Goal: Transaction & Acquisition: Obtain resource

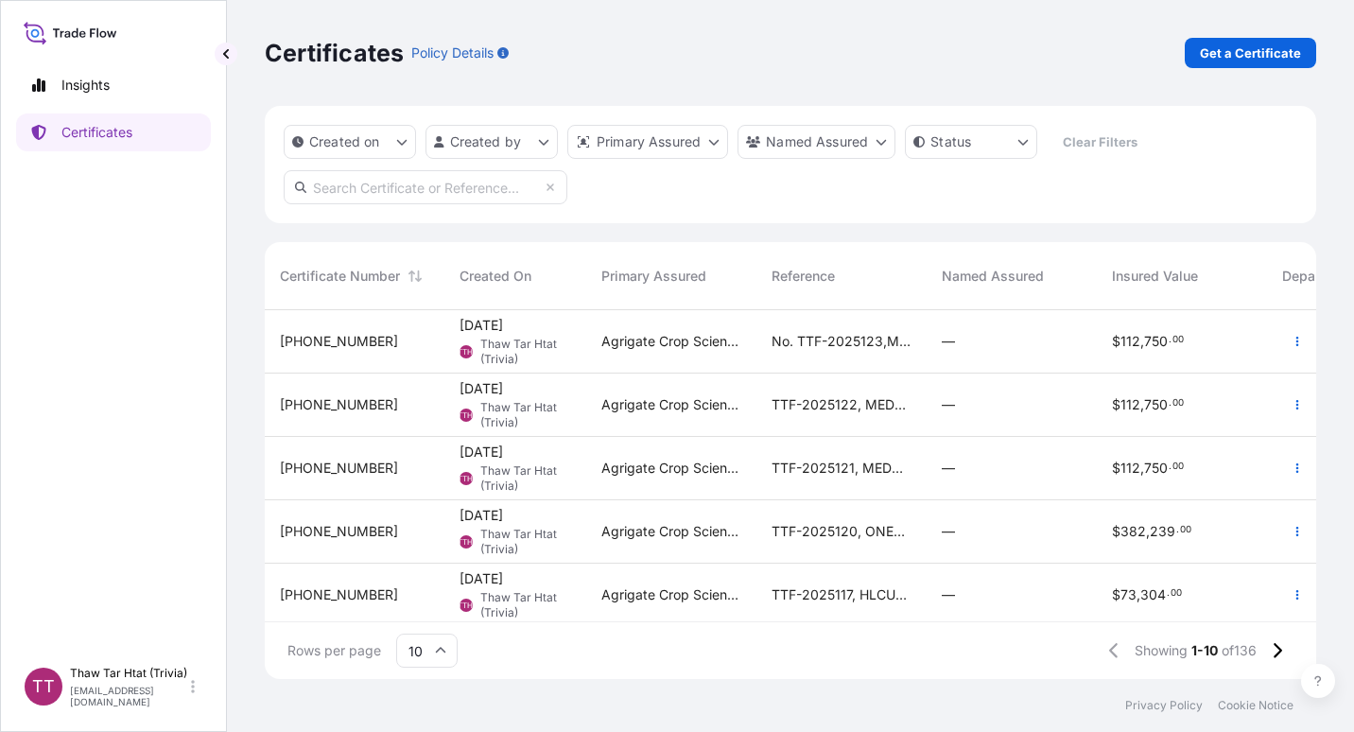
scroll to position [365, 1037]
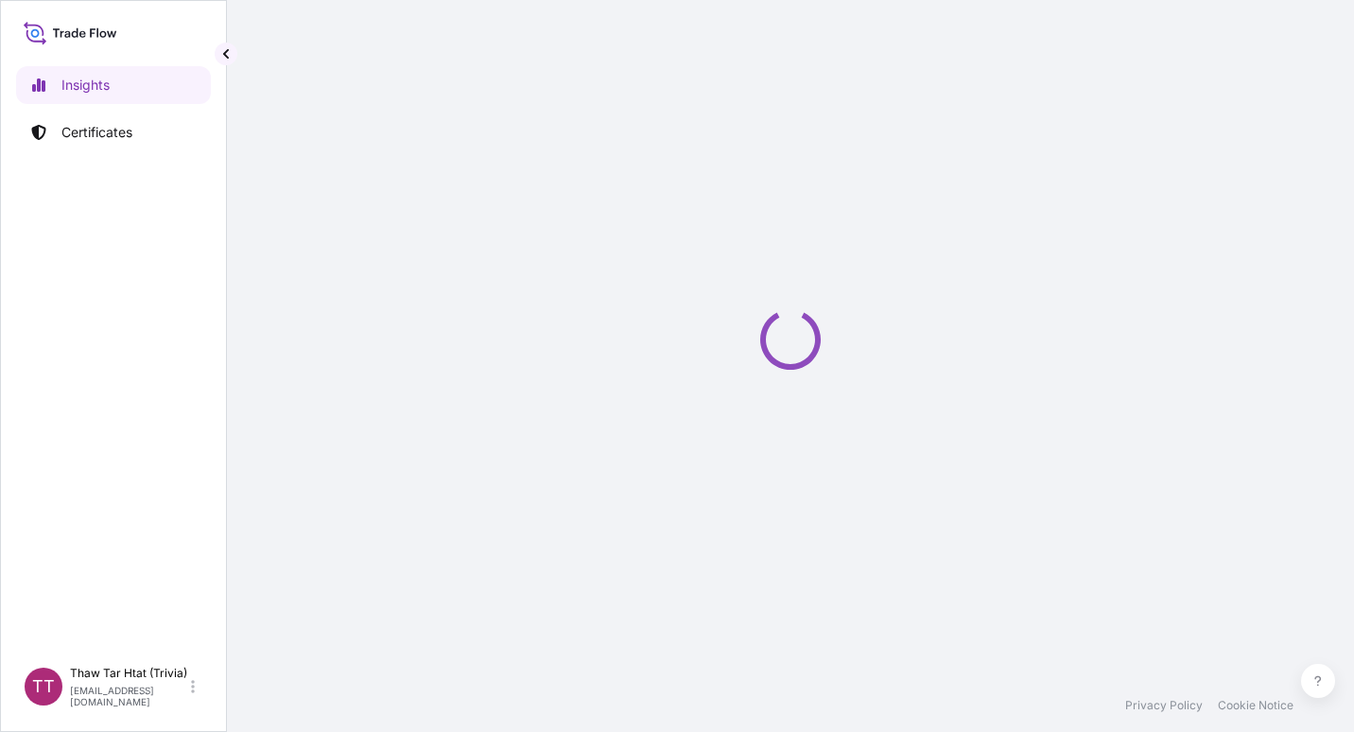
select select "2025"
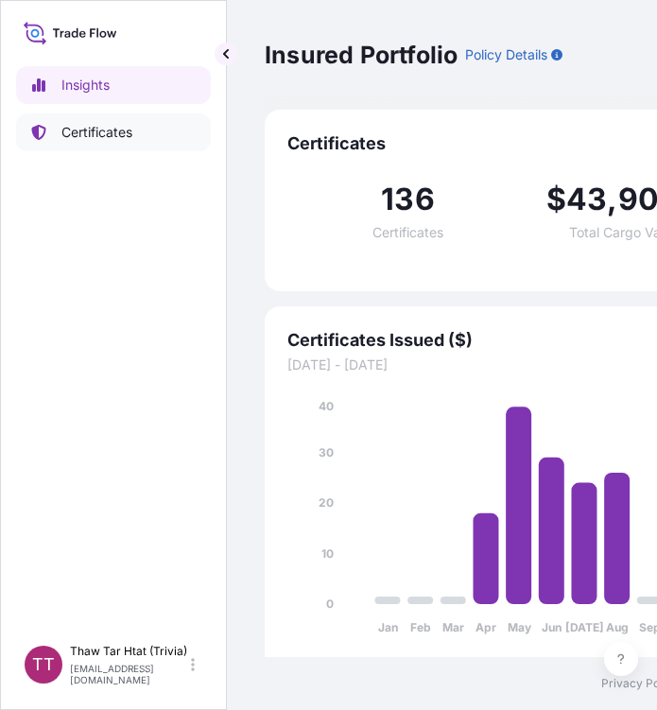
click at [118, 134] on p "Certificates" at bounding box center [96, 132] width 71 height 19
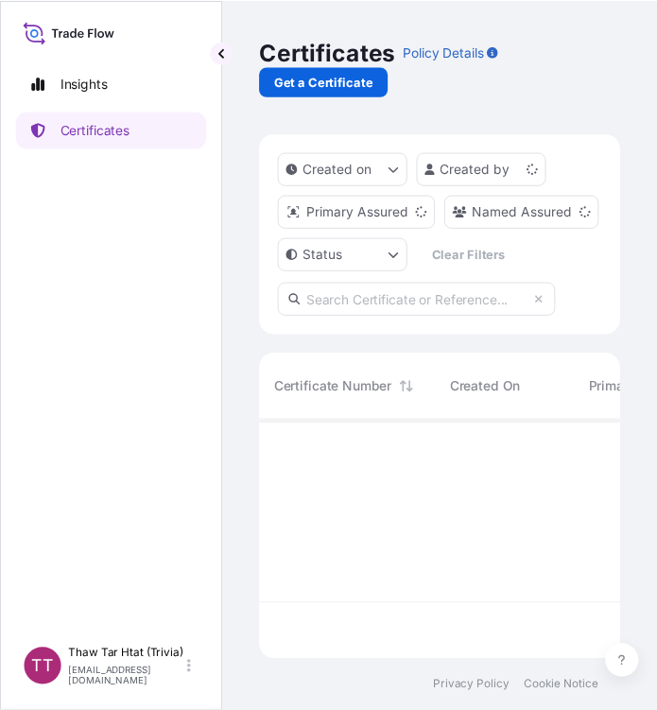
scroll to position [240, 354]
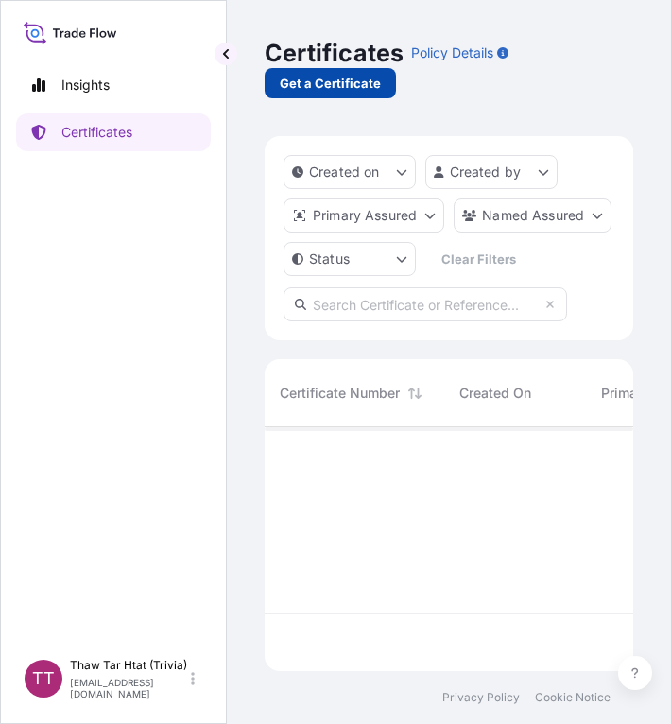
click at [349, 83] on p "Get a Certificate" at bounding box center [330, 83] width 101 height 19
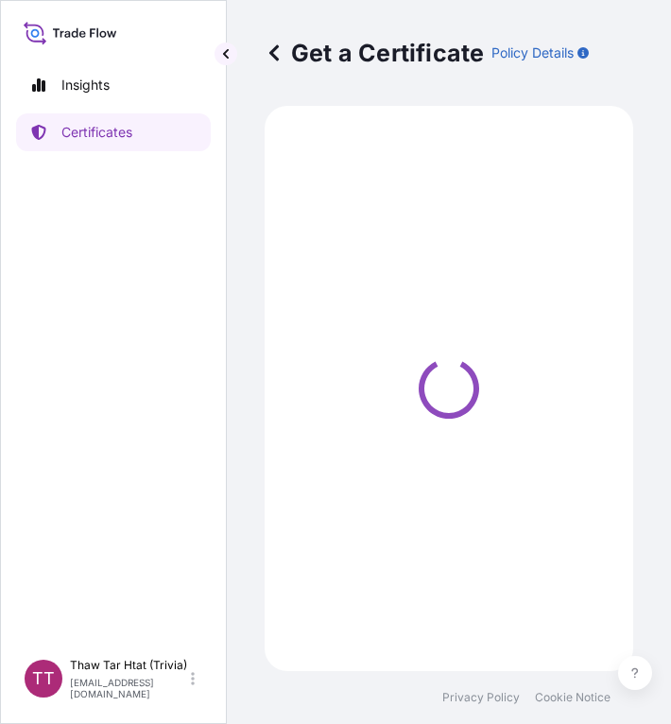
select select "Sea"
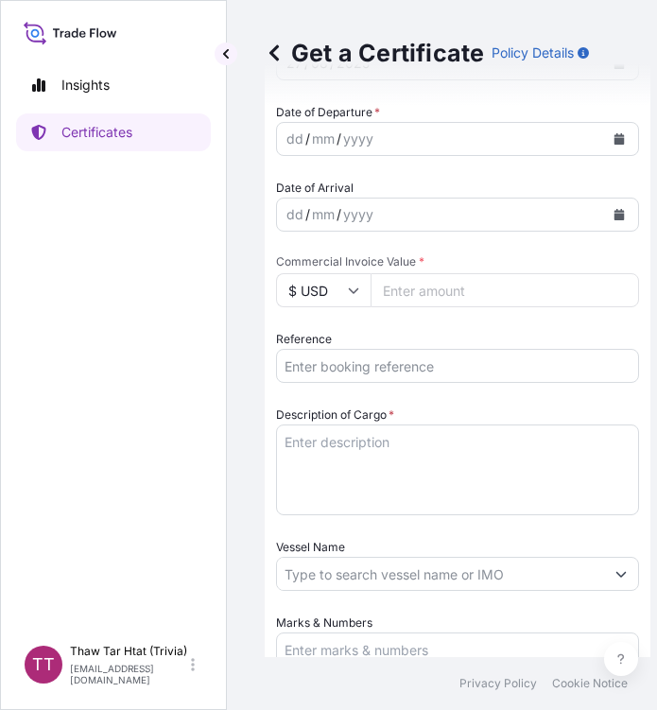
scroll to position [717, 0]
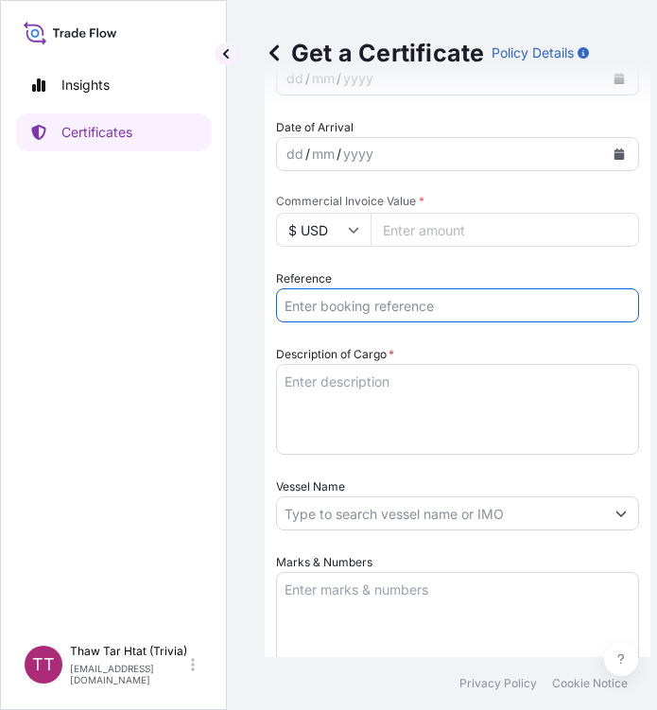
click at [321, 314] on input "Reference" at bounding box center [457, 305] width 363 height 34
paste input "TTF-2025124"
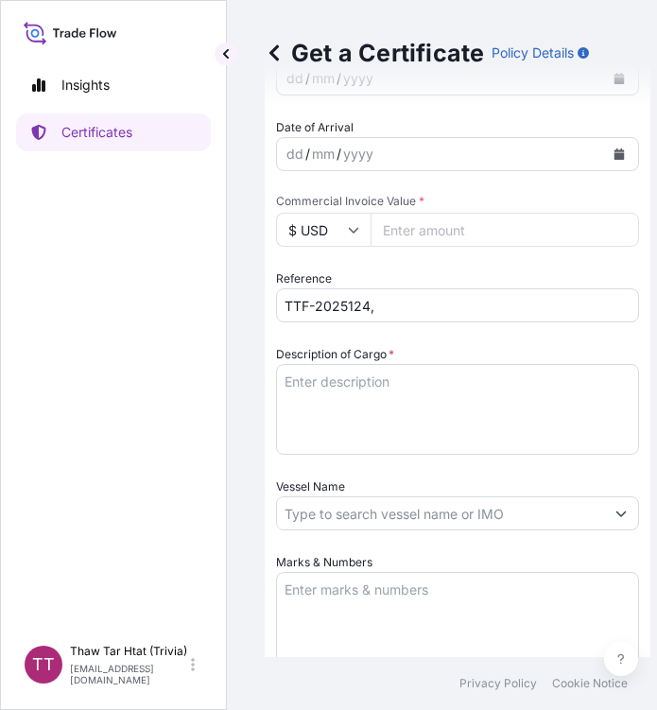
click at [388, 303] on input "TTF-2025124," at bounding box center [457, 305] width 363 height 34
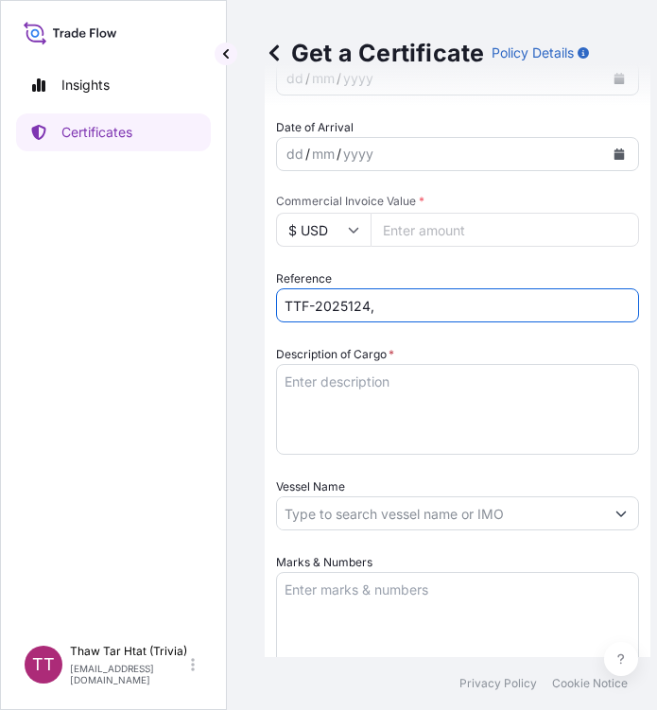
paste input "MSL-1053/25"
type input "TTF-2025124,MSL-1053/25"
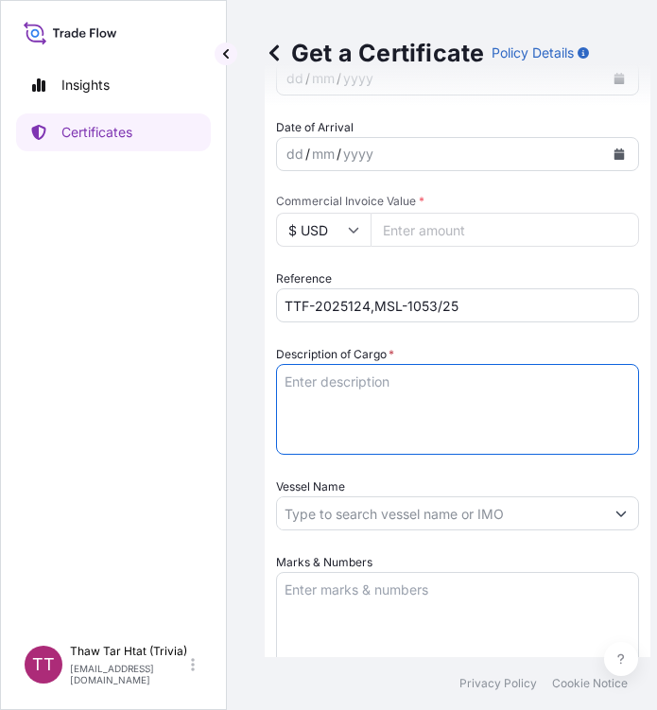
click at [373, 370] on textarea "Description of Cargo *" at bounding box center [457, 409] width 363 height 91
paste textarea "Fertilizer"
click at [420, 377] on textarea "Fertilizer" at bounding box center [457, 409] width 363 height 91
paste textarea "Compound NPK Fertilizer N : 16 %, P2O5 : 16 %, K2O : 16 % ( Bulk )"
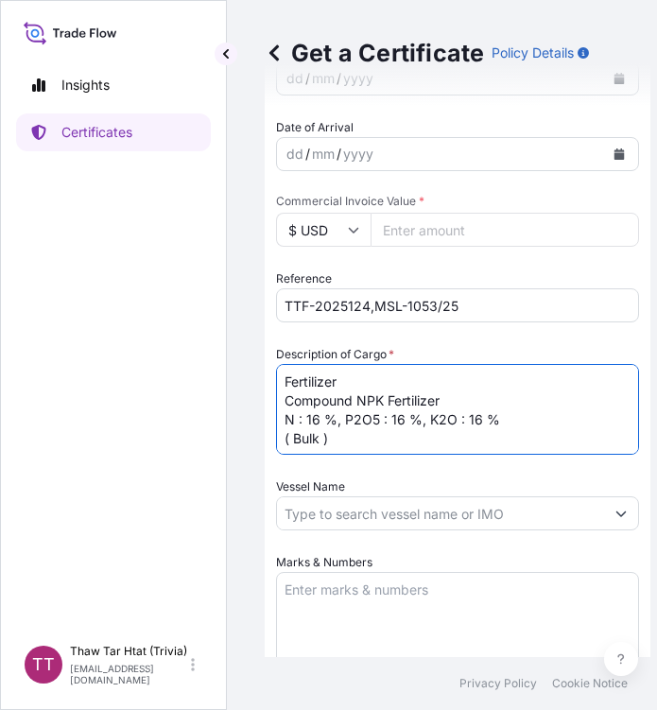
type textarea "Fertilizer Compound NPK Fertilizer N : 16 %, P2O5 : 16 %, K2O : 16 % ( Bulk )"
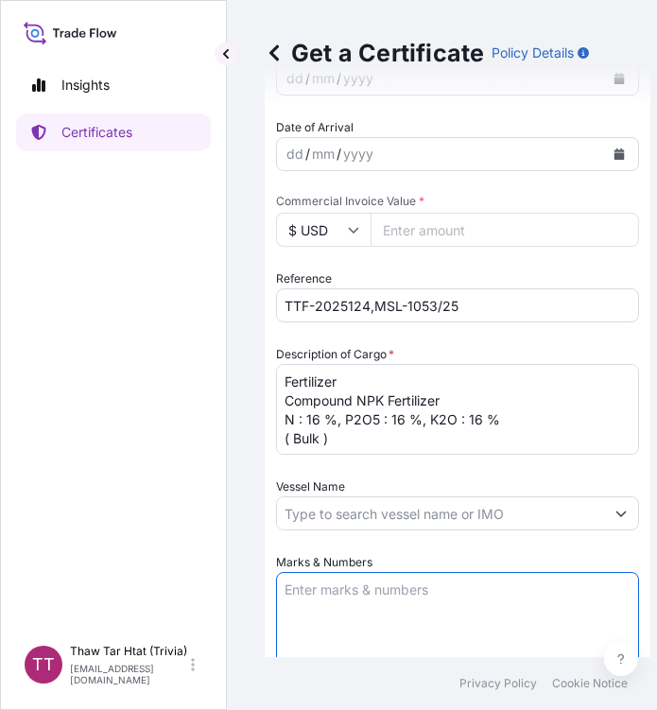
click at [343, 601] on textarea "Marks & Numbers" at bounding box center [457, 619] width 363 height 95
paste textarea "Myanma Awba Industries Co.,Ltd [STREET_ADDRESS][PERSON_NAME],"
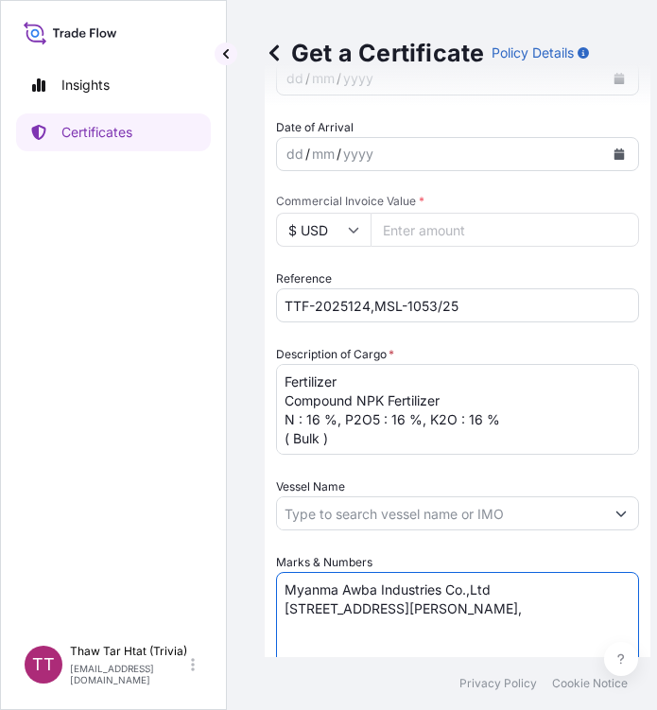
click at [385, 661] on textarea "Myanma Awba Industries Co.,Ltd [STREET_ADDRESS][PERSON_NAME]," at bounding box center [457, 619] width 363 height 95
paste textarea "[GEOGRAPHIC_DATA], [GEOGRAPHIC_DATA]."
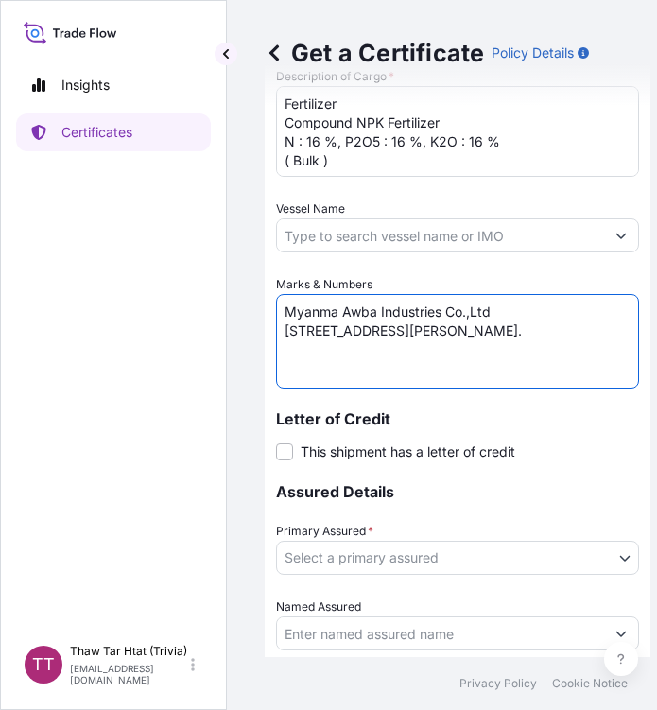
scroll to position [996, 0]
type textarea "Myanma Awba Industries Co.,Ltd [STREET_ADDRESS][PERSON_NAME]."
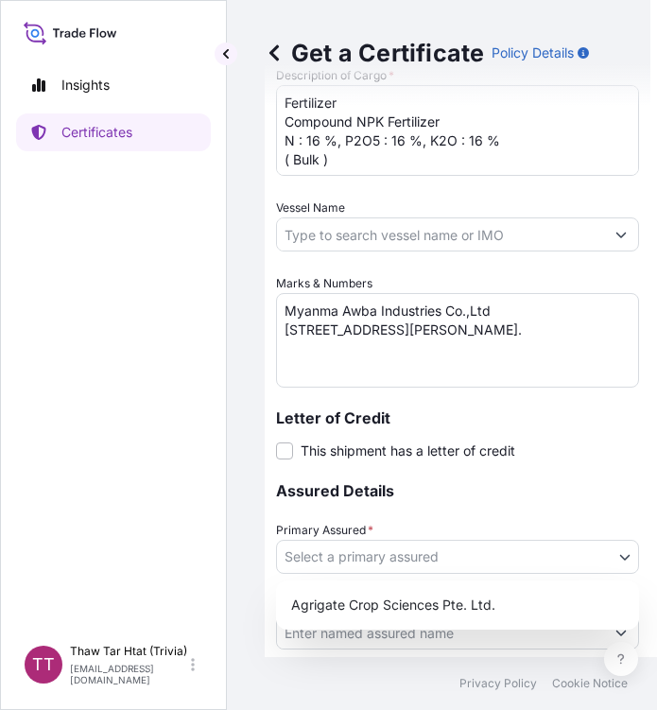
click at [352, 551] on body "Insights Certificates TT Thaw Tar Htat (Trivia) [EMAIL_ADDRESS][DOMAIN_NAME] Ge…" at bounding box center [321, 355] width 643 height 710
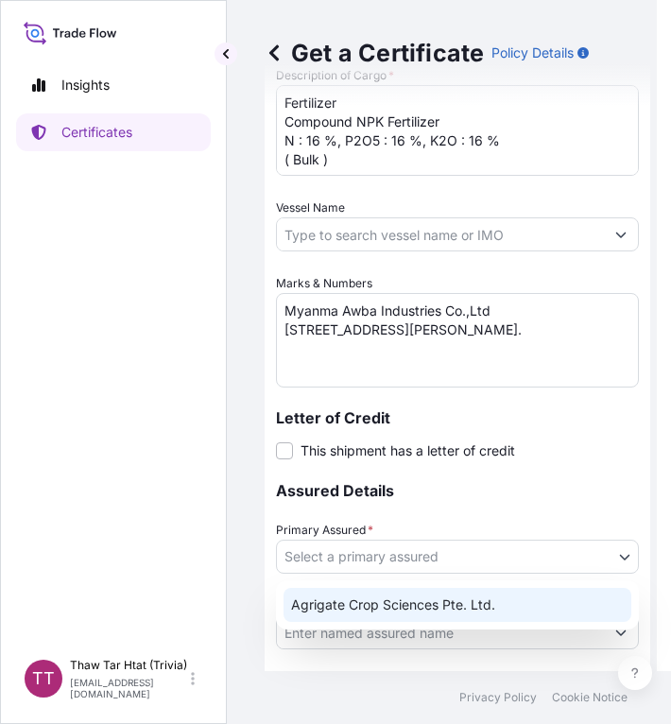
click at [396, 599] on div "Agrigate Crop Sciences Pte. Ltd." at bounding box center [458, 605] width 348 height 34
select select "31456"
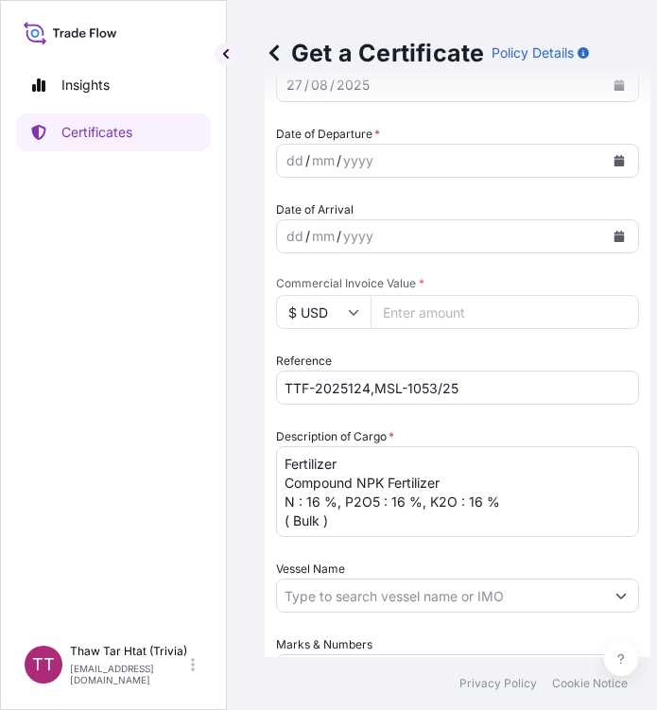
scroll to position [633, 0]
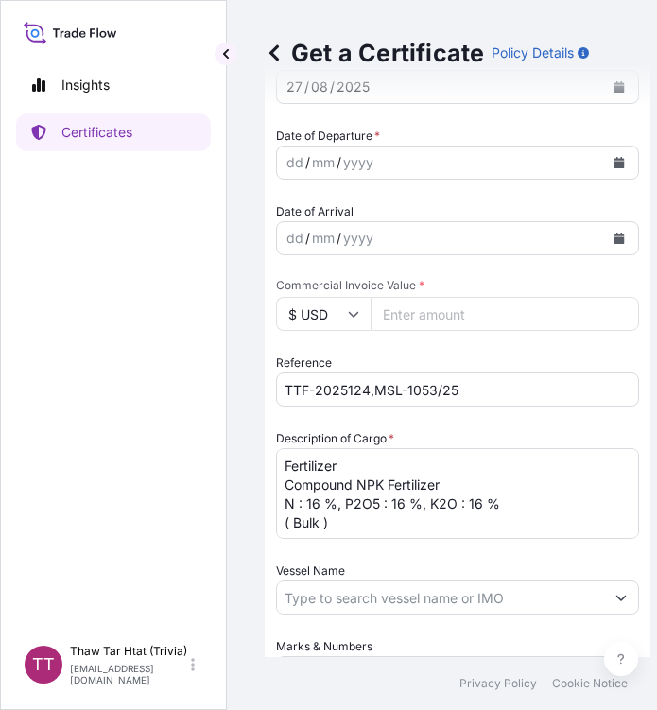
click at [425, 317] on input "Commercial Invoice Value *" at bounding box center [505, 314] width 268 height 34
paste input "592143.75"
type input "592143.75"
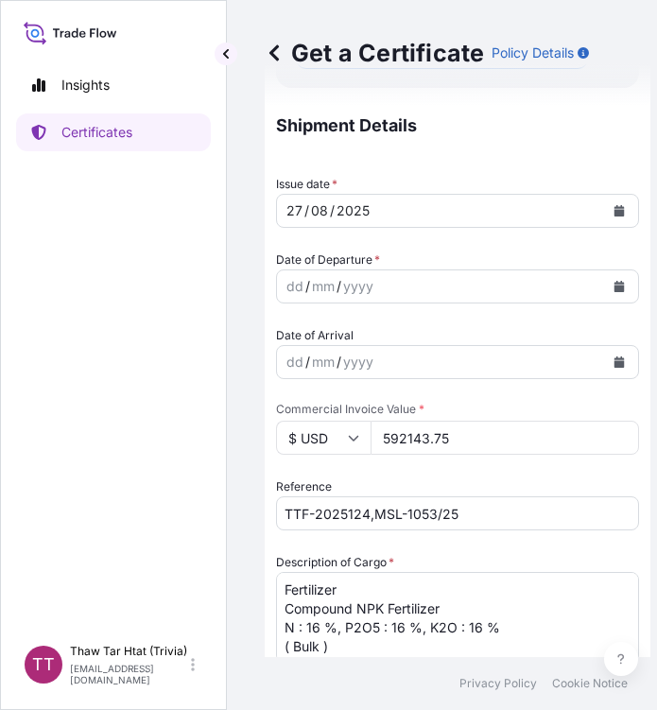
scroll to position [510, 0]
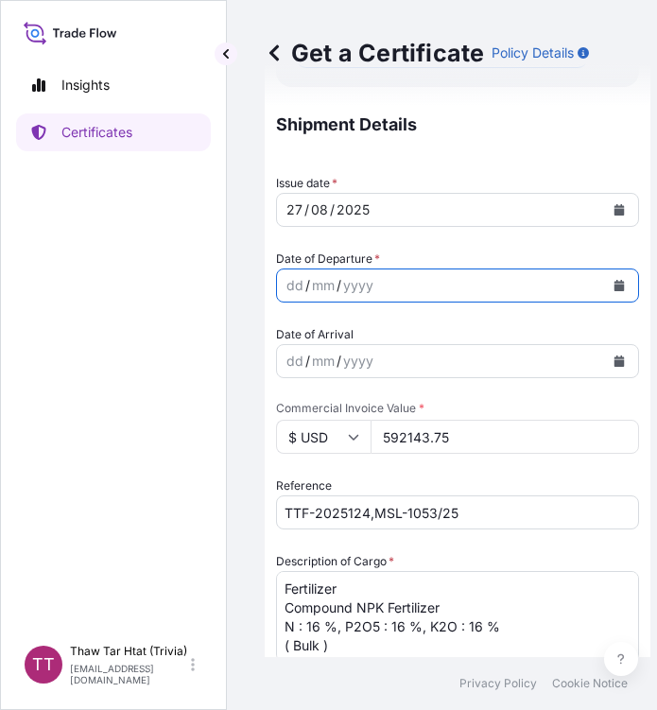
click at [617, 283] on icon "Calendar" at bounding box center [619, 285] width 10 height 11
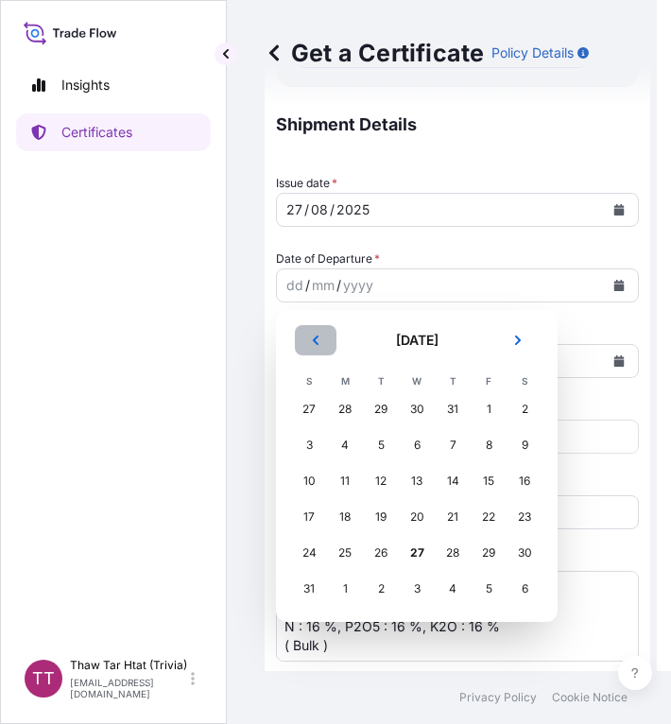
click at [318, 352] on button "Previous" at bounding box center [316, 340] width 42 height 30
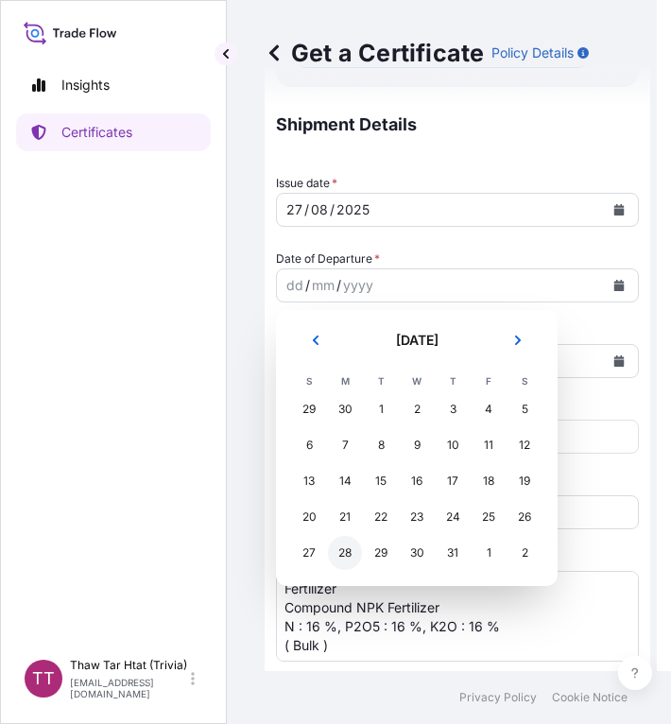
click at [346, 552] on div "28" at bounding box center [345, 553] width 34 height 34
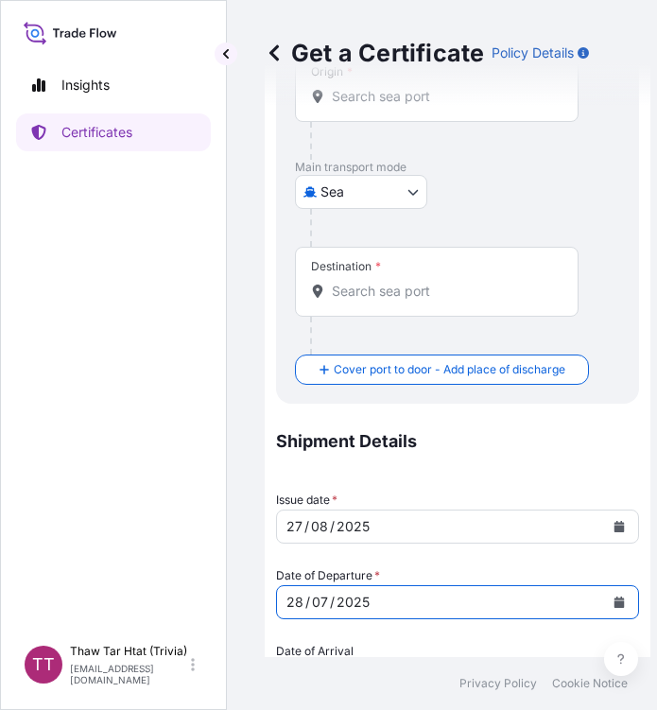
scroll to position [0, 0]
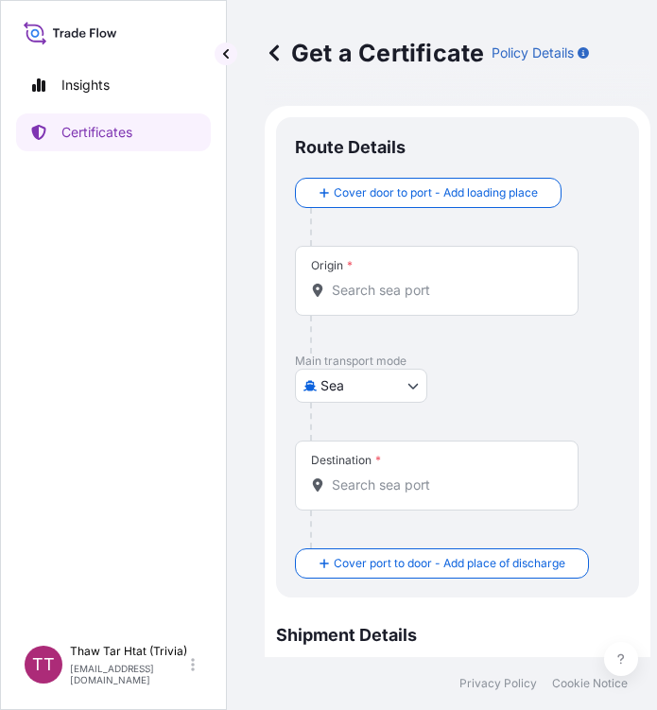
click at [354, 287] on input "Origin *" at bounding box center [443, 290] width 223 height 19
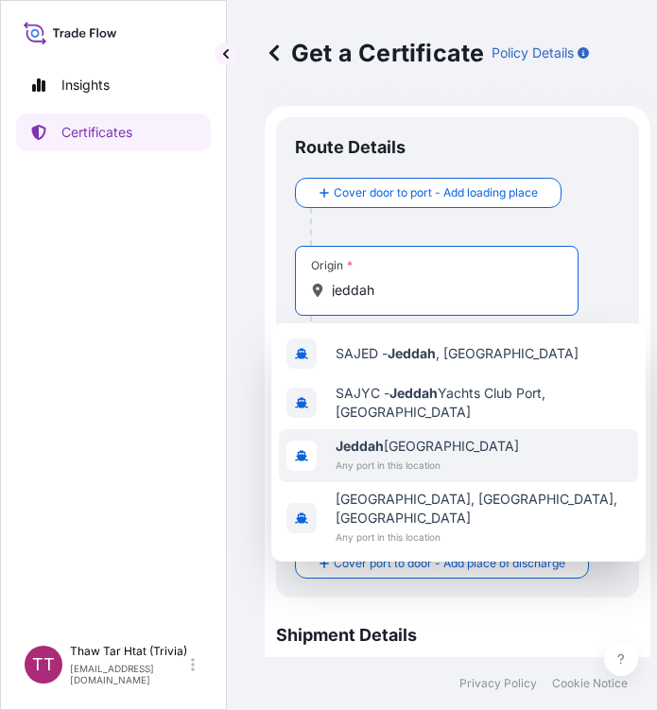
click at [428, 454] on span "Jeddah [GEOGRAPHIC_DATA]" at bounding box center [427, 446] width 183 height 19
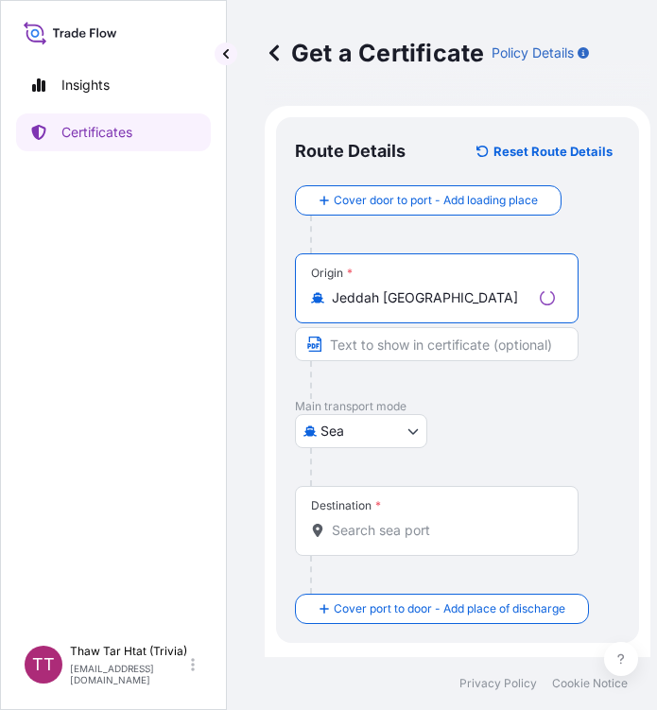
type input "Jeddah [GEOGRAPHIC_DATA]"
click at [360, 517] on div "Destination *" at bounding box center [437, 521] width 284 height 70
click at [360, 521] on input "Destination *" at bounding box center [443, 530] width 223 height 19
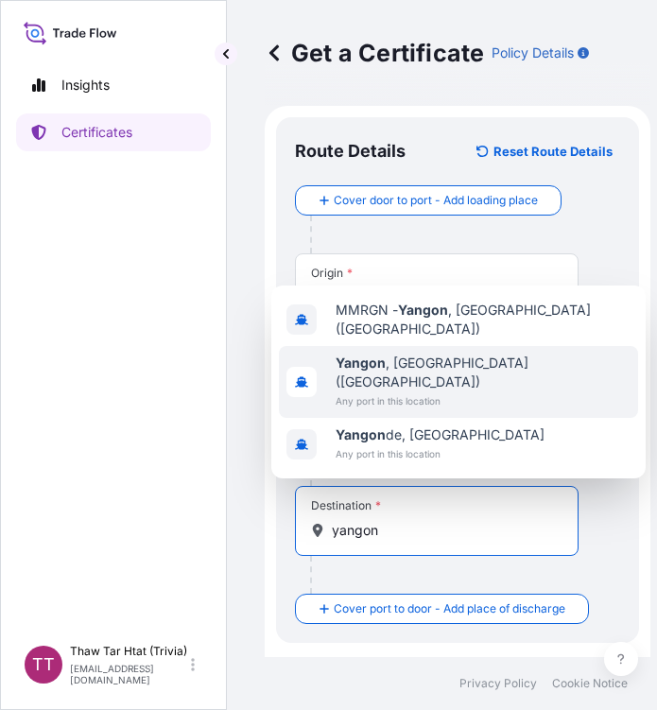
click at [391, 400] on span "Any port in this location" at bounding box center [483, 400] width 295 height 19
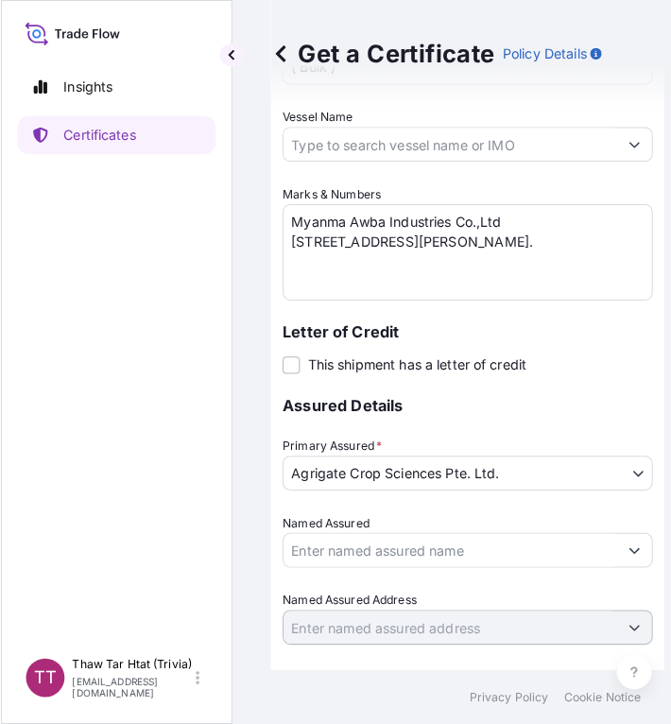
scroll to position [1219, 0]
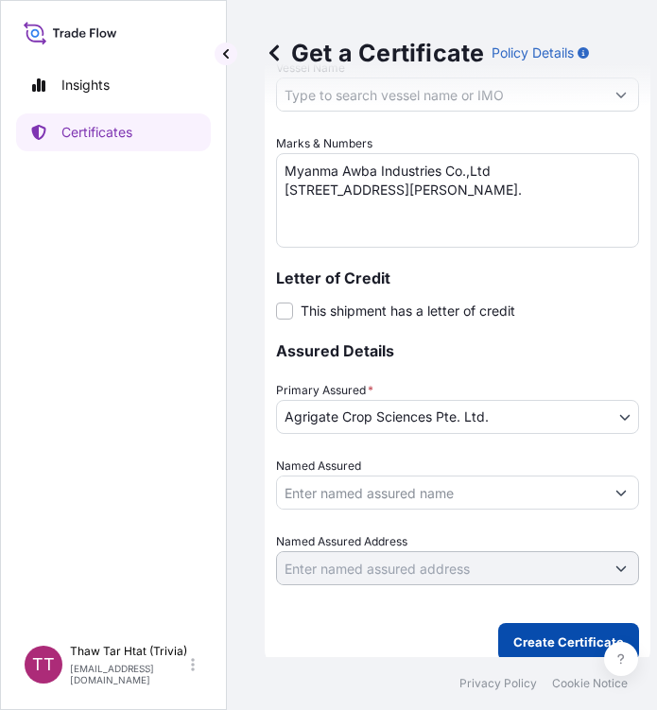
type input "[GEOGRAPHIC_DATA], [GEOGRAPHIC_DATA] ([GEOGRAPHIC_DATA])"
click at [530, 630] on button "Create Certificate" at bounding box center [568, 642] width 141 height 38
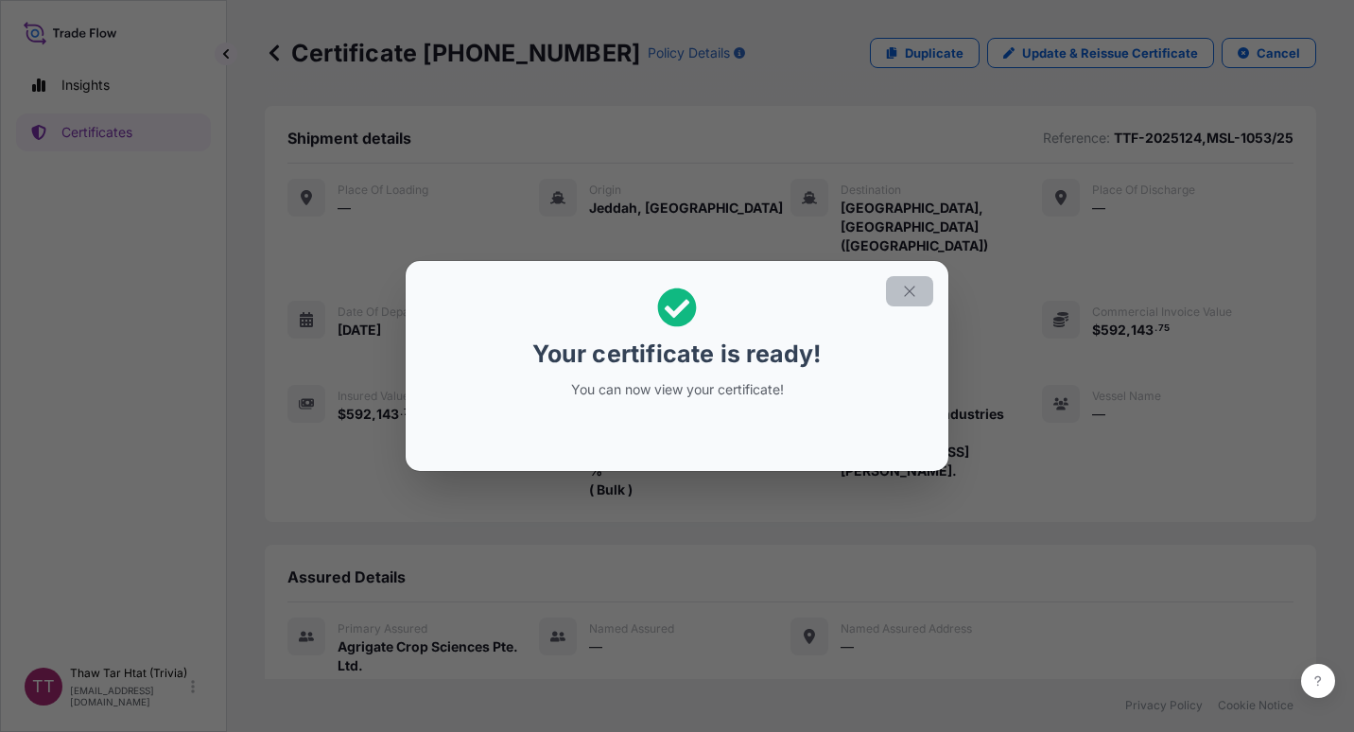
click at [913, 287] on icon "button" at bounding box center [909, 291] width 17 height 17
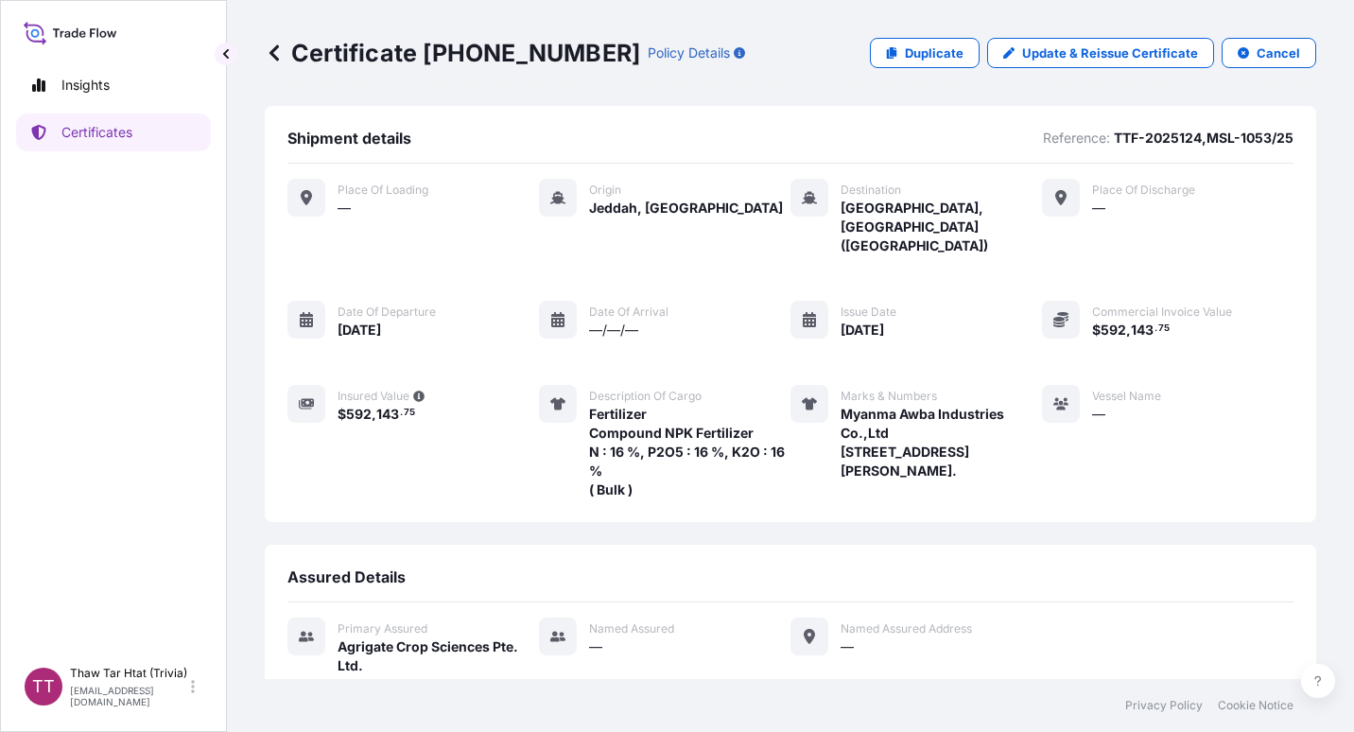
scroll to position [235, 0]
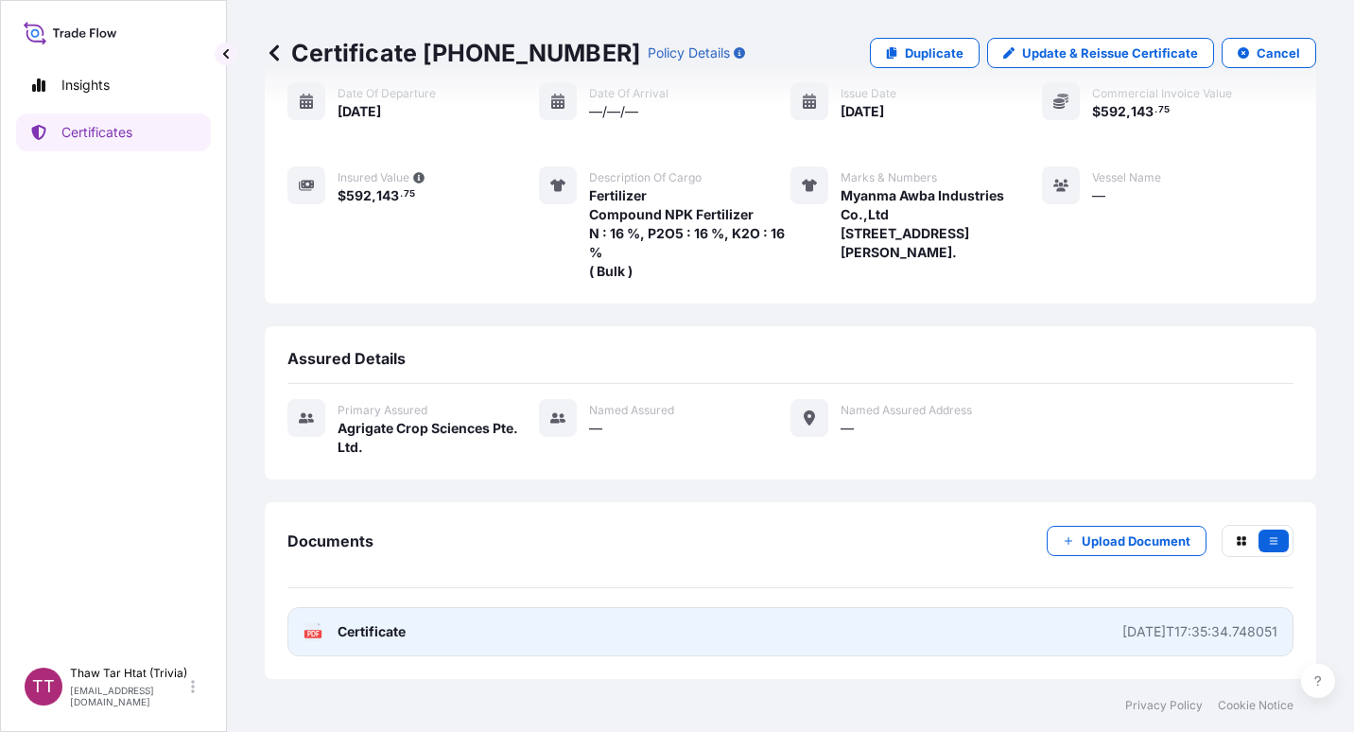
click at [647, 643] on link "PDF Certificate [DATE]T17:35:34.748051" at bounding box center [790, 631] width 1006 height 49
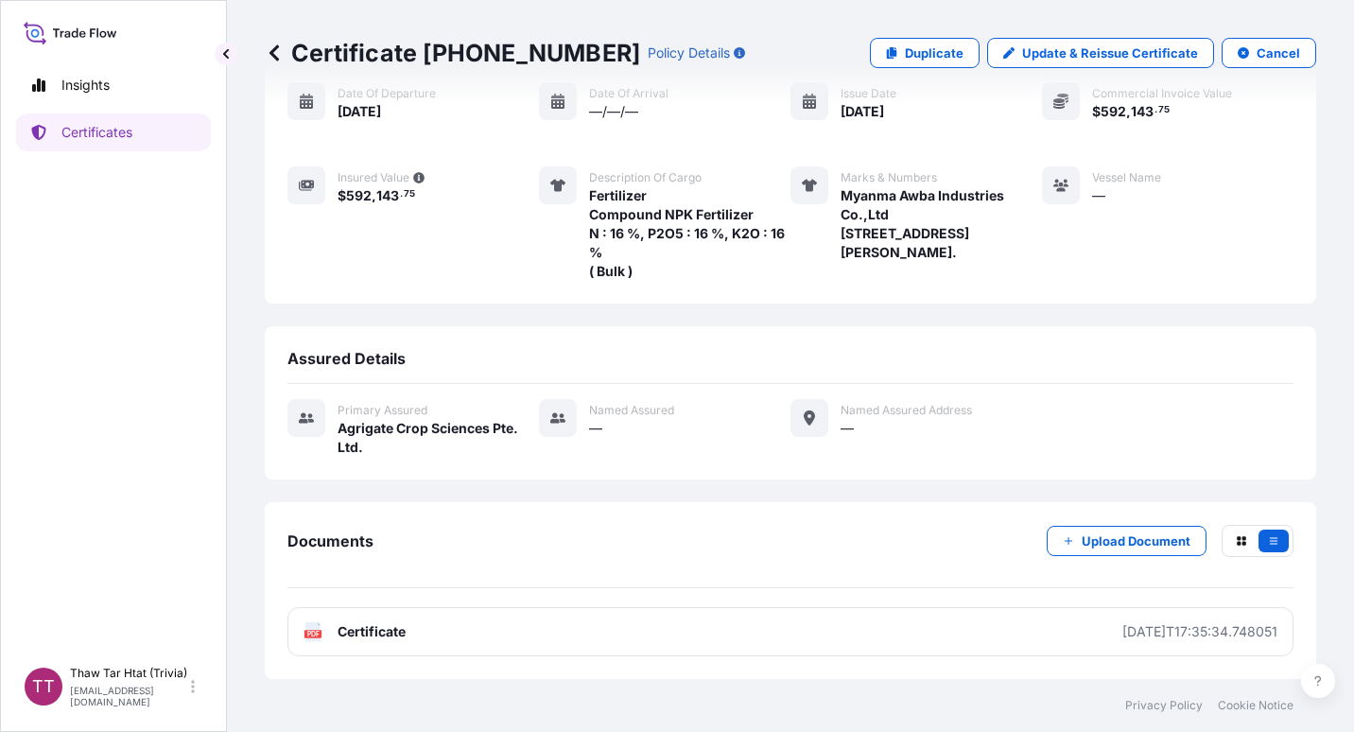
click at [279, 53] on icon at bounding box center [274, 52] width 19 height 19
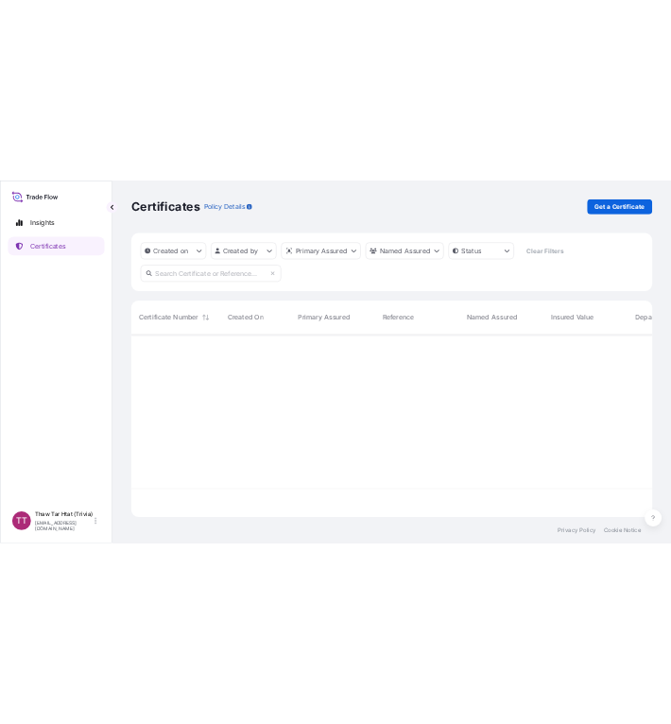
scroll to position [365, 1037]
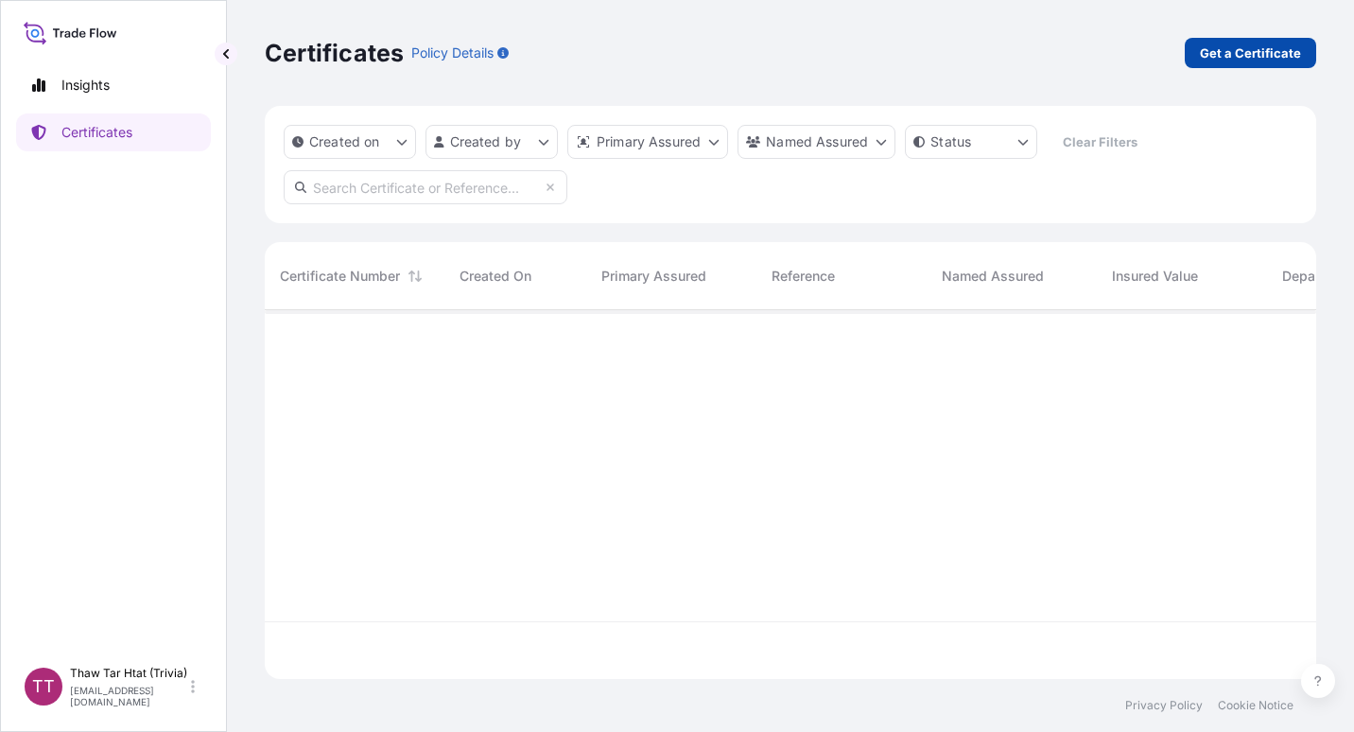
click at [1251, 46] on p "Get a Certificate" at bounding box center [1250, 52] width 101 height 19
select select "Sea"
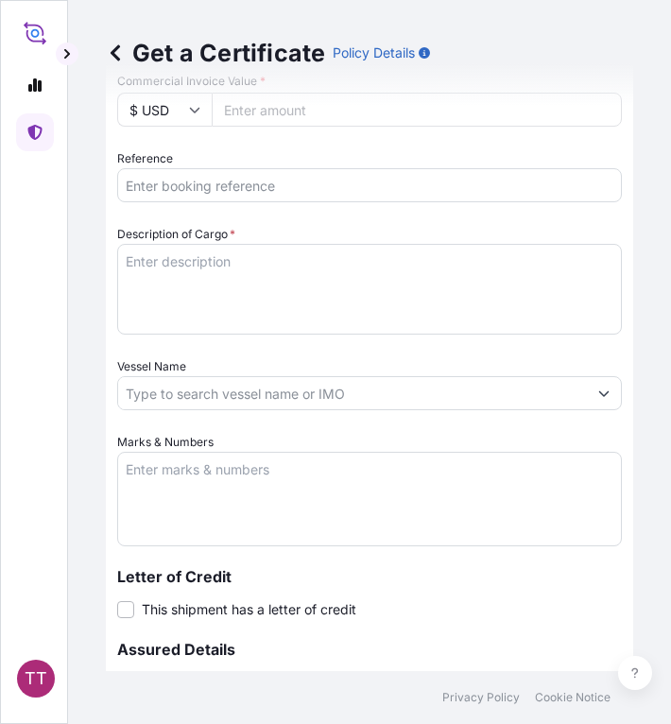
scroll to position [838, 0]
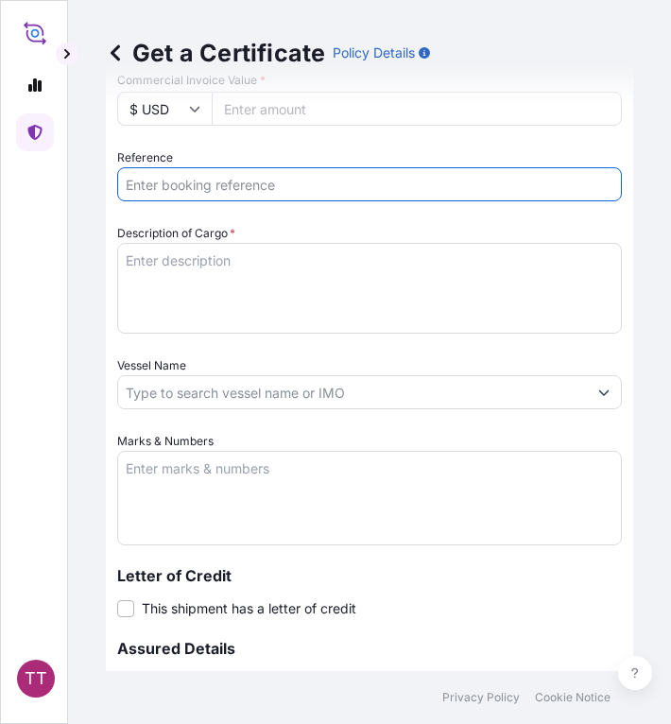
click at [181, 192] on input "Reference" at bounding box center [369, 184] width 505 height 34
paste input "TTF-2025125"
click at [233, 179] on input "TTF-2025125," at bounding box center [369, 184] width 505 height 34
paste input "ONEYNBOFA9684600"
type input "TTF-2025125, ONEYNBOFA9684600"
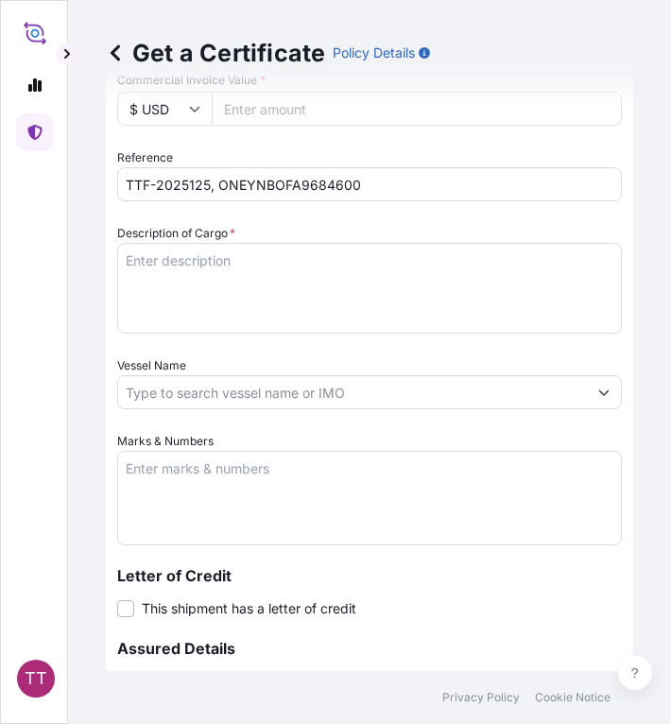
click at [163, 285] on textarea "Description of Cargo *" at bounding box center [369, 288] width 505 height 91
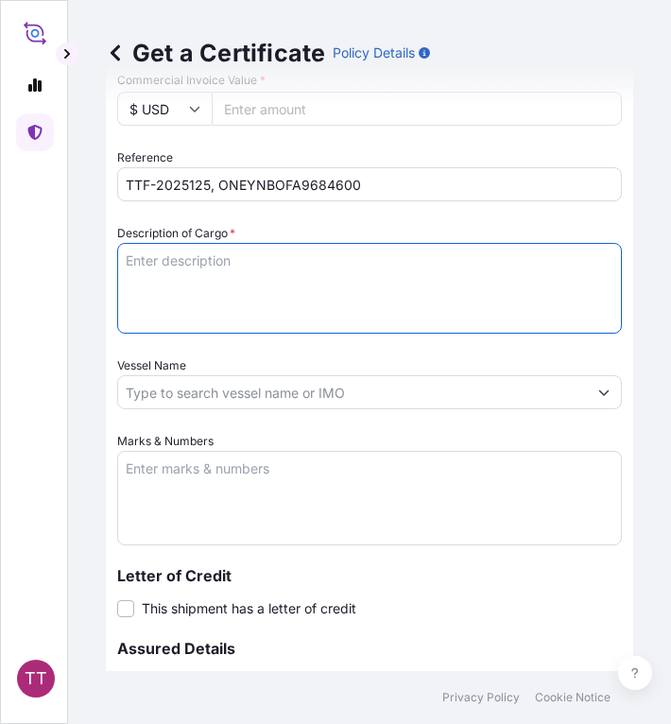
paste textarea "Fertilizer"
click at [189, 263] on textarea "Fertilizer" at bounding box center [369, 288] width 505 height 91
paste textarea "Ammonium Sulphate Fertilizer N : 20.5 % Min, S : 23.5 % Min ( 1,250 Kg / PP Bag…"
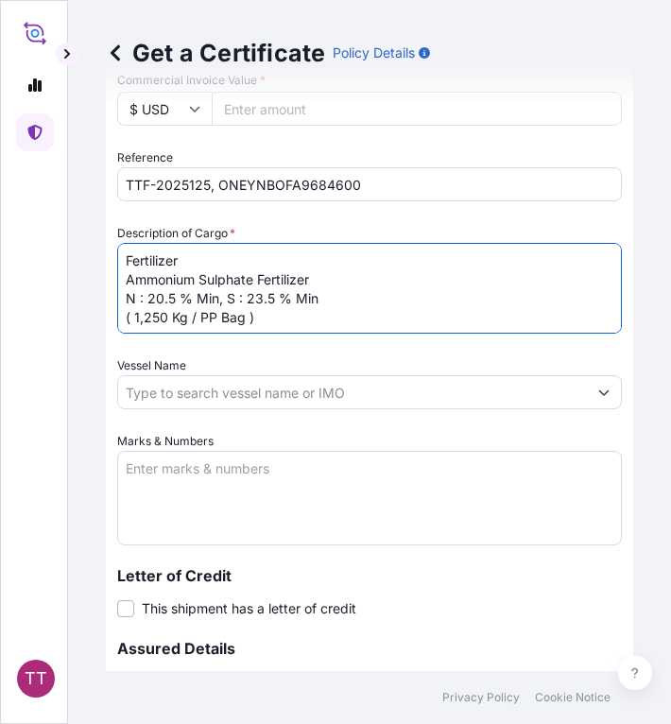
type textarea "Fertilizer Ammonium Sulphate Fertilizer N : 20.5 % Min, S : 23.5 % Min ( 1,250 …"
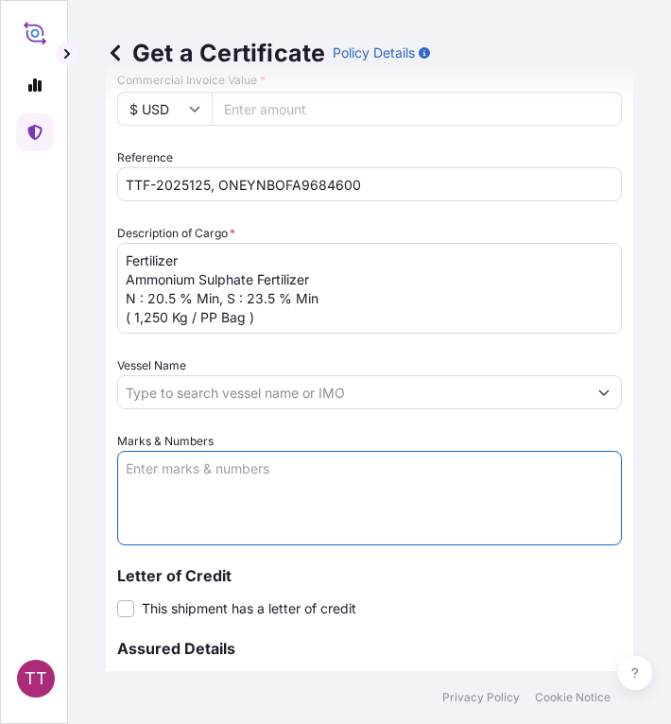
click at [198, 480] on textarea "Marks & Numbers" at bounding box center [369, 498] width 505 height 95
paste textarea "Myanma Awba Industries Co.,Ltd [STREET_ADDRESS][PERSON_NAME],"
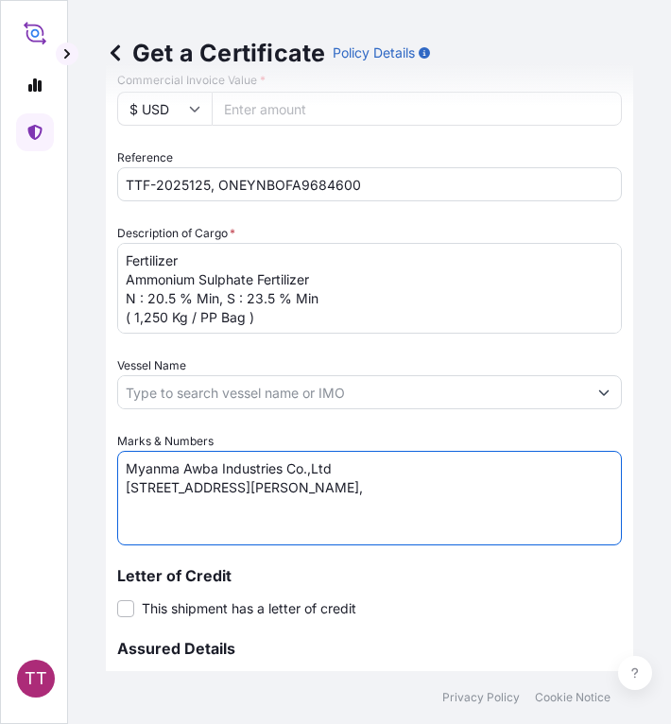
click at [499, 510] on textarea "Myanma Awba Industries Co.,Ltd [STREET_ADDRESS][PERSON_NAME]," at bounding box center [369, 498] width 505 height 95
paste textarea "[GEOGRAPHIC_DATA], [GEOGRAPHIC_DATA]."
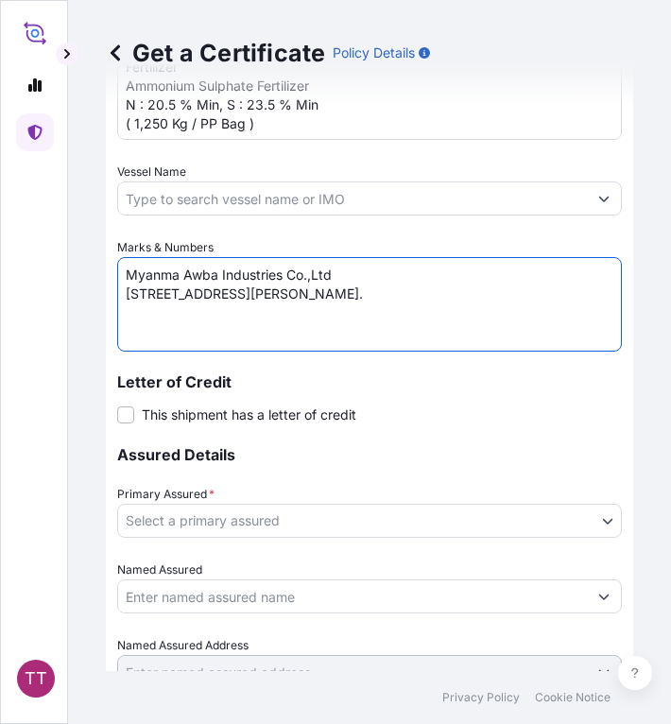
scroll to position [1033, 0]
type textarea "Myanma Awba Industries Co.,Ltd [STREET_ADDRESS][PERSON_NAME]."
click at [323, 513] on body "TT Get a Certificate Policy Details Route Details Cover door to port - Add load…" at bounding box center [335, 362] width 671 height 724
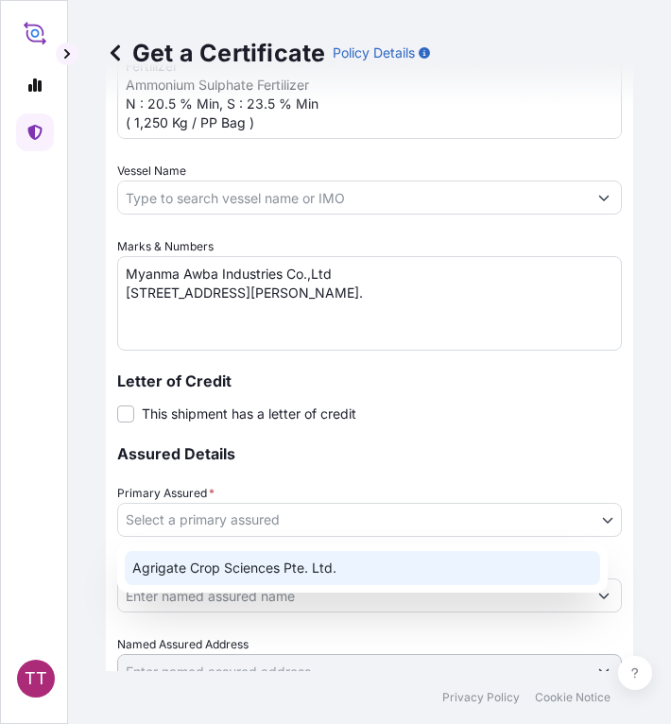
click at [324, 553] on div "Agrigate Crop Sciences Pte. Ltd." at bounding box center [362, 568] width 475 height 34
select select "31456"
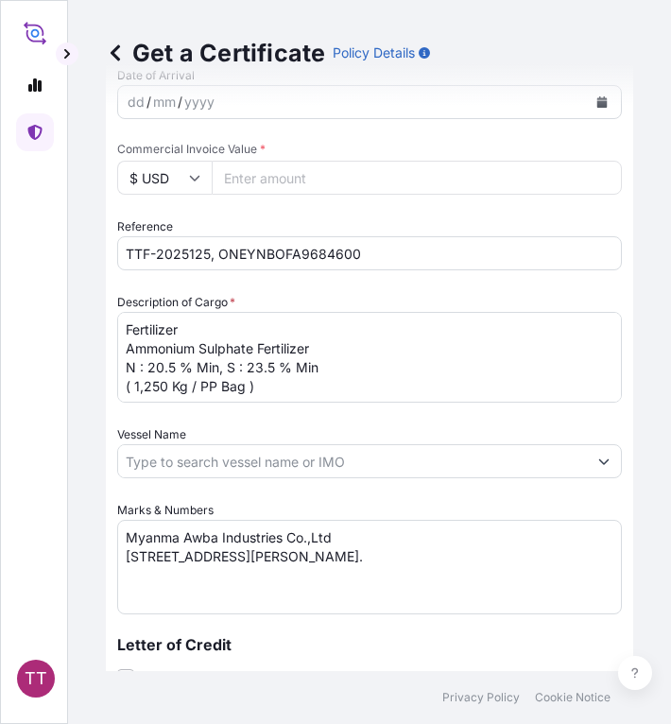
scroll to position [578, 0]
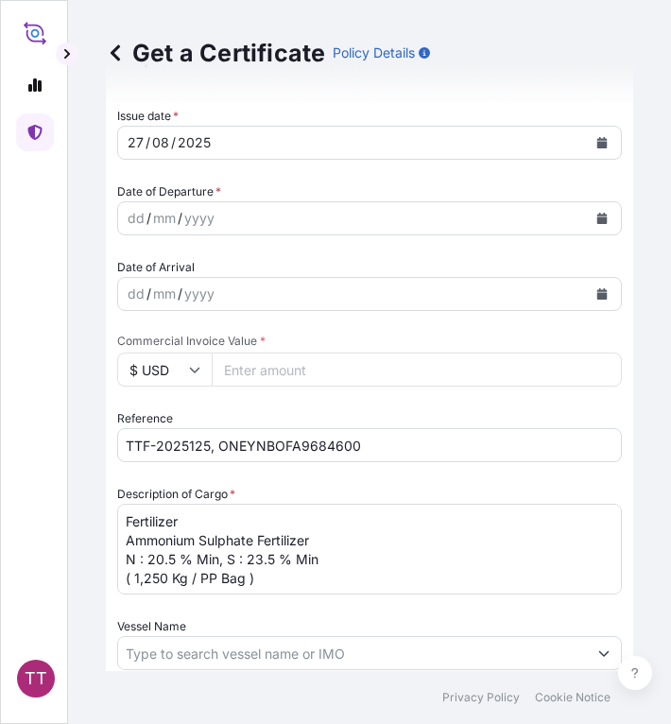
click at [273, 358] on input "Commercial Invoice Value *" at bounding box center [417, 370] width 410 height 34
paste input "112750"
type input "112750"
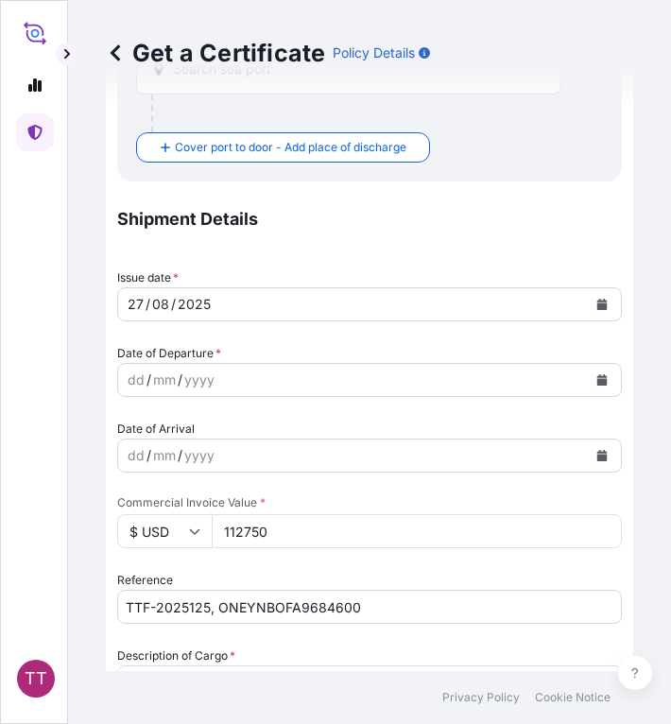
scroll to position [415, 0]
click at [597, 382] on icon "Calendar" at bounding box center [602, 380] width 10 height 11
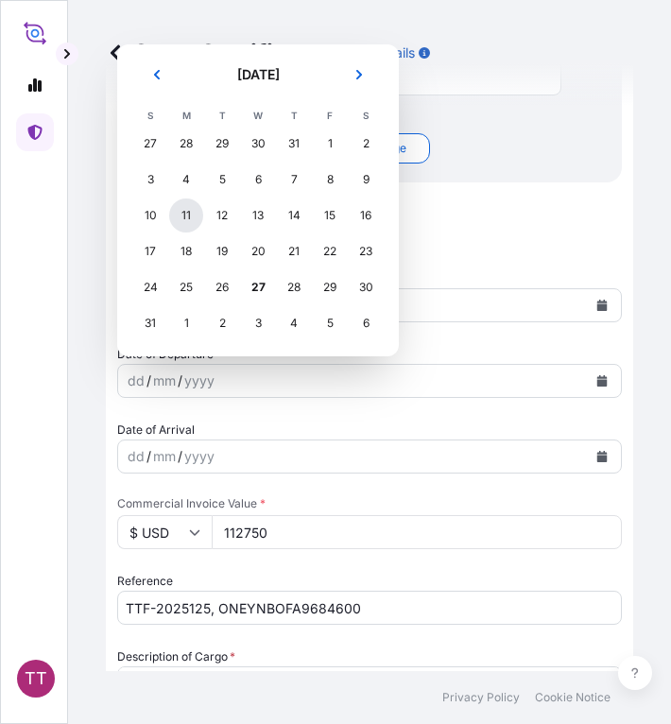
click at [189, 214] on div "11" at bounding box center [186, 216] width 34 height 34
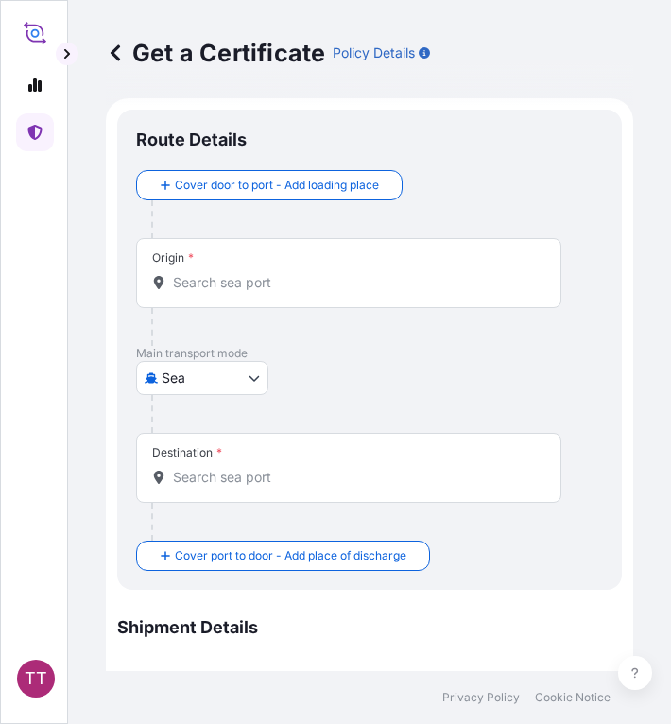
scroll to position [3, 0]
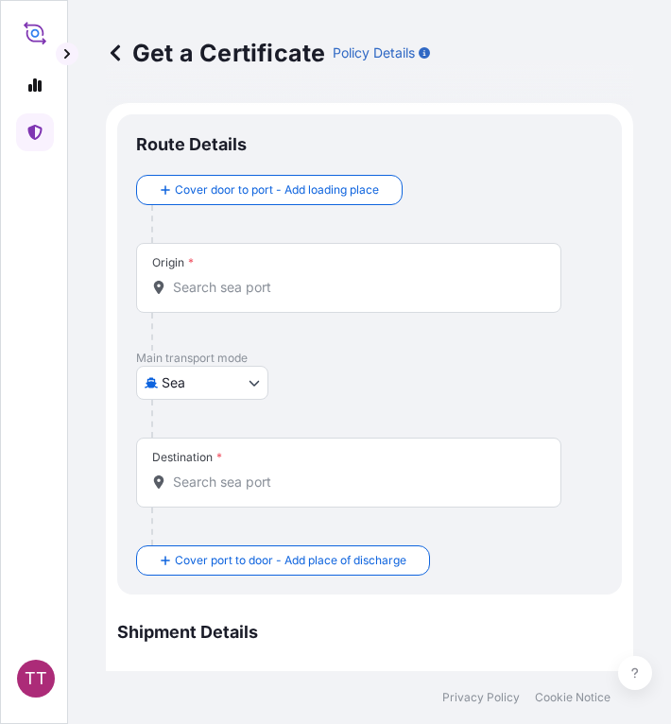
click at [218, 306] on div "Origin *" at bounding box center [348, 278] width 425 height 70
click at [218, 297] on input "Origin *" at bounding box center [355, 287] width 365 height 19
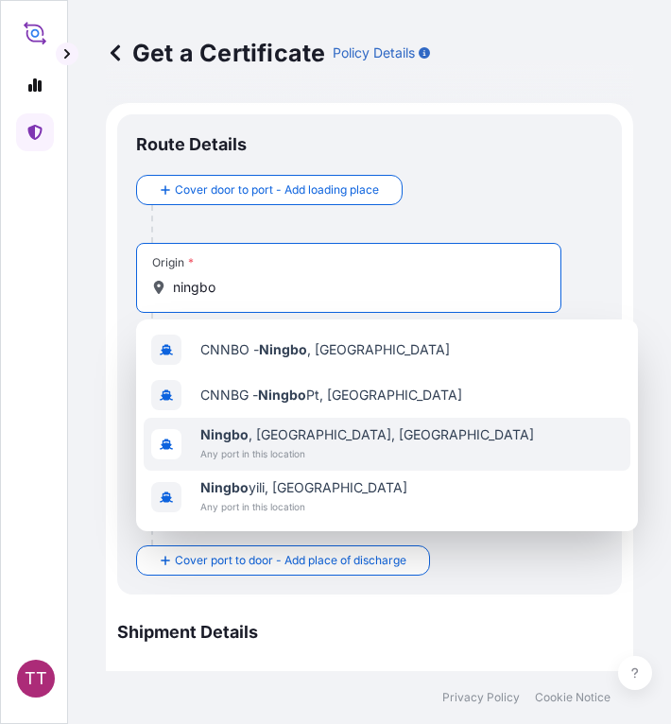
click at [235, 456] on span "Any port in this location" at bounding box center [367, 453] width 334 height 19
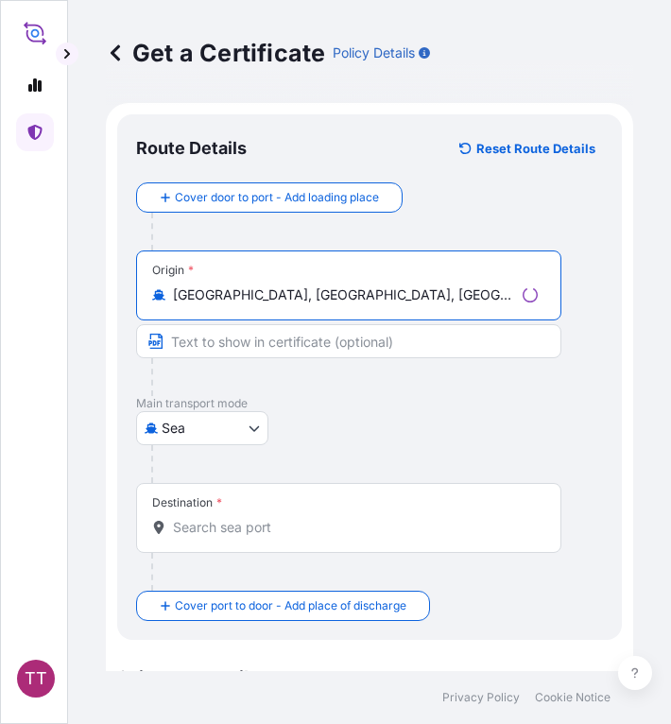
type input "[GEOGRAPHIC_DATA], [GEOGRAPHIC_DATA], [GEOGRAPHIC_DATA]"
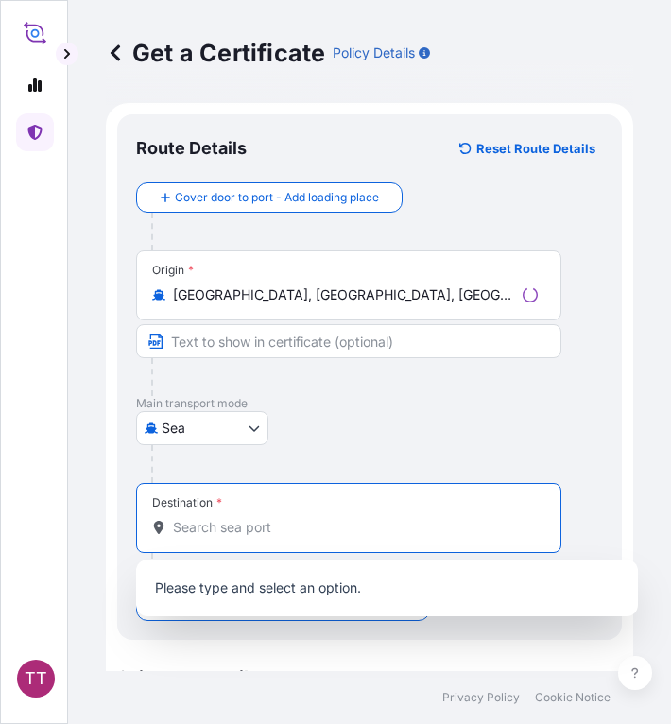
click at [204, 527] on input "Destination *" at bounding box center [355, 527] width 365 height 19
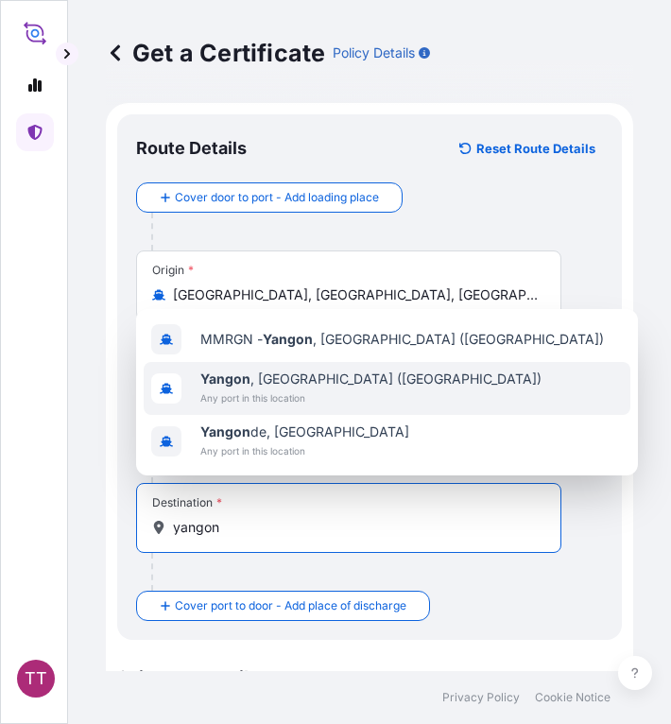
click at [266, 393] on span "Any port in this location" at bounding box center [370, 397] width 341 height 19
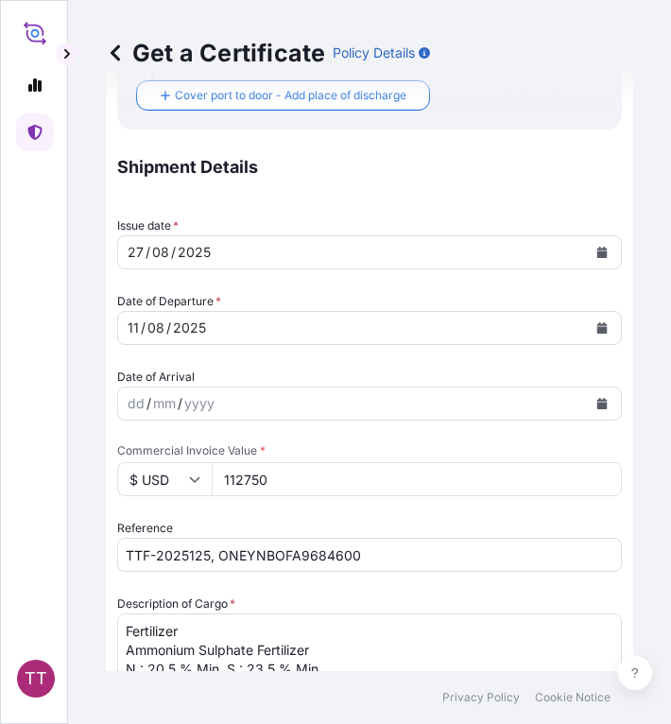
scroll to position [634, 0]
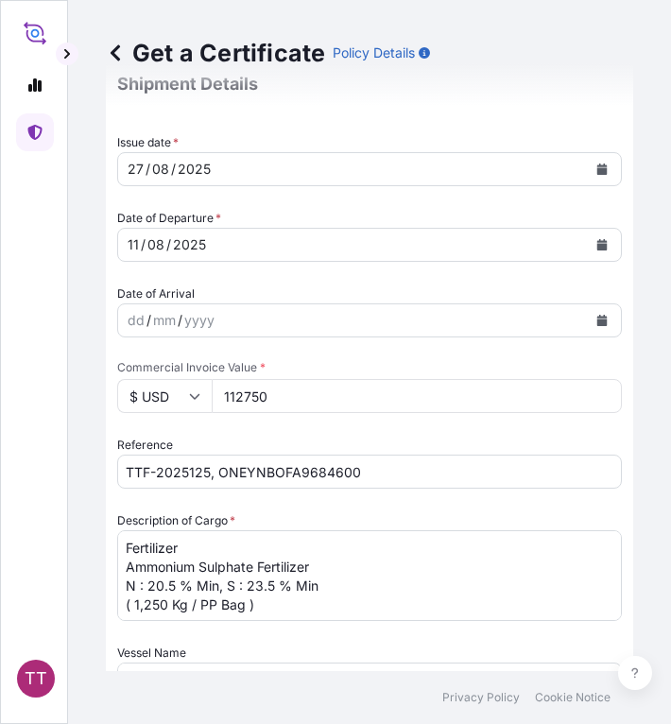
type input "[GEOGRAPHIC_DATA], [GEOGRAPHIC_DATA] ([GEOGRAPHIC_DATA])"
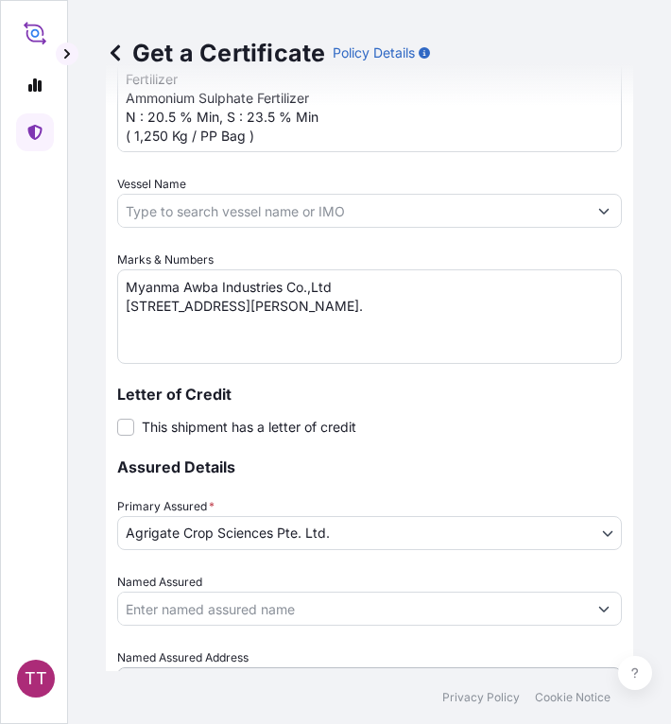
scroll to position [1219, 0]
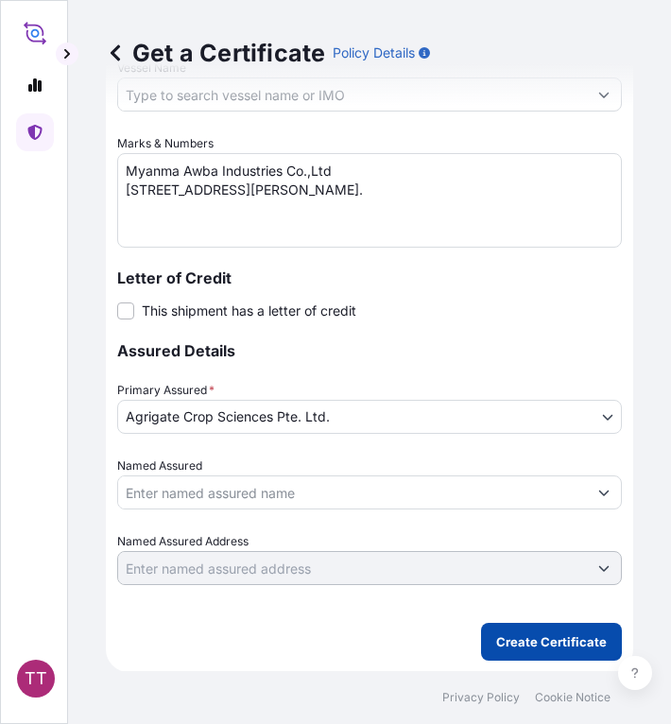
click at [516, 644] on p "Create Certificate" at bounding box center [551, 641] width 111 height 19
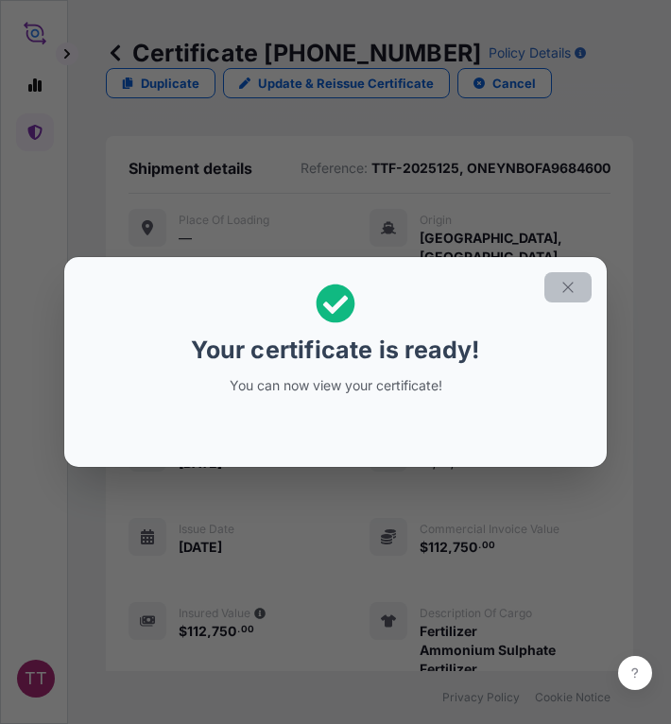
click at [569, 289] on icon "button" at bounding box center [568, 287] width 17 height 17
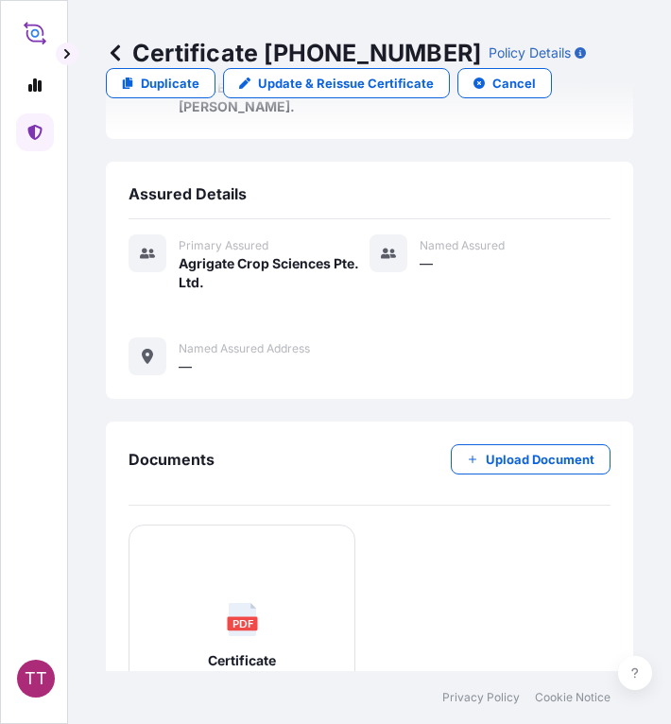
scroll to position [859, 0]
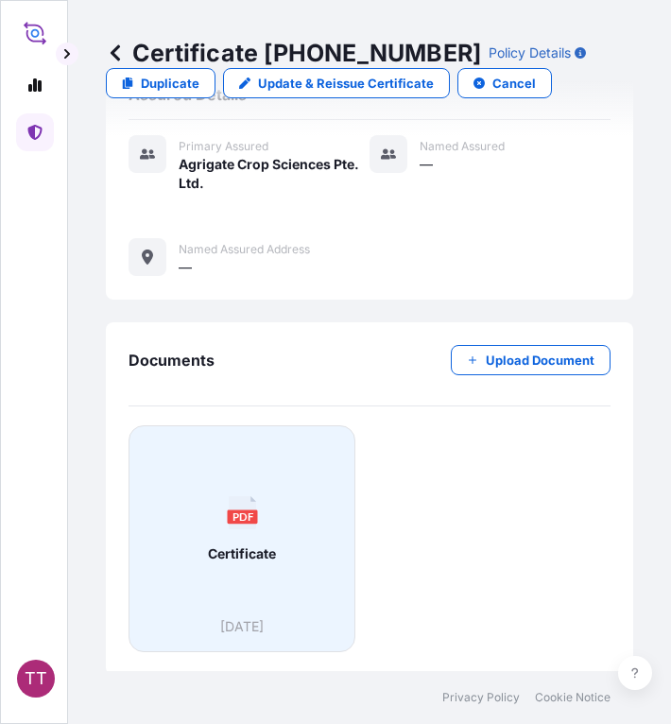
click at [256, 532] on div "PDF Certificate" at bounding box center [242, 529] width 195 height 176
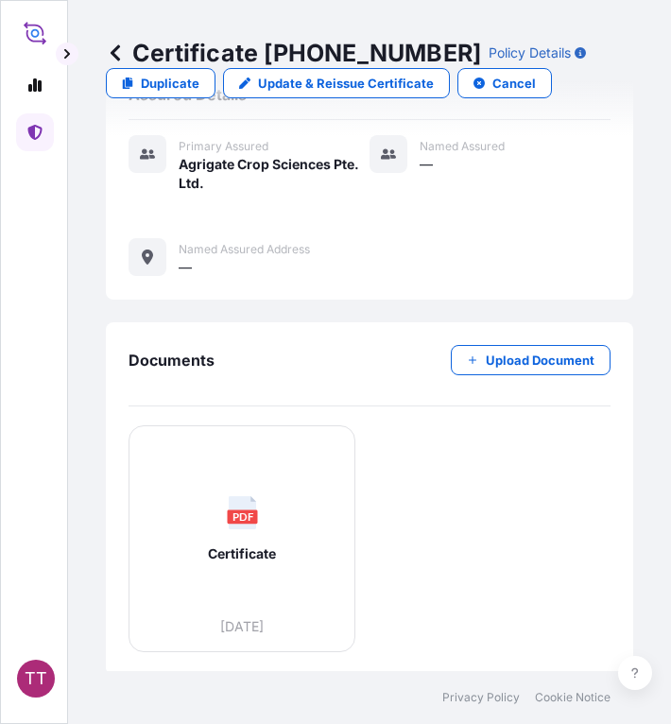
click at [116, 52] on icon at bounding box center [115, 52] width 19 height 19
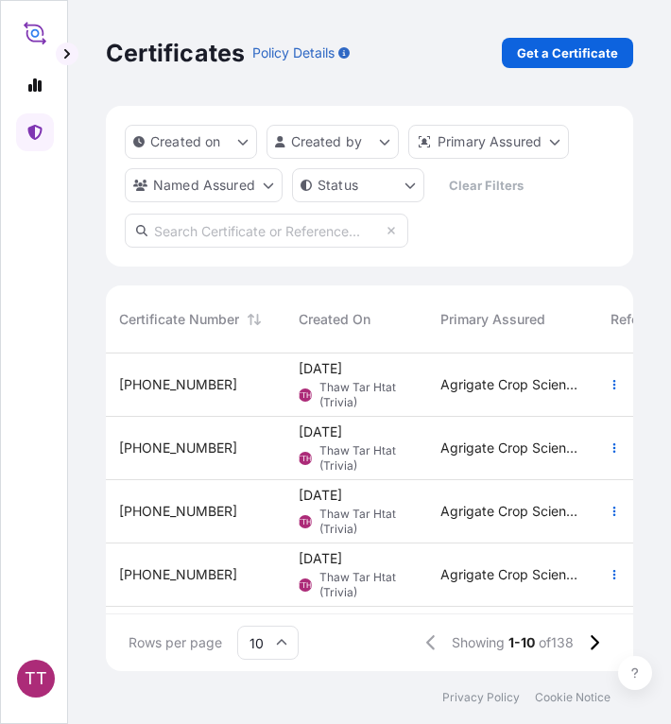
scroll to position [0, 1]
click at [516, 48] on link "Get a Certificate" at bounding box center [567, 53] width 131 height 30
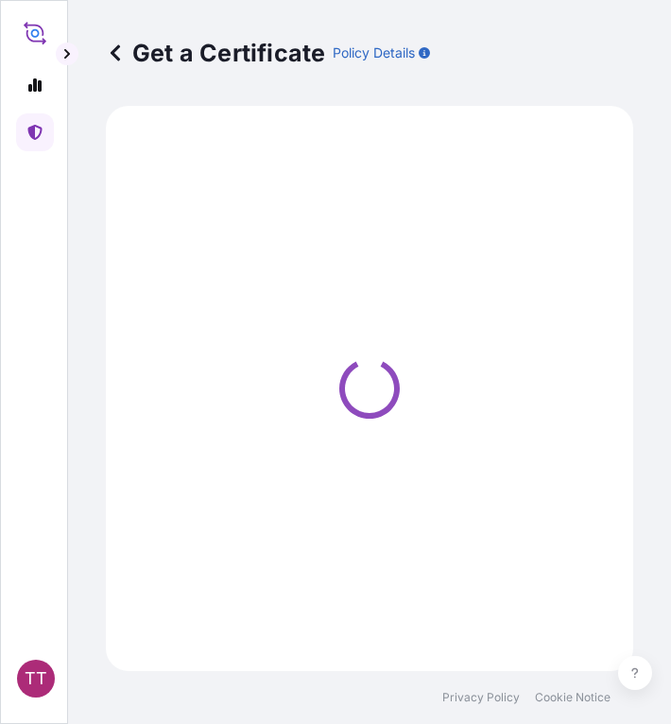
select select "Sea"
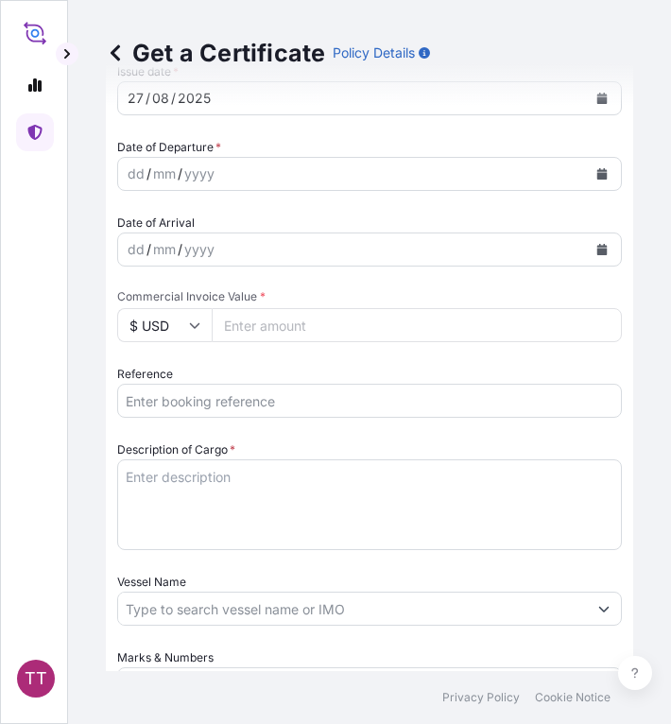
scroll to position [623, 0]
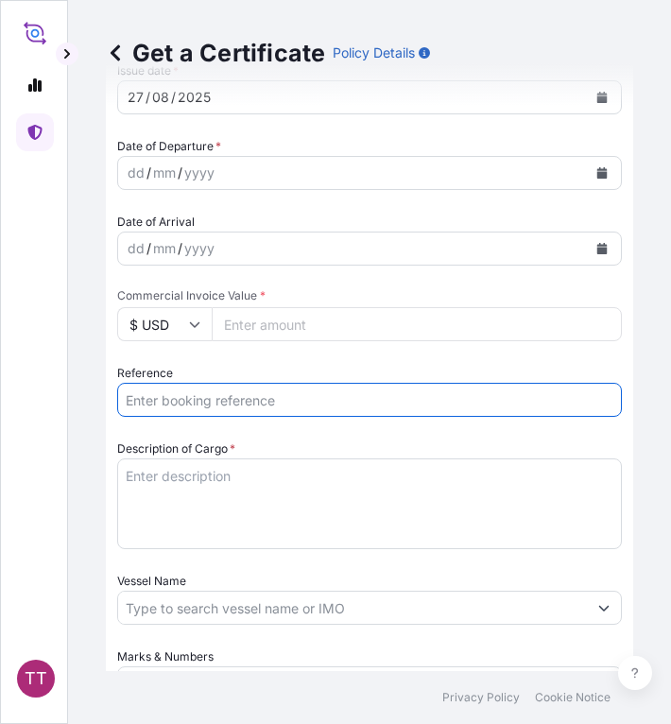
click at [187, 396] on input "Reference" at bounding box center [369, 400] width 505 height 34
paste input "TTF-2025126"
click at [244, 398] on input "TTF-2025126," at bounding box center [369, 400] width 505 height 34
paste input "EGLV560500131322"
type input "TTF-2025126, EGLV560500131322"
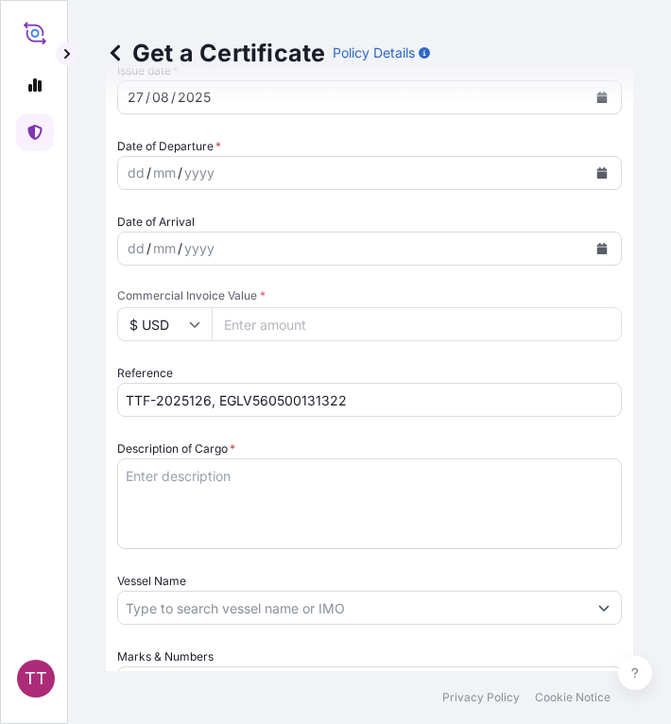
click at [217, 499] on textarea "Description of Cargo *" at bounding box center [369, 503] width 505 height 91
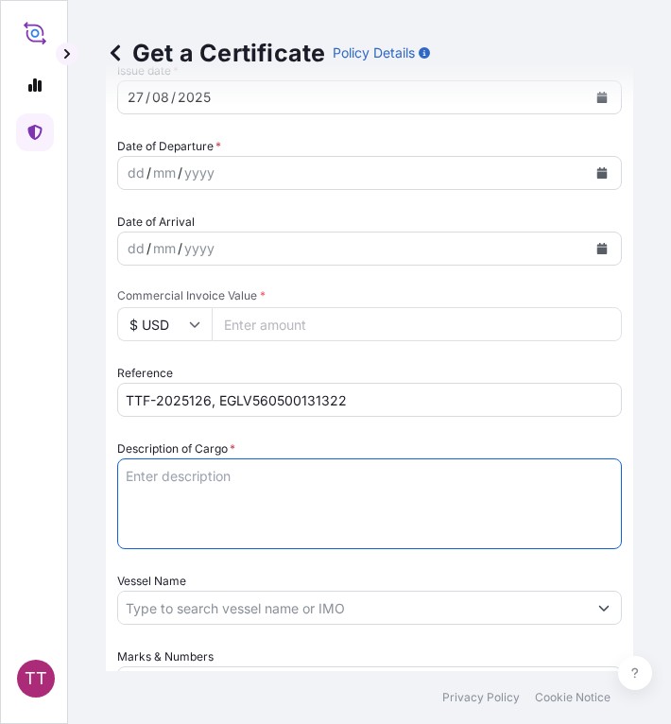
paste textarea "Fertilizer"
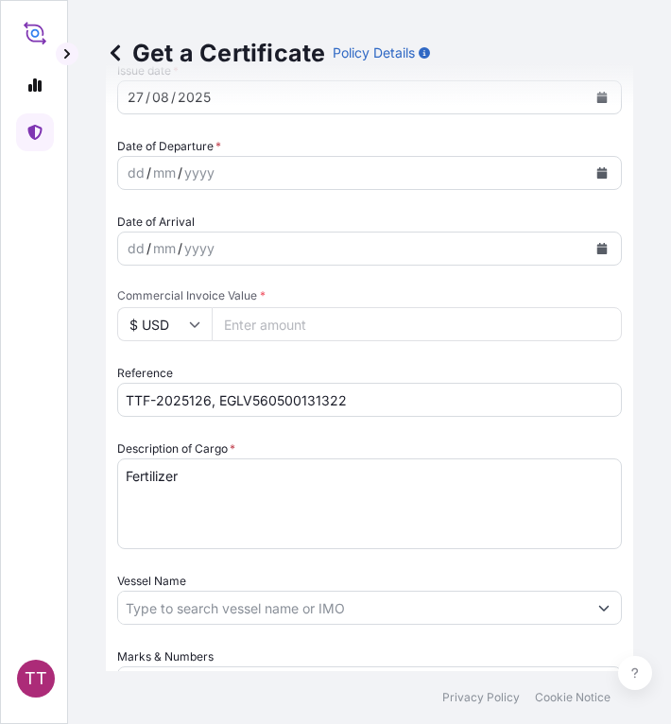
click at [238, 481] on textarea "Fertilizer" at bounding box center [369, 503] width 505 height 91
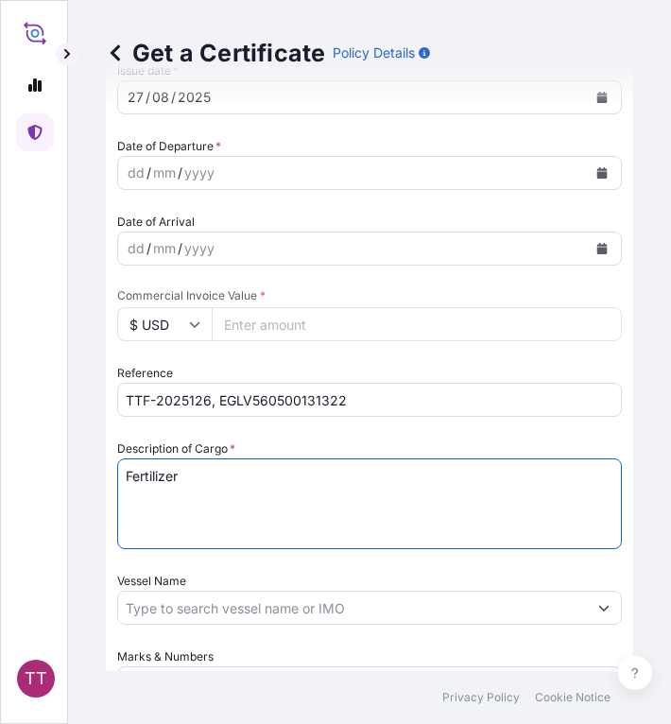
paste textarea "Entec ([DATE]+3S) N : 20 %, P2O5 : 10 %, K2O : 10 %, S : 3 % (Bulk)"
type textarea "Fertilizer Entec ([DATE]+3S) N : 20 %, P2O5 : 10 %, K2O : 10 %, S : 3 % (Bulk)"
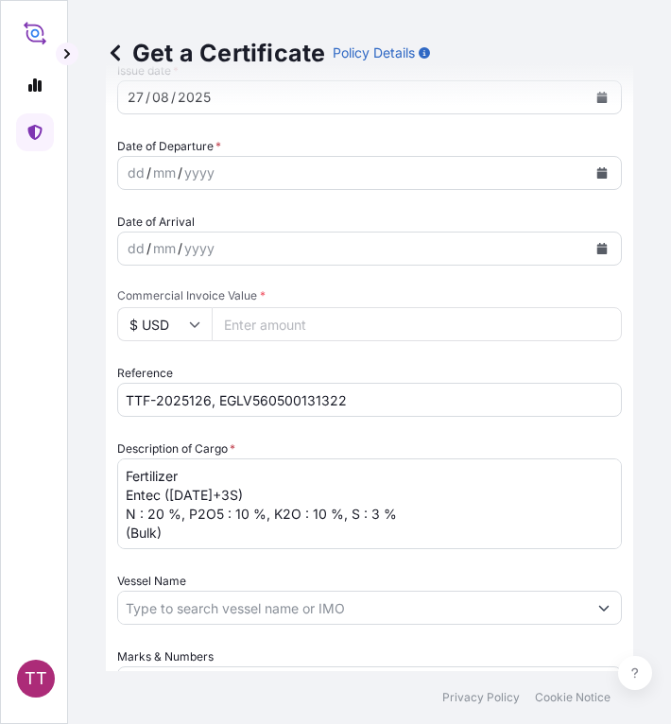
scroll to position [914, 0]
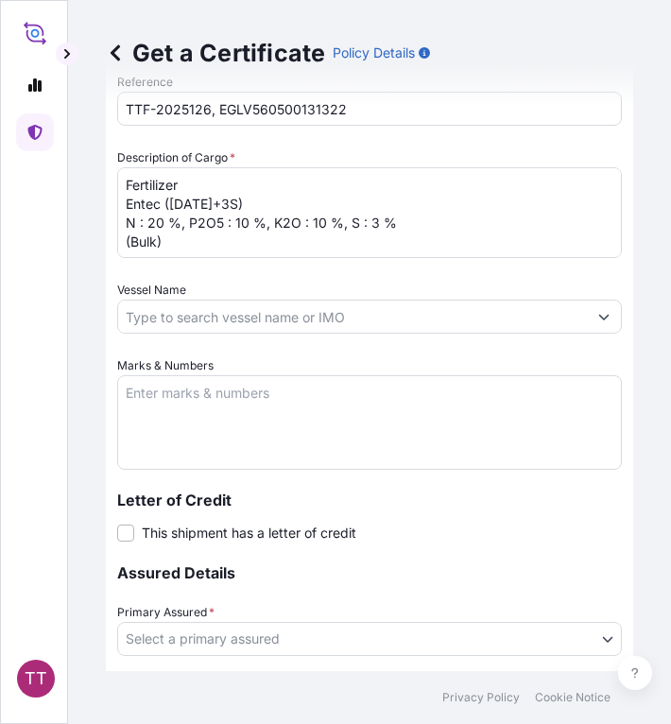
click at [134, 402] on textarea "Marks & Numbers" at bounding box center [369, 422] width 505 height 95
paste textarea "Myanma San Pya Crop Nutrition Co., Ltd. [STREET_ADDRESS]"
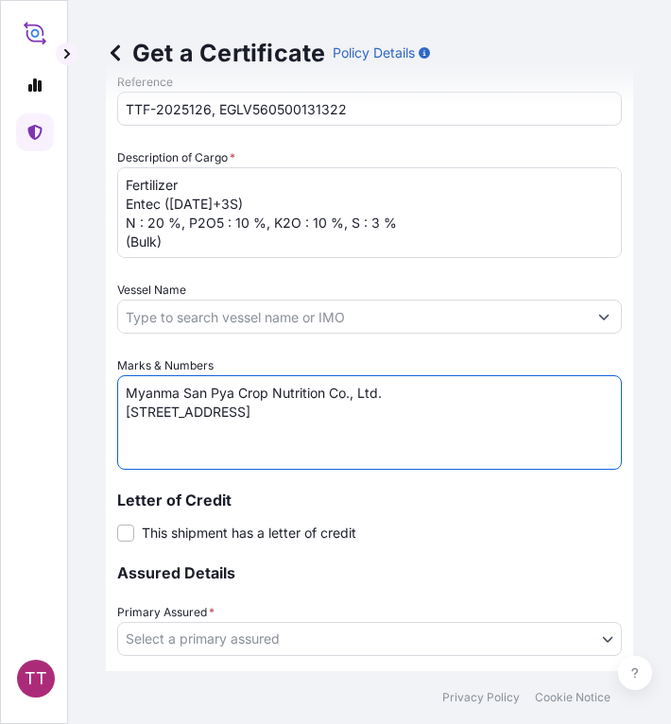
click at [279, 440] on textarea "Myanma San Pya Crop Nutrition Co., Ltd. [STREET_ADDRESS]" at bounding box center [369, 422] width 505 height 95
paste textarea "[GEOGRAPHIC_DATA], [GEOGRAPHIC_DATA]."
type textarea "Myanma San Pya Crop Nutrition Co., Ltd. [STREET_ADDRESS]."
click at [215, 638] on body "TT Get a Certificate Policy Details Route Details Cover door to port - Add load…" at bounding box center [335, 362] width 671 height 724
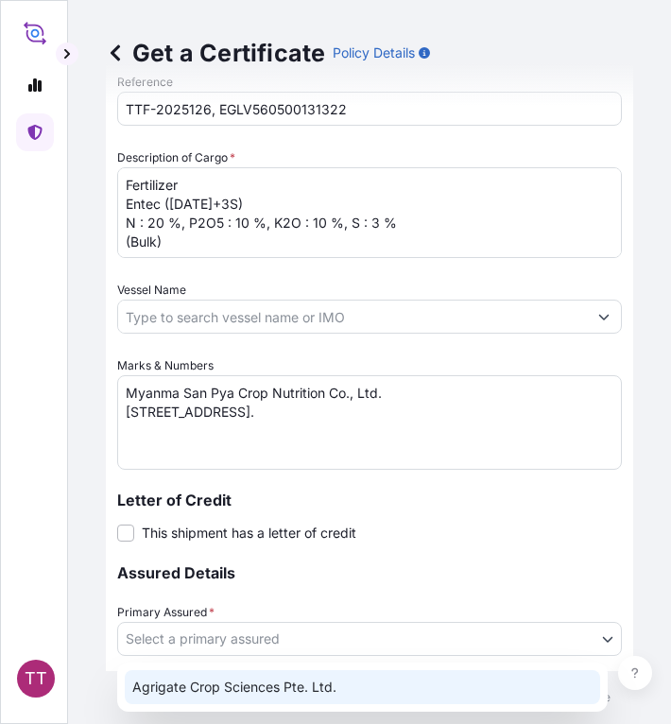
click at [255, 676] on div "Agrigate Crop Sciences Pte. Ltd." at bounding box center [362, 687] width 475 height 34
select select "31456"
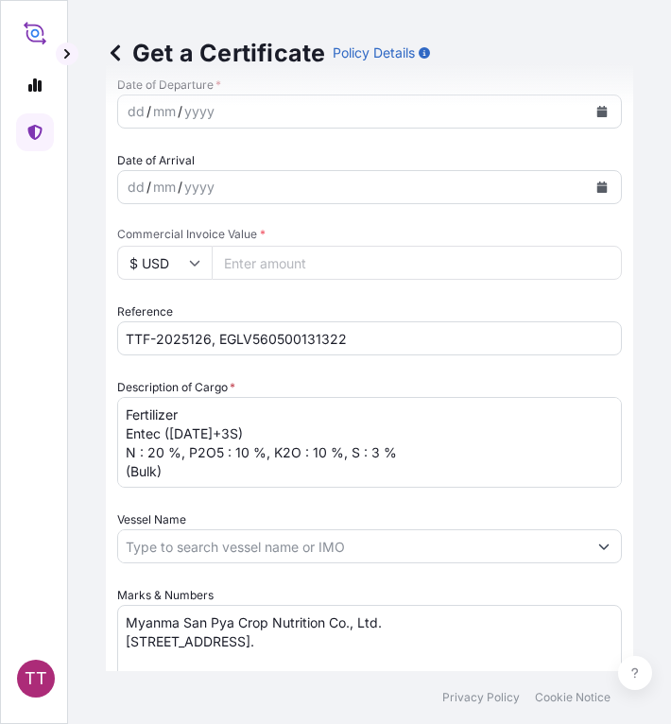
scroll to position [683, 0]
click at [257, 267] on input "Commercial Invoice Value *" at bounding box center [417, 264] width 410 height 34
paste input "192753"
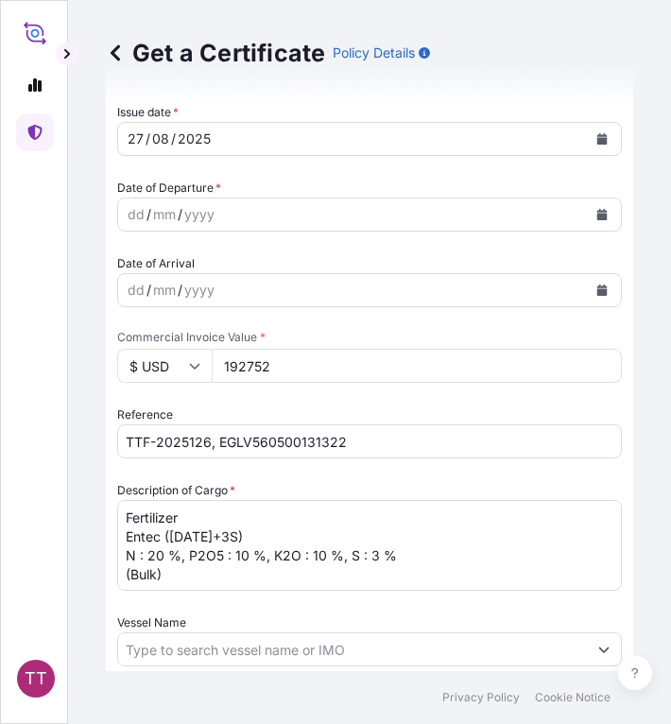
scroll to position [596, 0]
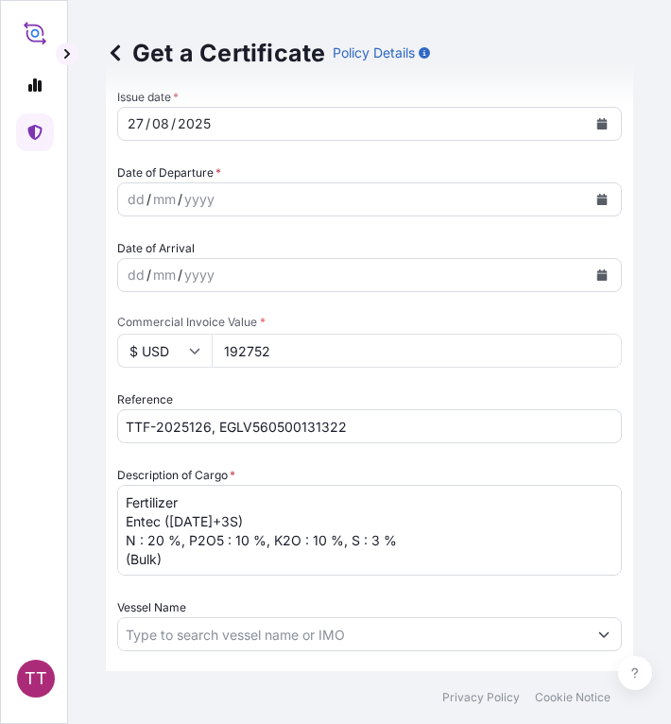
type input "192752"
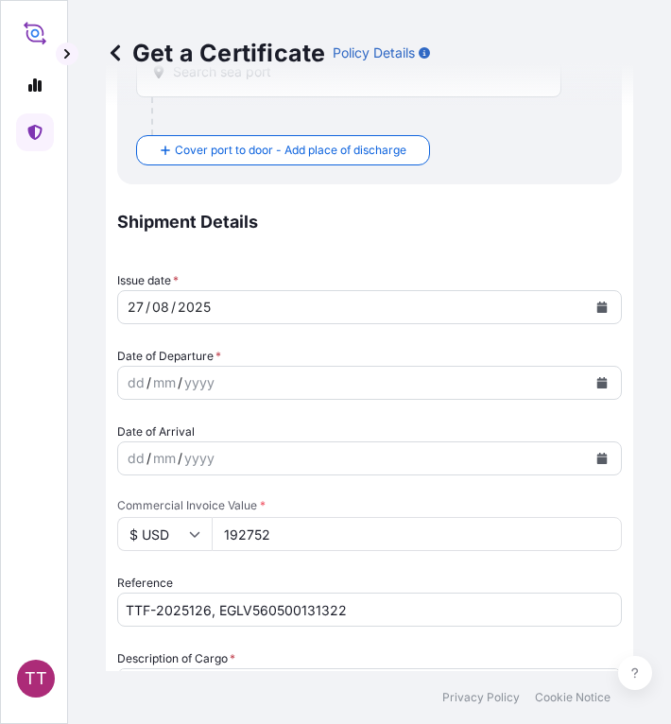
click at [596, 384] on button "Calendar" at bounding box center [602, 383] width 30 height 30
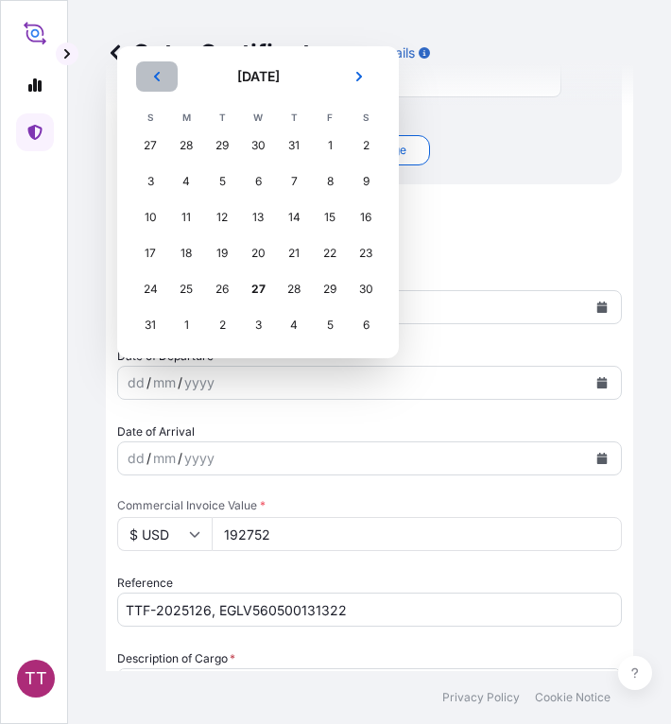
click at [160, 74] on icon "Previous" at bounding box center [156, 76] width 11 height 11
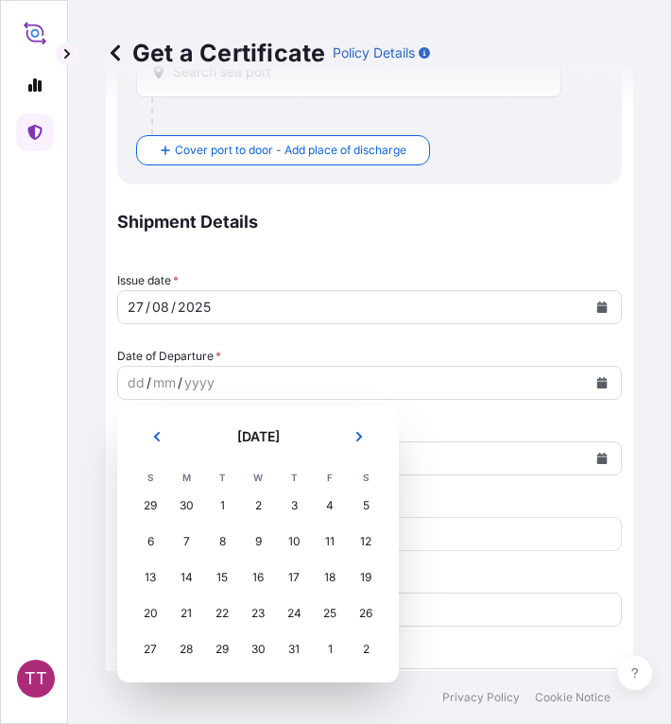
click at [259, 510] on div "2" at bounding box center [258, 506] width 34 height 34
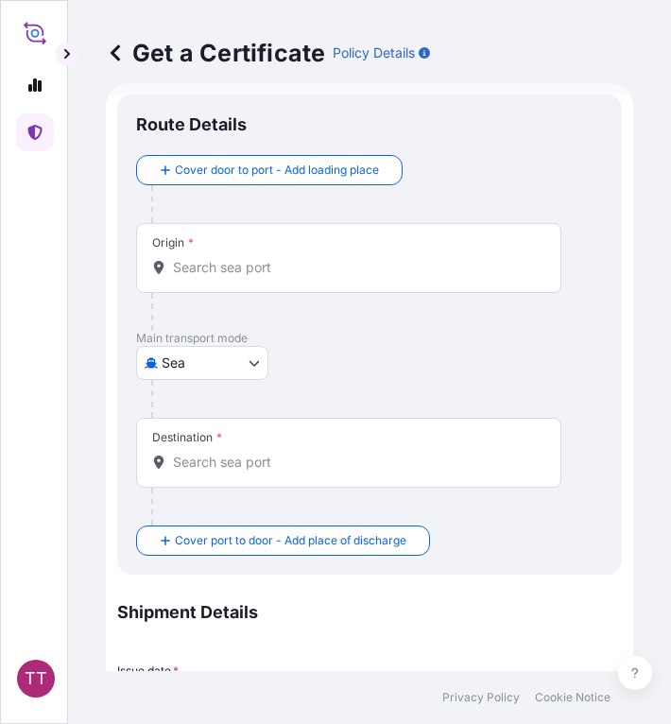
scroll to position [9, 0]
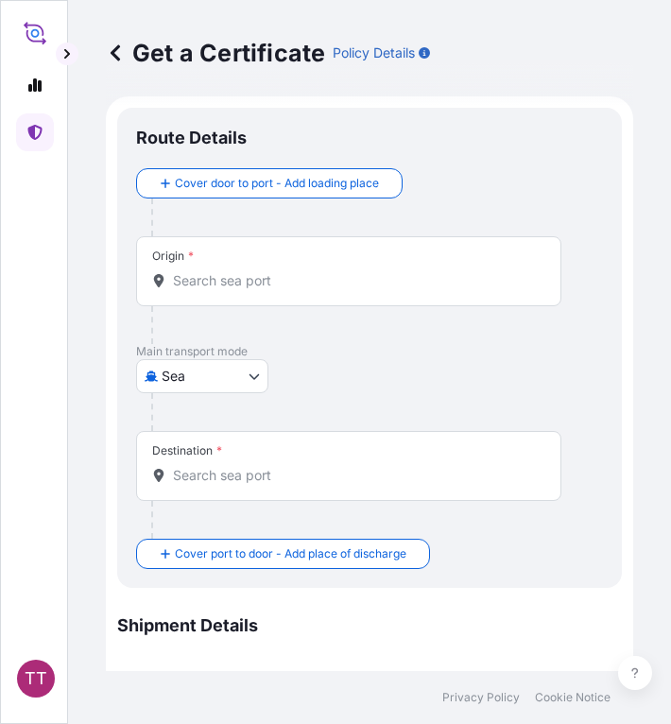
click at [206, 278] on input "Origin *" at bounding box center [355, 280] width 365 height 19
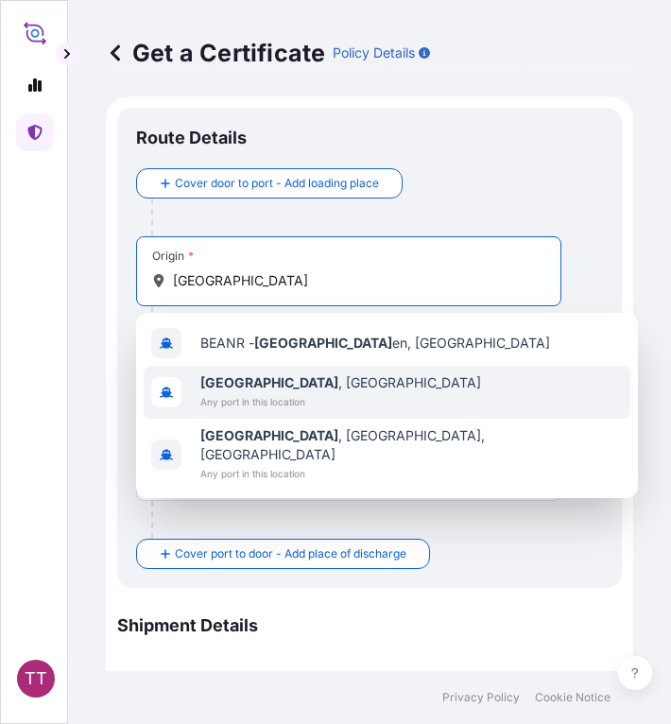
click at [291, 383] on span "[GEOGRAPHIC_DATA] , [GEOGRAPHIC_DATA]" at bounding box center [340, 382] width 281 height 19
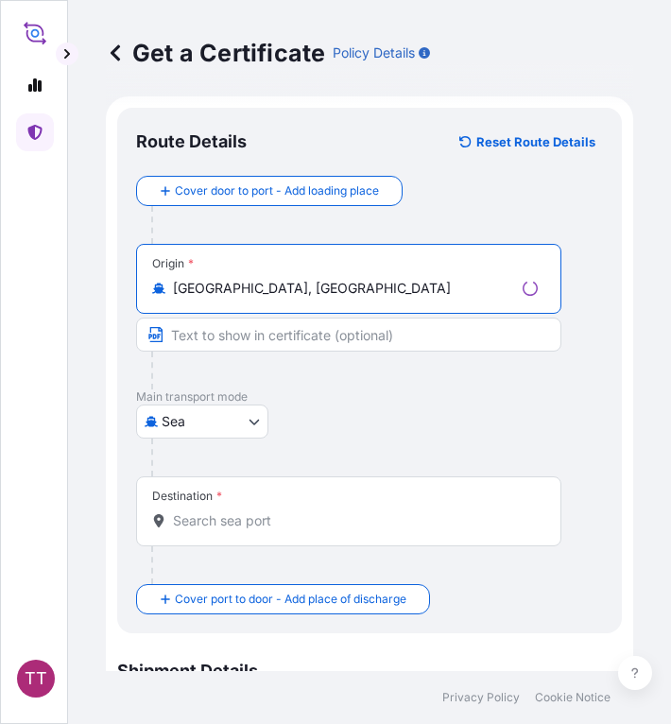
type input "[GEOGRAPHIC_DATA], [GEOGRAPHIC_DATA]"
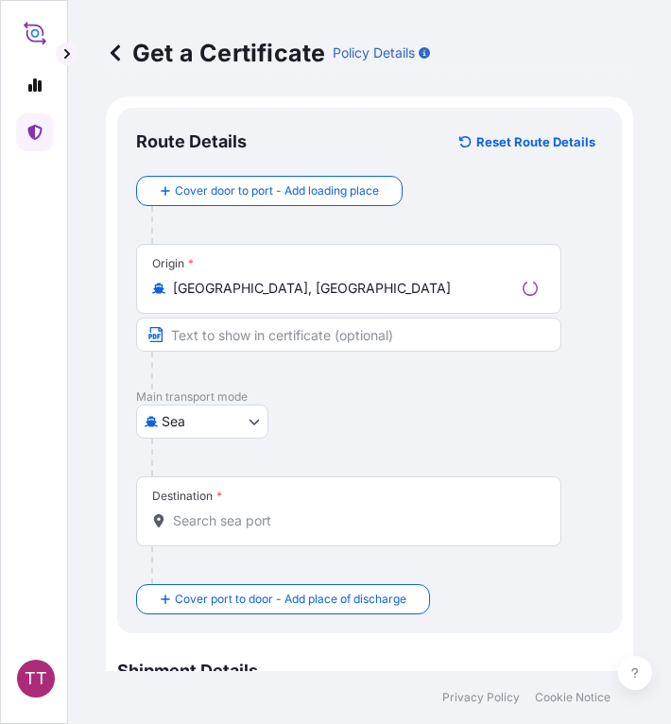
click at [218, 531] on div "Destination *" at bounding box center [348, 511] width 425 height 70
click at [218, 530] on input "Destination *" at bounding box center [355, 520] width 365 height 19
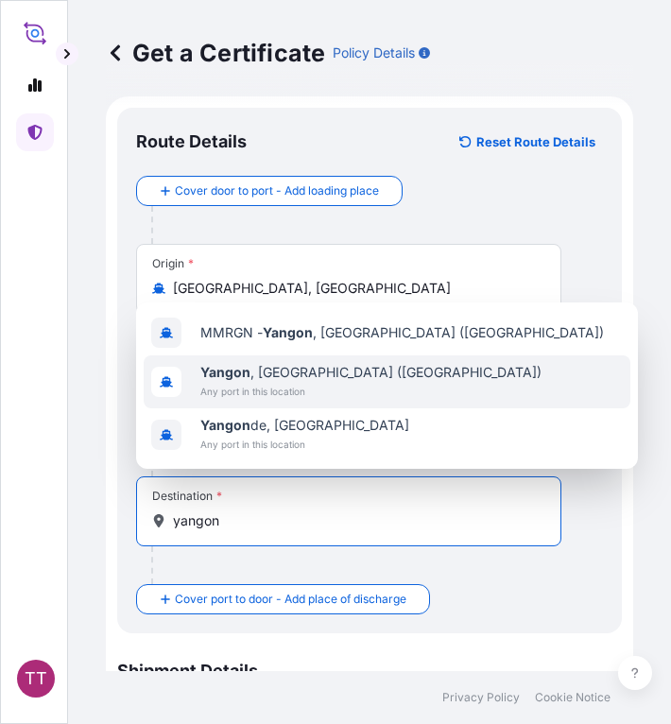
click at [247, 377] on b "Yangon" at bounding box center [225, 372] width 50 height 16
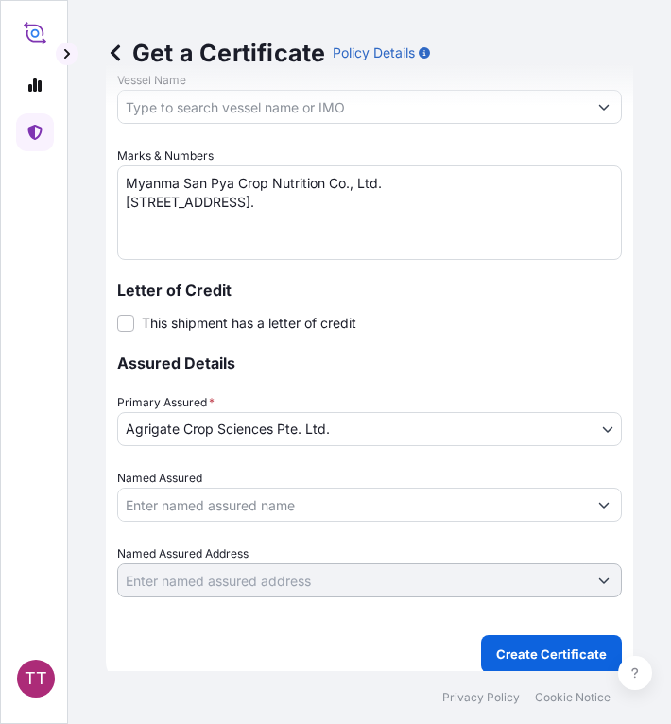
scroll to position [1219, 0]
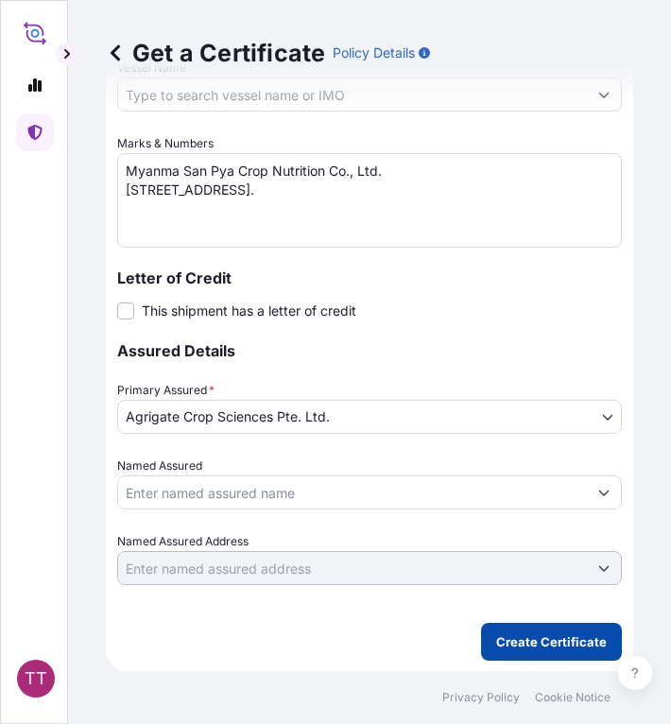
type input "[GEOGRAPHIC_DATA], [GEOGRAPHIC_DATA] ([GEOGRAPHIC_DATA])"
click at [525, 633] on p "Create Certificate" at bounding box center [551, 641] width 111 height 19
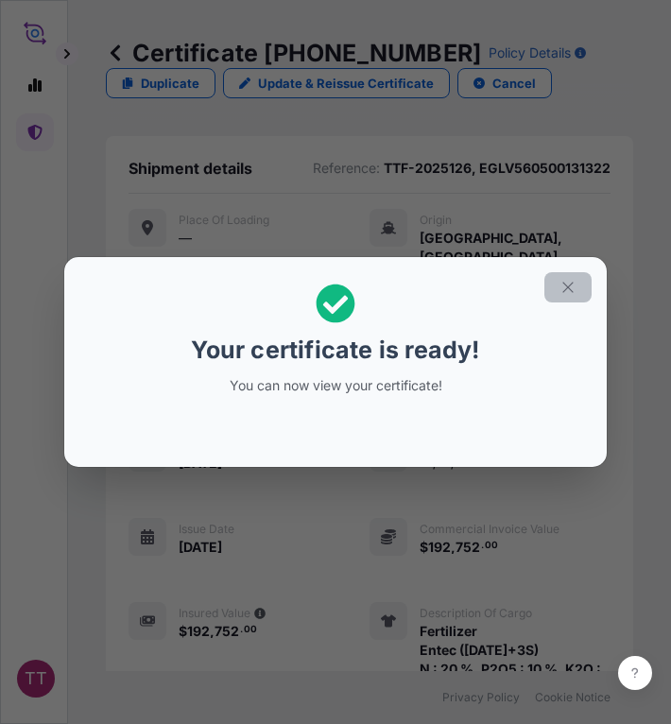
click at [573, 292] on icon "button" at bounding box center [567, 287] width 10 height 10
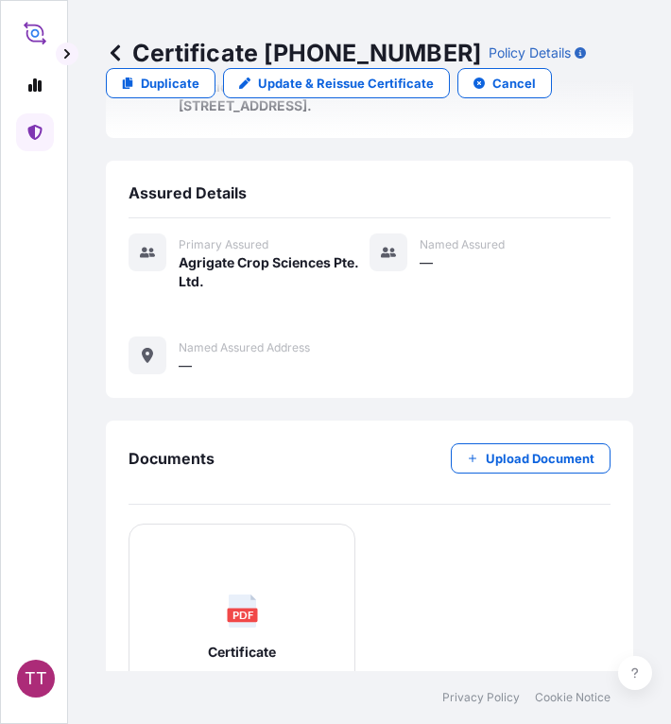
scroll to position [840, 0]
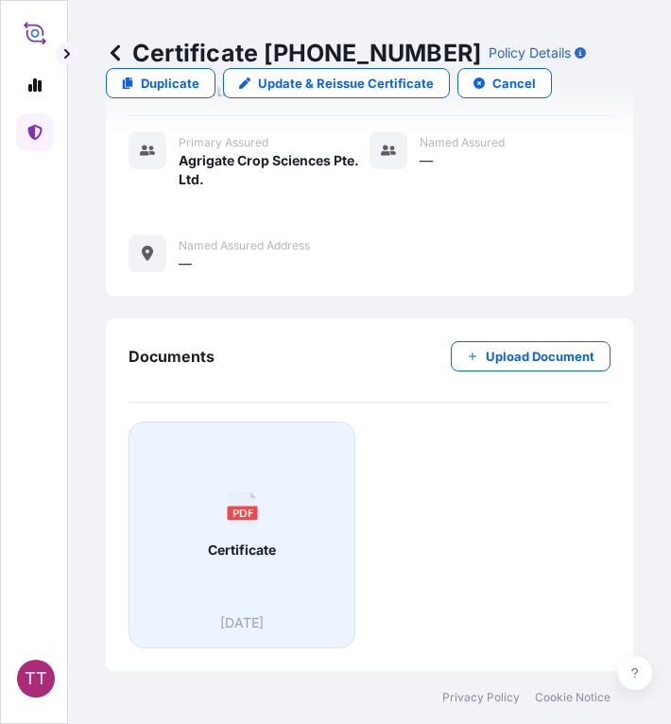
click at [232, 507] on text "PDF" at bounding box center [243, 512] width 22 height 12
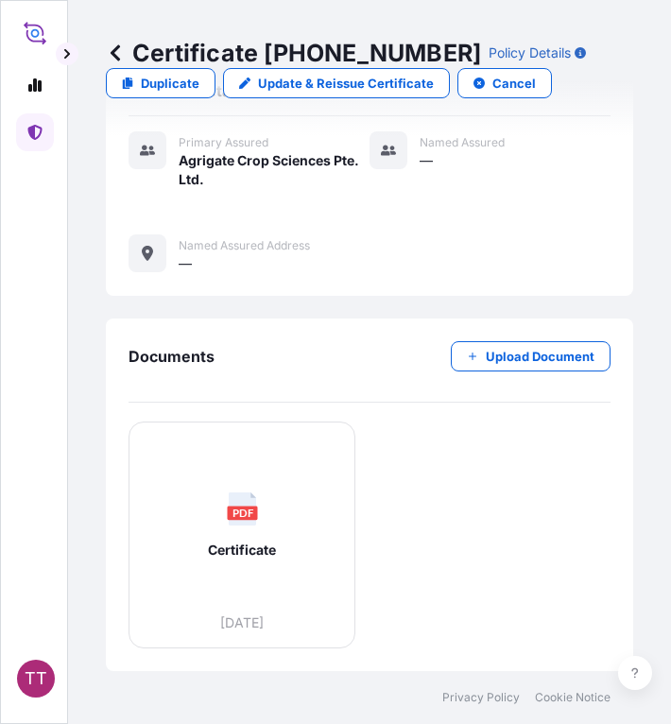
click at [113, 46] on icon at bounding box center [115, 52] width 19 height 19
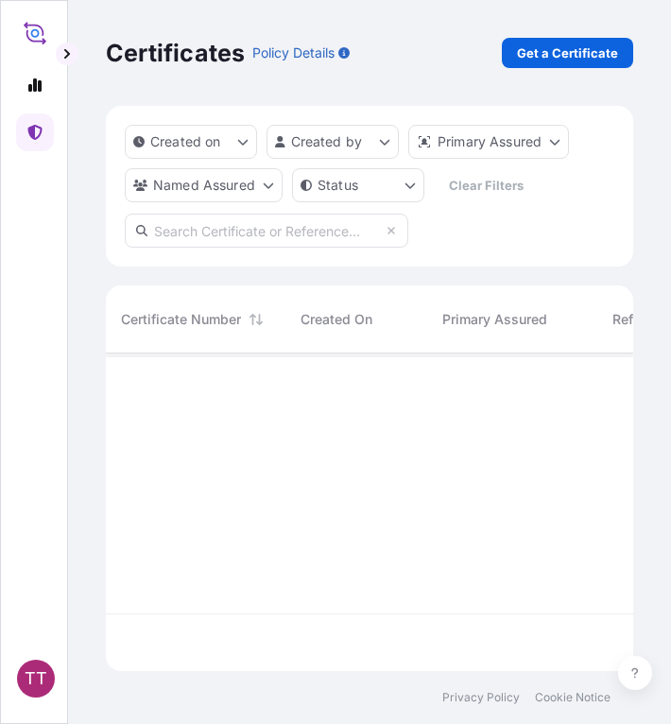
scroll to position [314, 513]
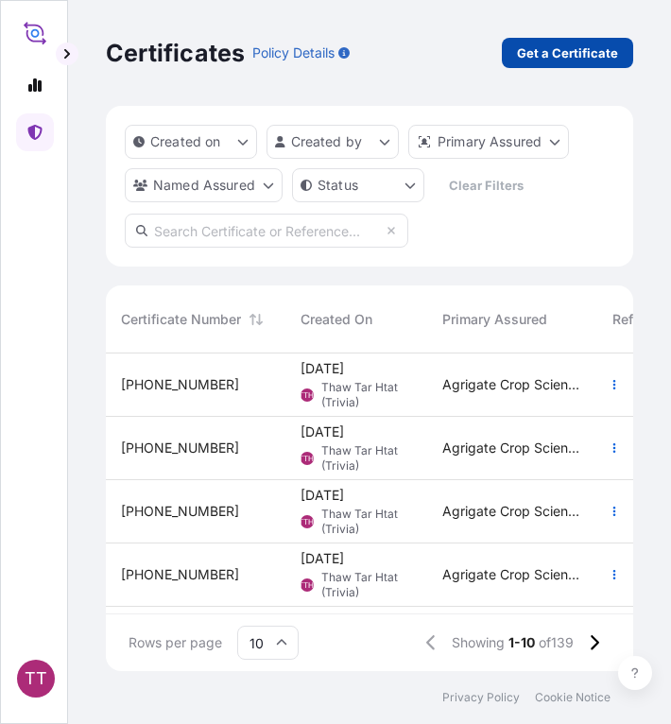
click at [581, 50] on p "Get a Certificate" at bounding box center [567, 52] width 101 height 19
select select "Sea"
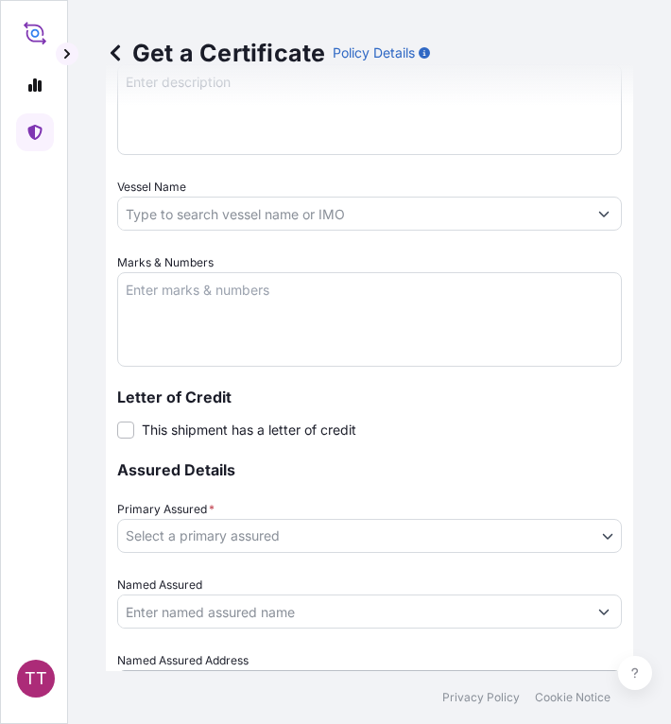
scroll to position [492, 0]
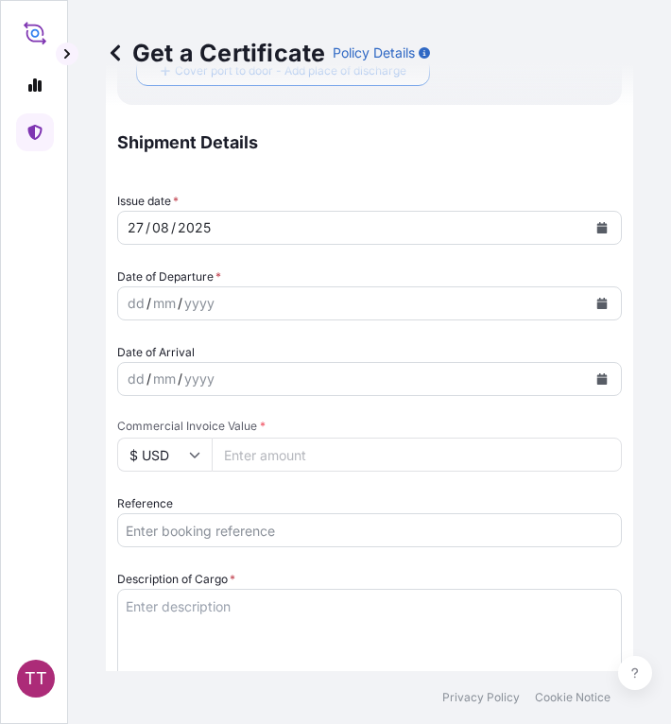
click at [133, 525] on input "Reference" at bounding box center [369, 530] width 505 height 34
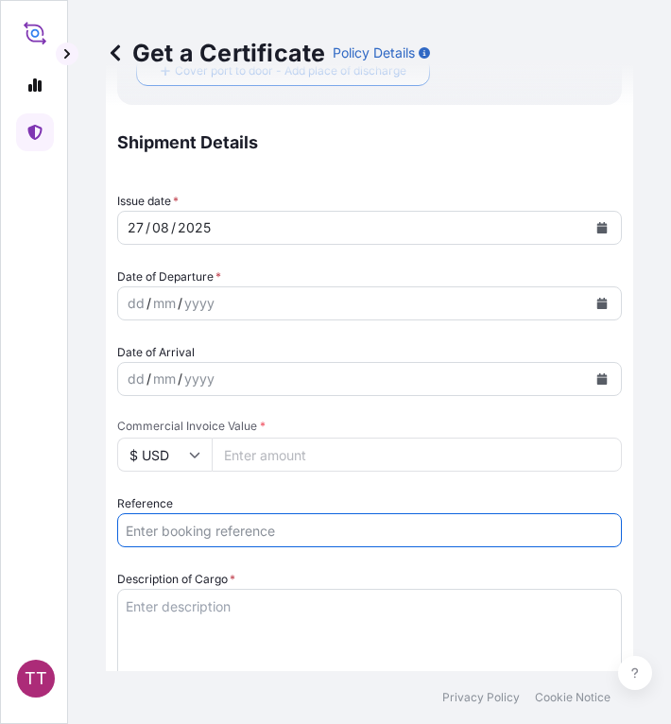
paste input "TTF-2025127"
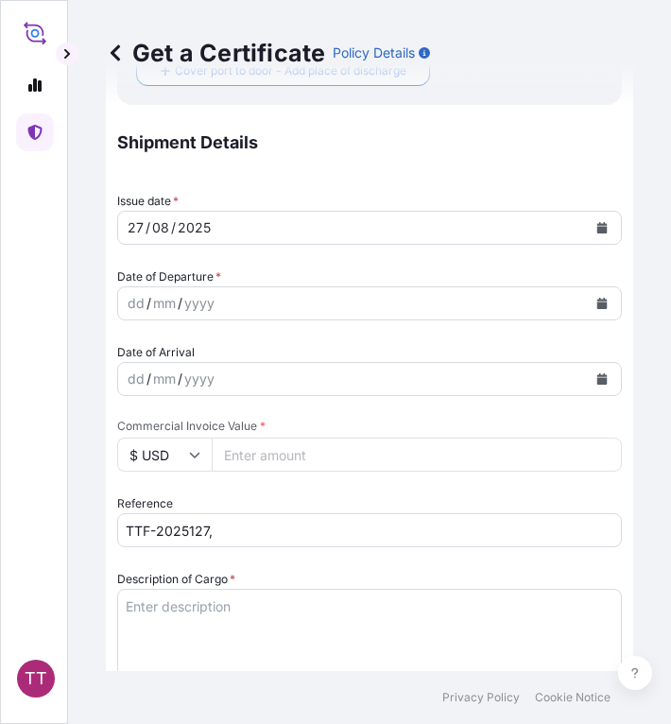
click at [250, 521] on input "TTF-2025127," at bounding box center [369, 530] width 505 height 34
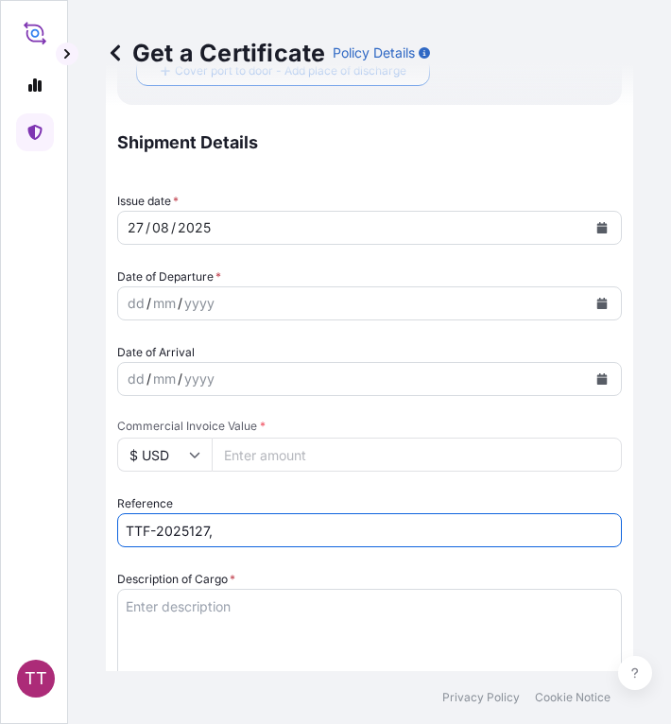
paste input "No. HBG1993538B"
click at [242, 523] on input "TTF-2025127, No. HBG1993538B" at bounding box center [369, 530] width 505 height 34
type input "TTF-2025127, HBG1993538B"
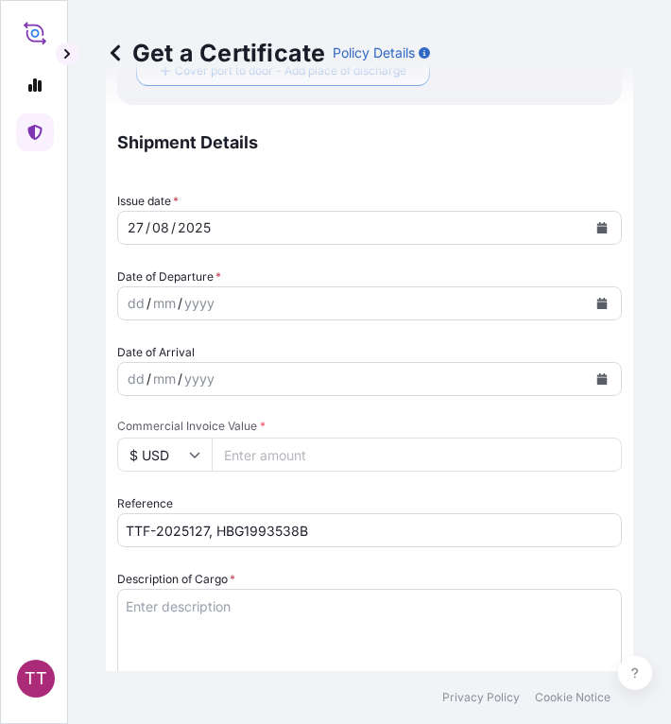
click at [182, 606] on textarea "Description of Cargo *" at bounding box center [369, 634] width 505 height 91
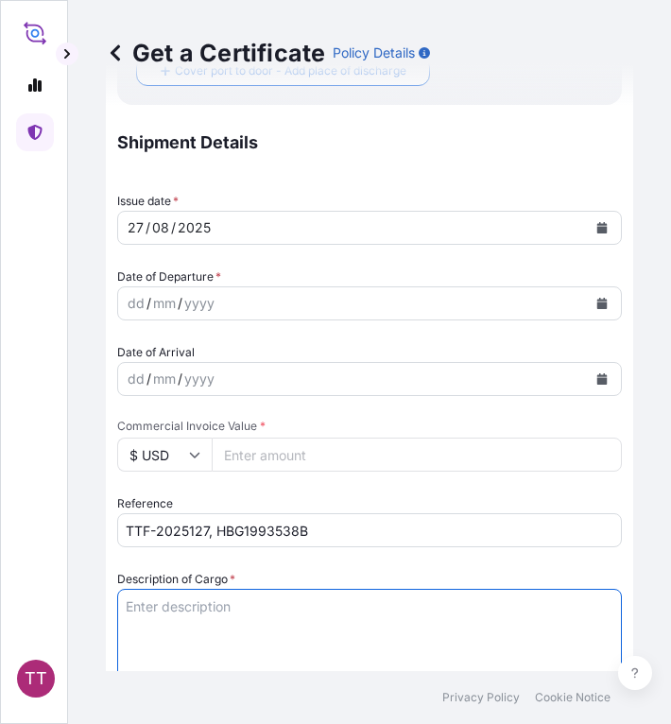
paste textarea "Fertilizer"
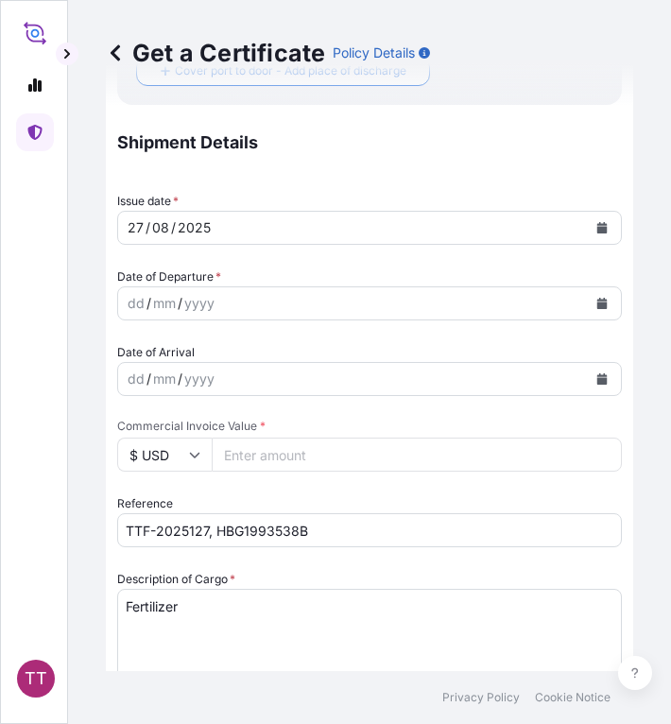
scroll to position [646, 0]
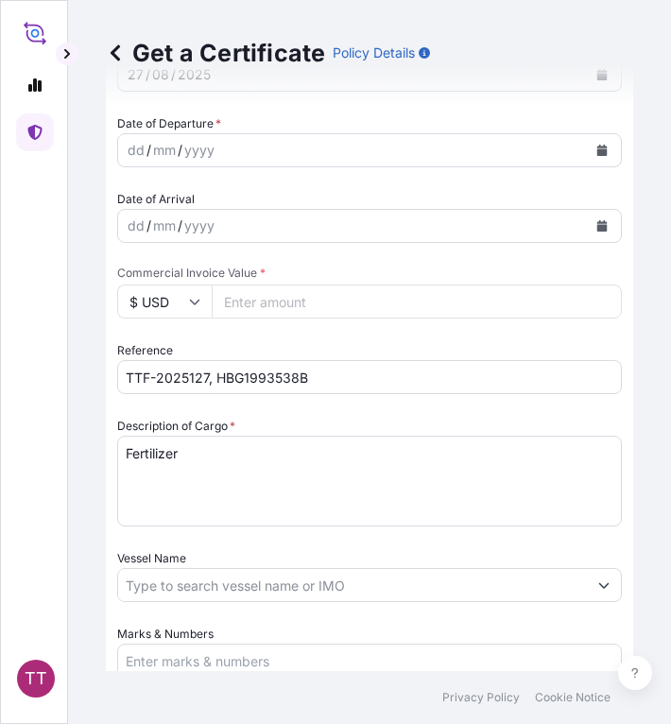
click at [188, 462] on textarea "Fertilizer" at bounding box center [369, 481] width 505 height 91
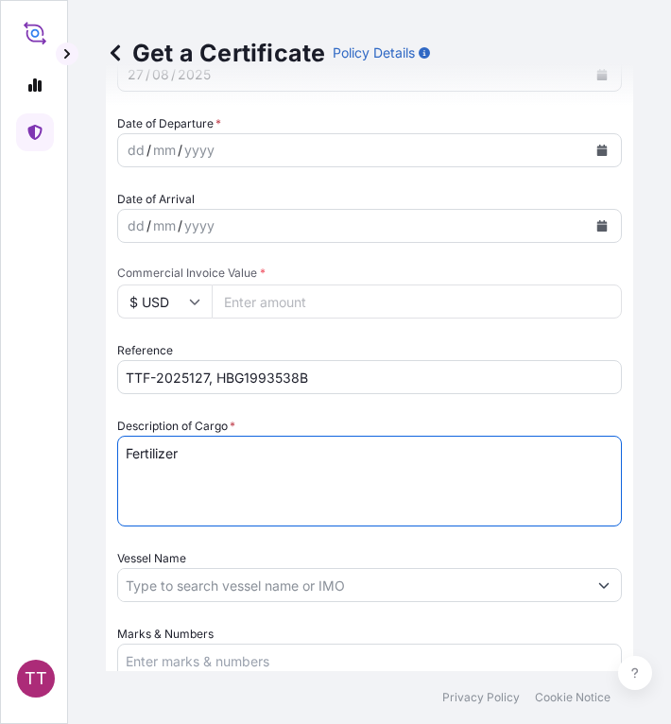
paste textarea "Muriate of Potash Fertilizer K2O : 60 % ( Bulk )"
type textarea "Fertilizer Muriate of Potash Fertilizer K2O : 60 % ( Bulk )"
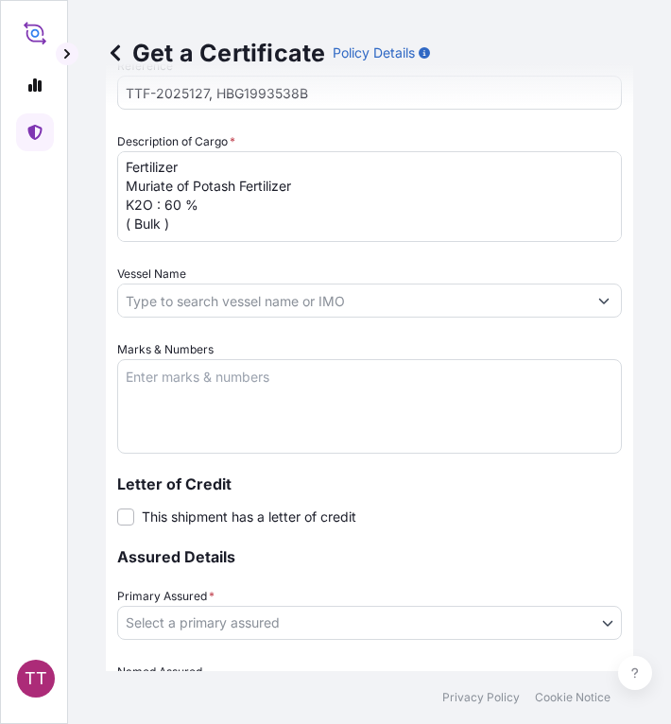
scroll to position [929, 0]
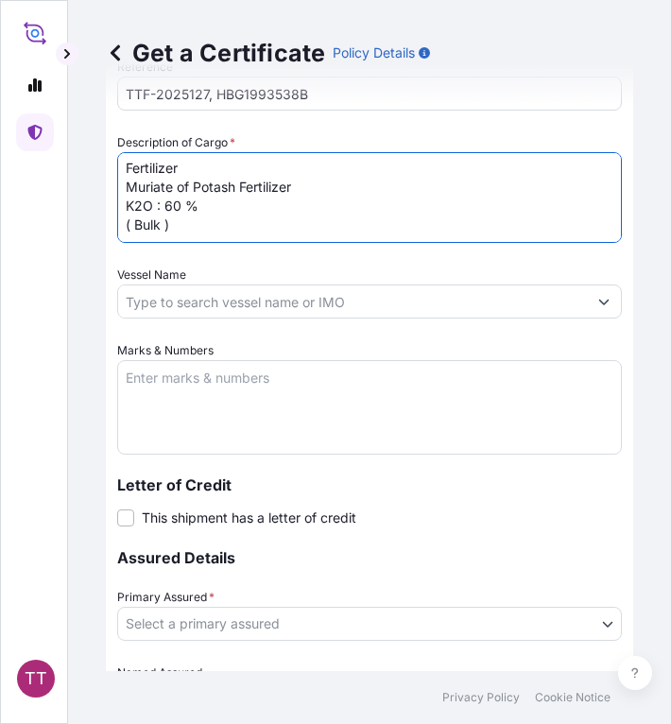
click at [190, 395] on textarea "Marks & Numbers" at bounding box center [369, 407] width 505 height 95
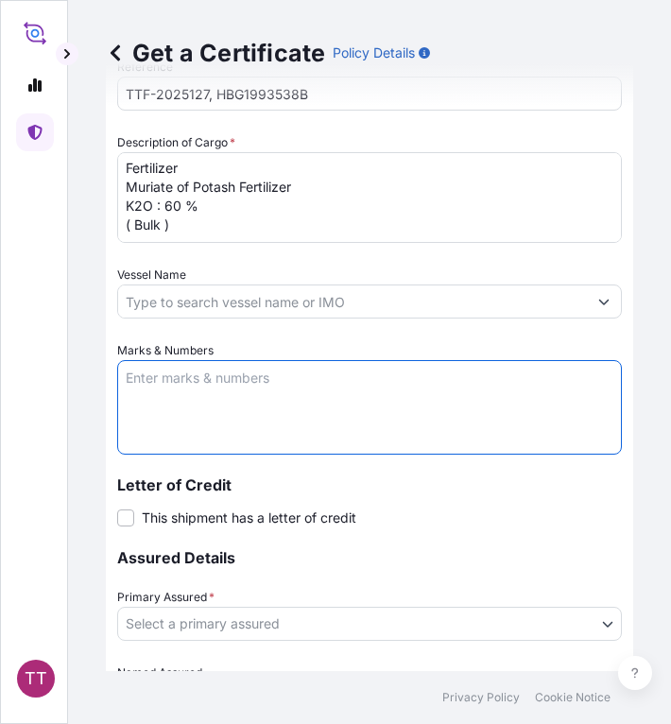
paste textarea "Myanma Awba Industries Co.,Ltd [STREET_ADDRESS][PERSON_NAME],"
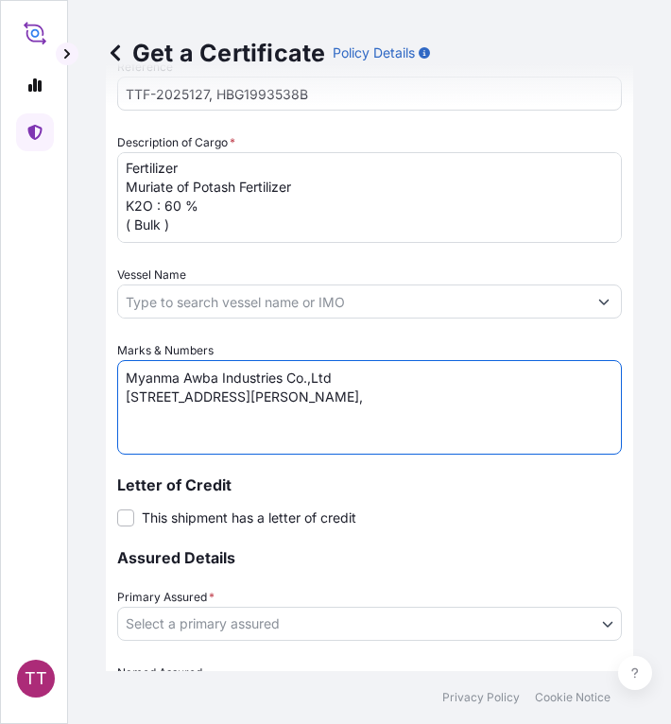
click at [484, 423] on textarea "Myanma Awba Industries Co.,Ltd [STREET_ADDRESS][PERSON_NAME]," at bounding box center [369, 407] width 505 height 95
paste textarea "[GEOGRAPHIC_DATA], [GEOGRAPHIC_DATA]."
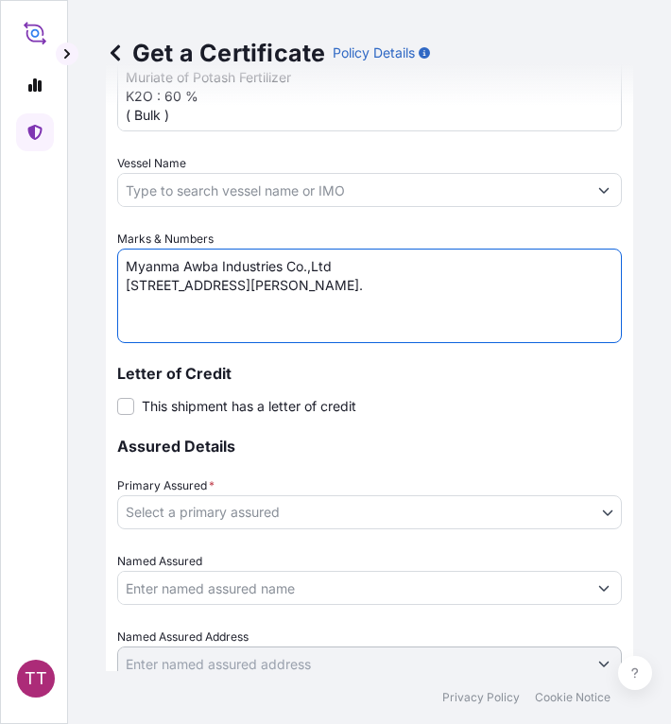
scroll to position [1118, 0]
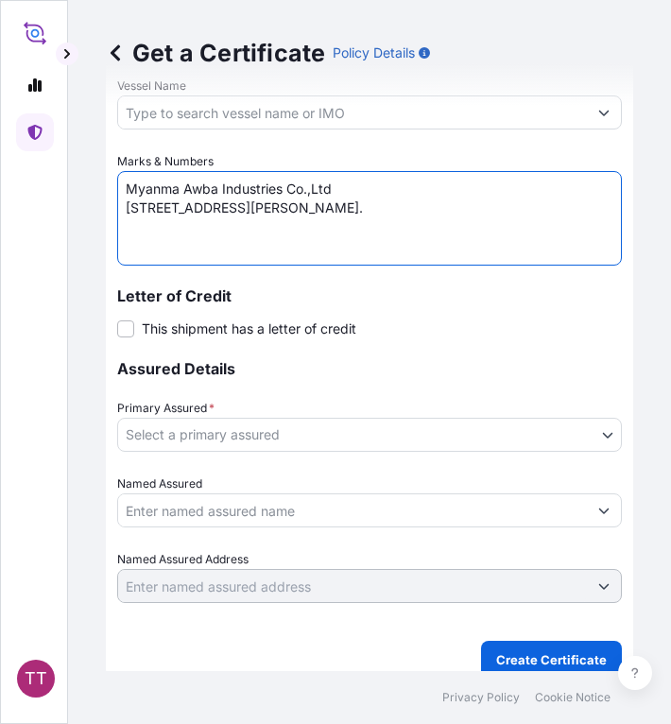
type textarea "Myanma Awba Industries Co.,Ltd [STREET_ADDRESS][PERSON_NAME]."
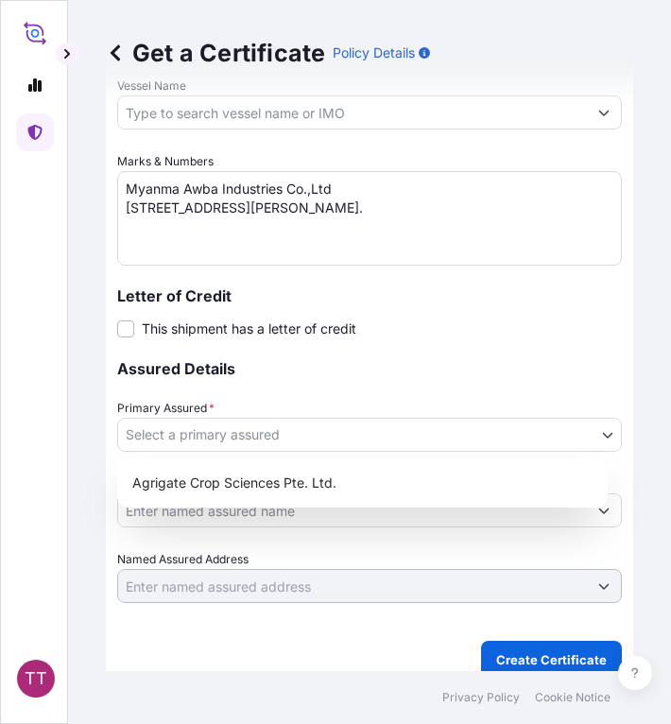
click at [203, 432] on body "TT Get a Certificate Policy Details Route Details Cover door to port - Add load…" at bounding box center [335, 362] width 671 height 724
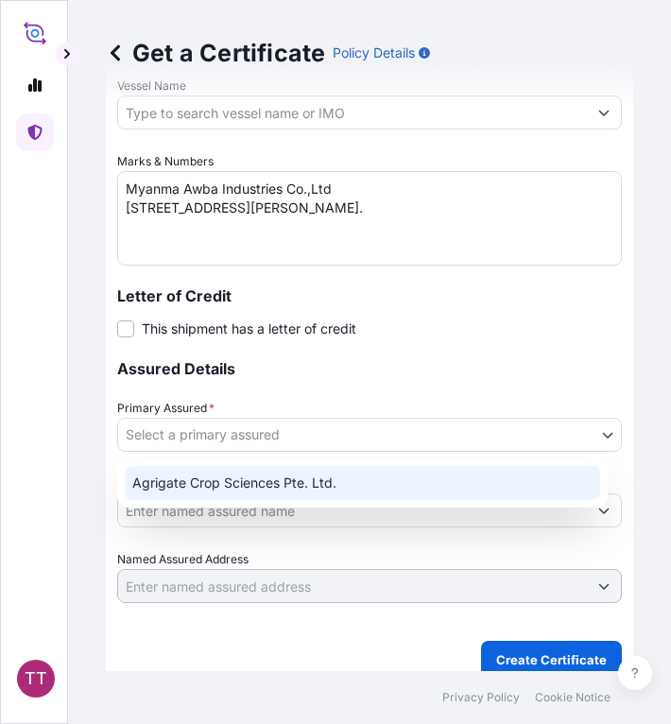
click at [236, 486] on div "Agrigate Crop Sciences Pte. Ltd." at bounding box center [362, 483] width 475 height 34
select select "31456"
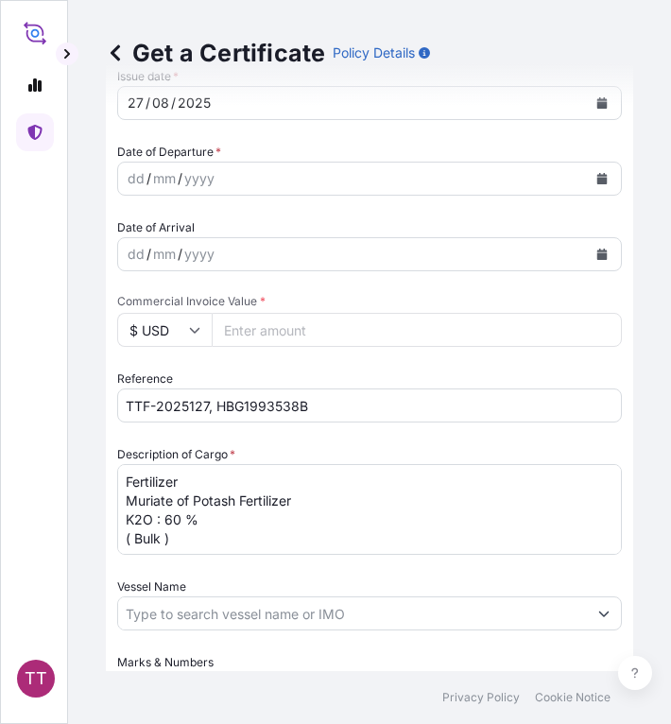
scroll to position [615, 0]
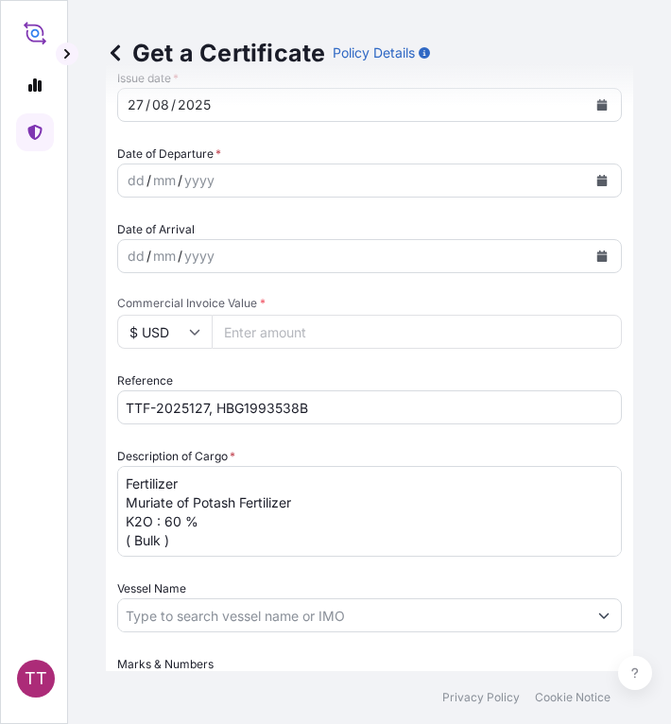
click at [250, 337] on input "Commercial Invoice Value *" at bounding box center [417, 332] width 410 height 34
paste input "10626"
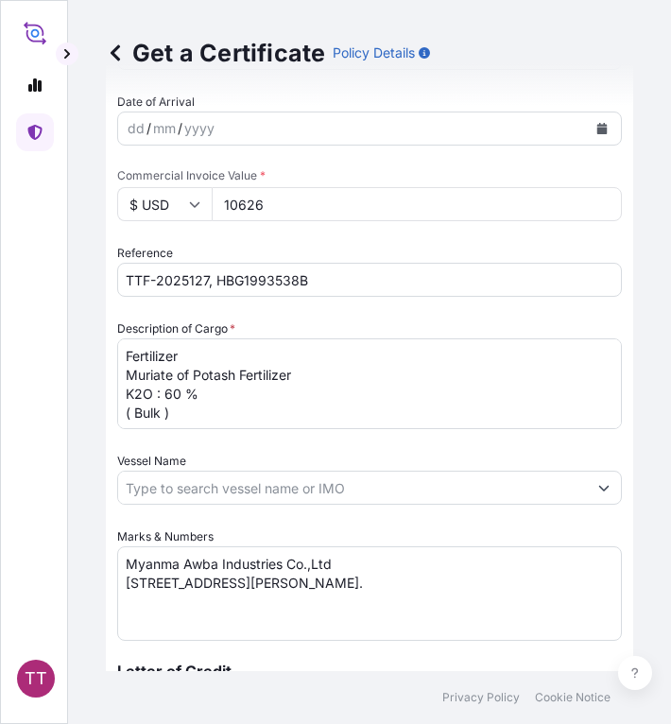
scroll to position [2, 0]
type input "10626"
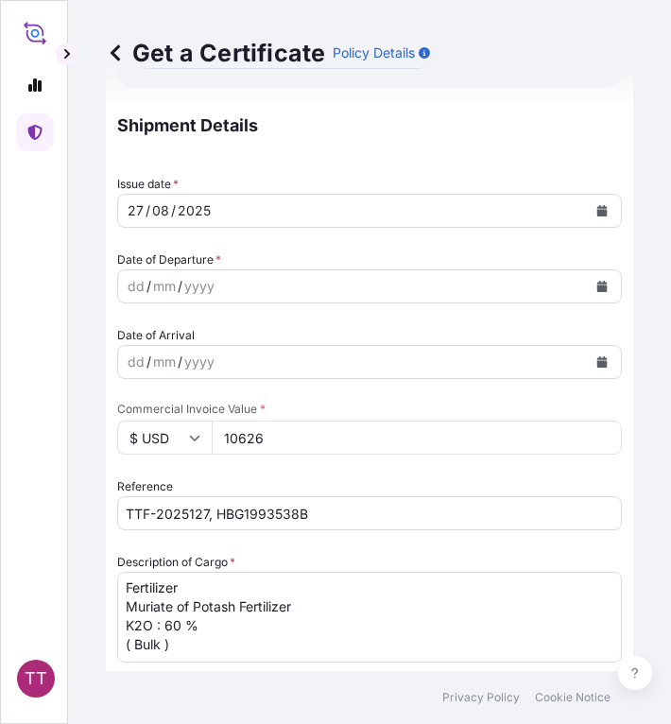
scroll to position [503, 0]
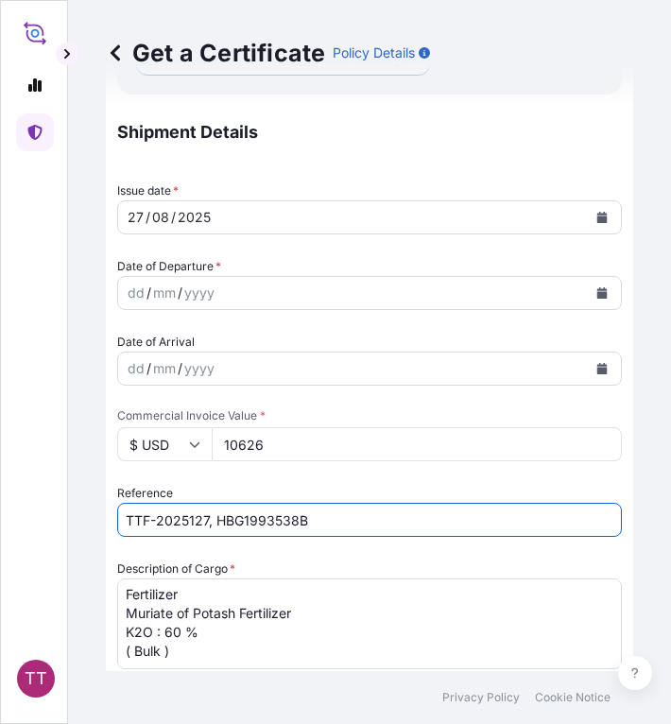
drag, startPoint x: 322, startPoint y: 524, endPoint x: 218, endPoint y: 530, distance: 104.2
click at [218, 530] on input "TTF-2025127, HBG1993538B" at bounding box center [369, 520] width 505 height 34
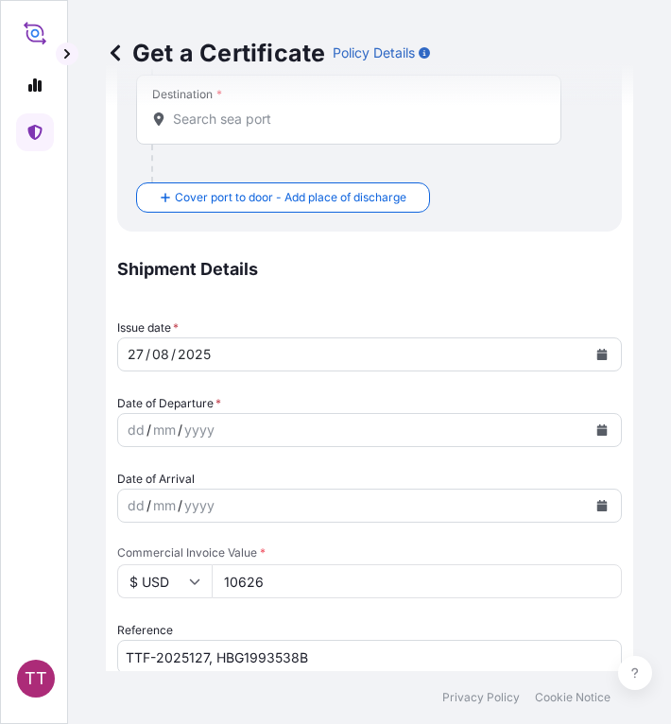
scroll to position [0, 0]
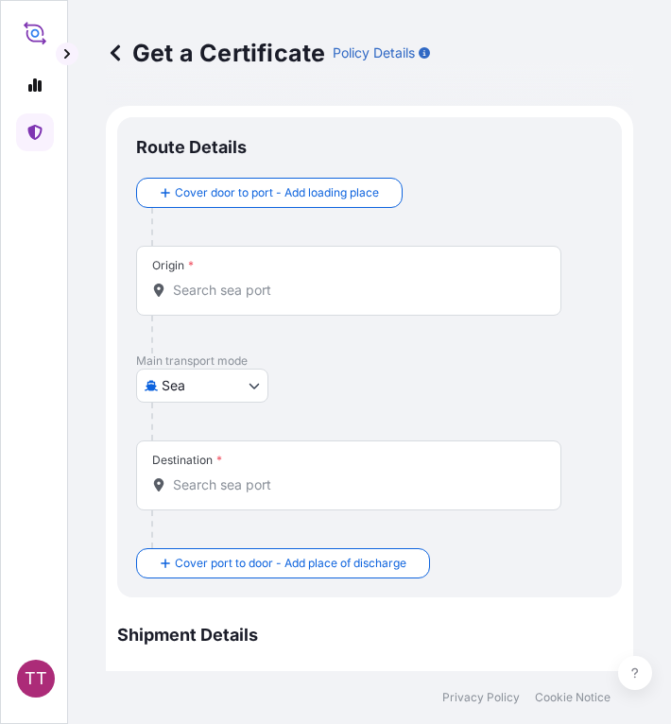
click at [205, 291] on input "Origin *" at bounding box center [355, 290] width 365 height 19
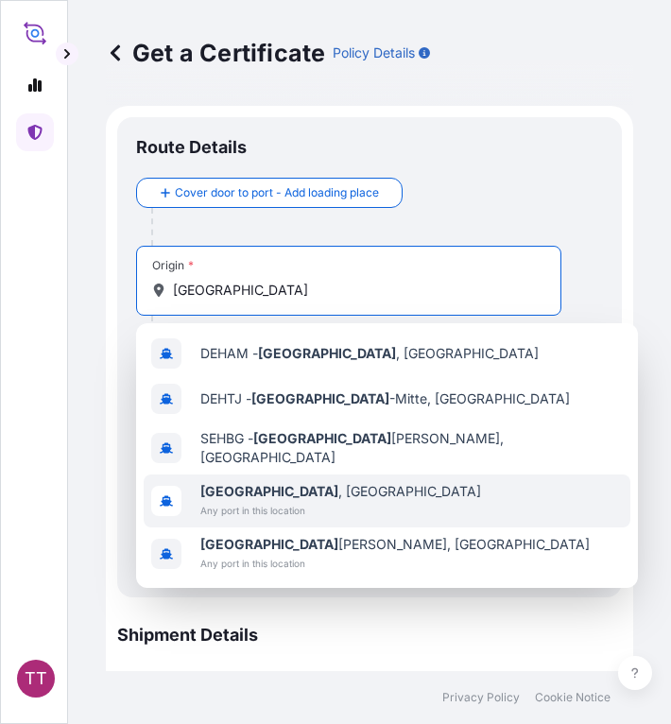
click at [312, 482] on span "[GEOGRAPHIC_DATA] , [GEOGRAPHIC_DATA]" at bounding box center [340, 491] width 281 height 19
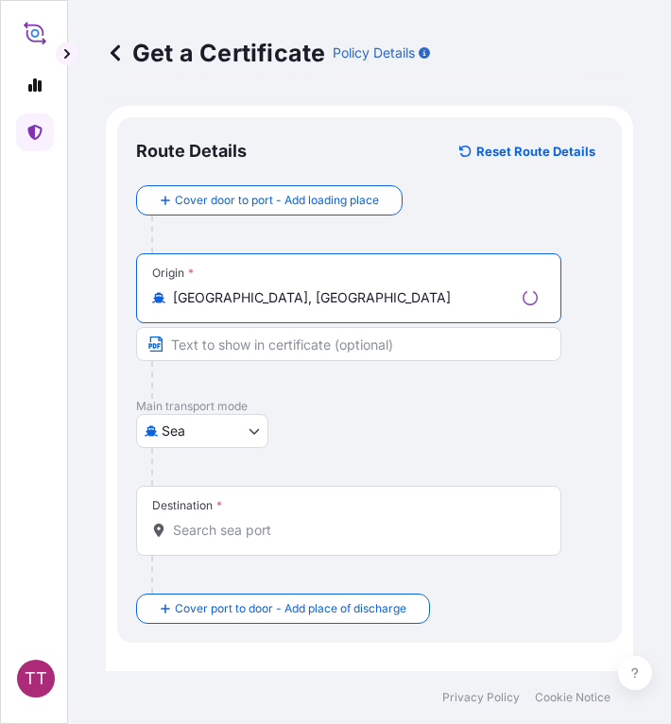
scroll to position [16, 0]
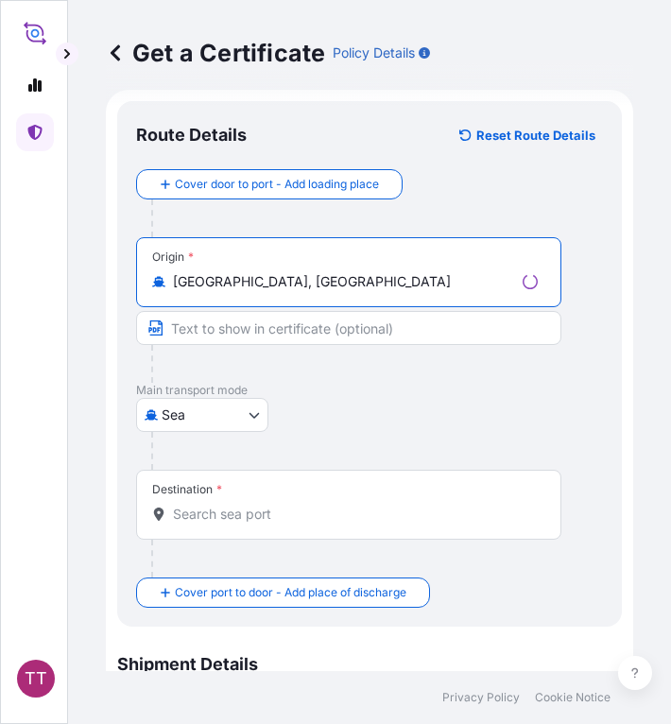
type input "[GEOGRAPHIC_DATA], [GEOGRAPHIC_DATA]"
click at [271, 524] on div "Destination *" at bounding box center [348, 505] width 425 height 70
click at [271, 524] on input "Destination *" at bounding box center [355, 514] width 365 height 19
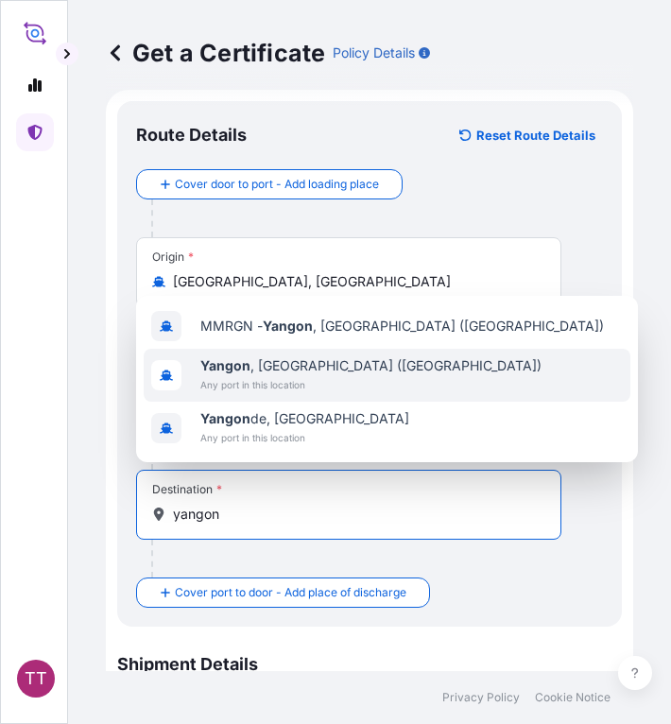
click at [269, 384] on span "Any port in this location" at bounding box center [370, 384] width 341 height 19
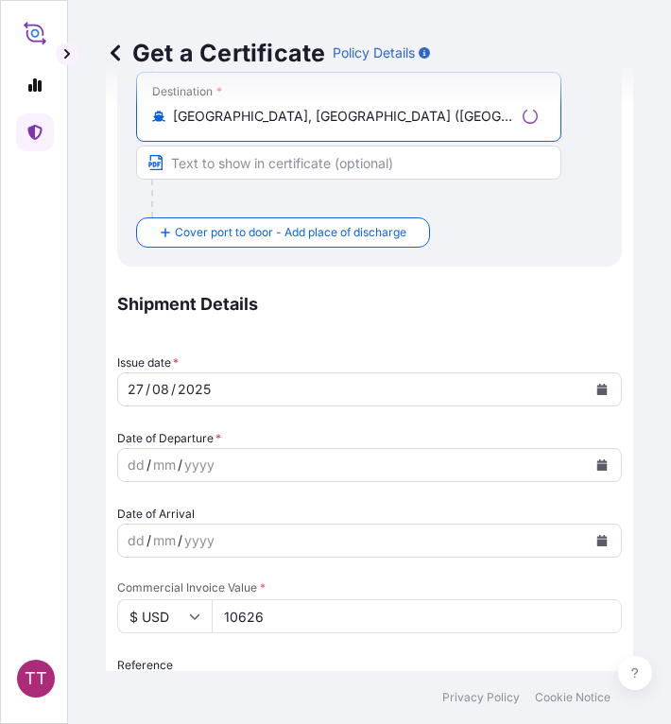
scroll to position [415, 0]
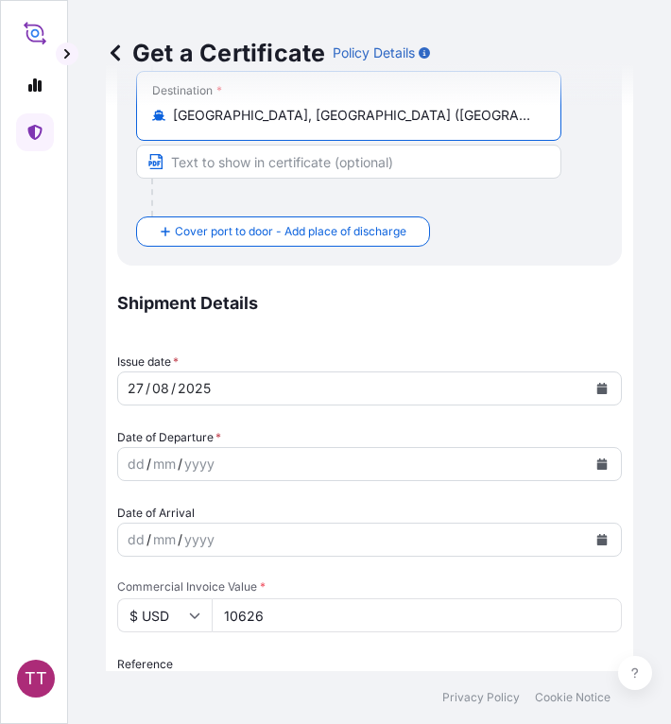
type input "[GEOGRAPHIC_DATA], [GEOGRAPHIC_DATA] ([GEOGRAPHIC_DATA])"
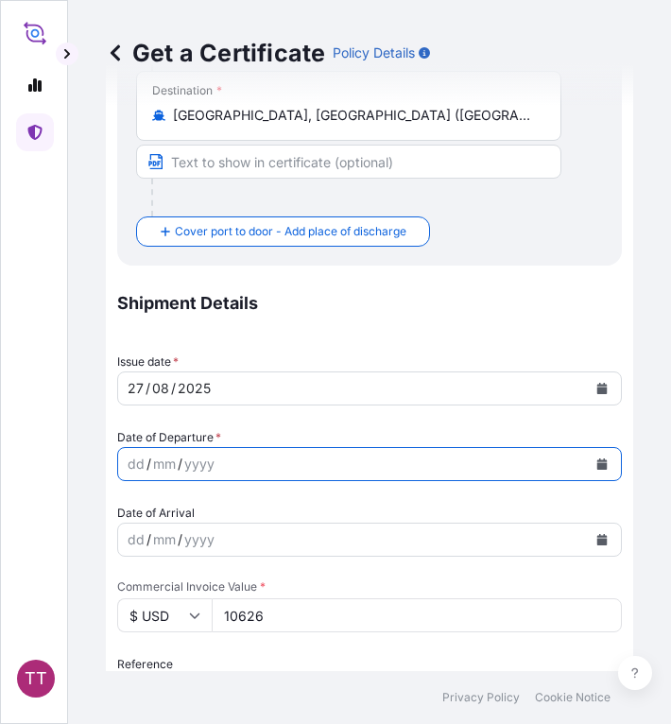
click at [597, 468] on icon "Calendar" at bounding box center [602, 463] width 10 height 11
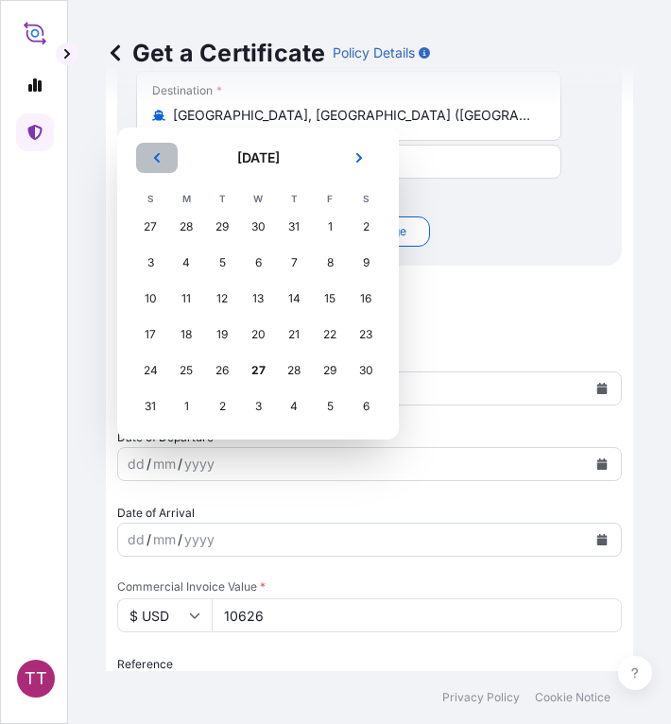
click at [164, 159] on button "Previous" at bounding box center [157, 158] width 42 height 30
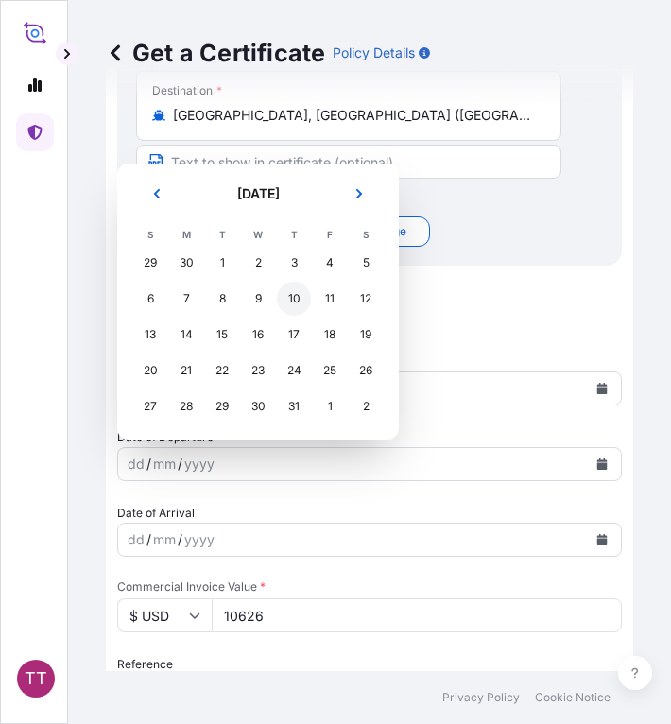
click at [299, 299] on div "10" at bounding box center [294, 299] width 34 height 34
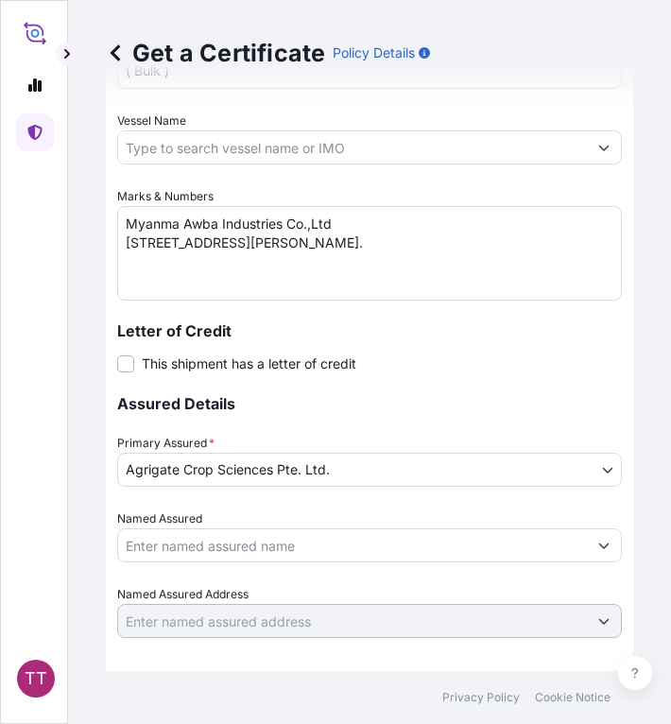
scroll to position [1219, 0]
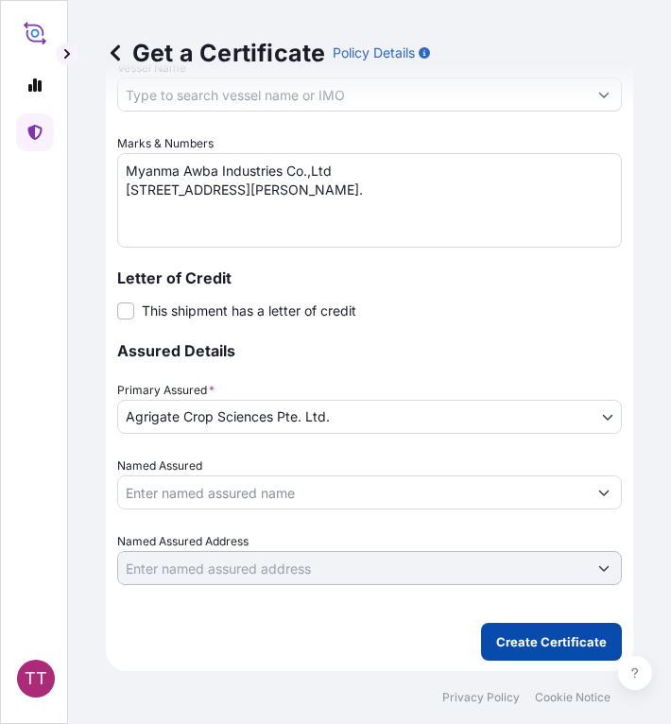
click at [496, 639] on p "Create Certificate" at bounding box center [551, 641] width 111 height 19
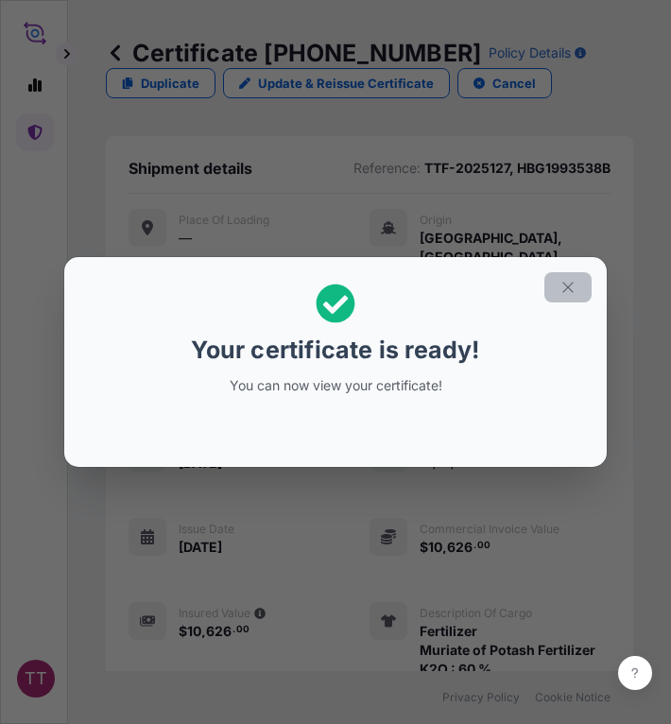
click at [571, 290] on icon "button" at bounding box center [567, 287] width 10 height 10
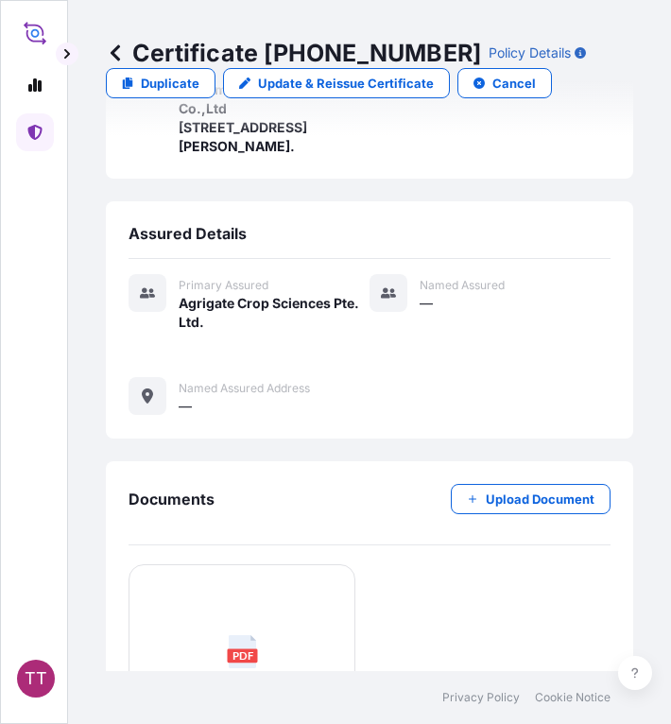
scroll to position [821, 0]
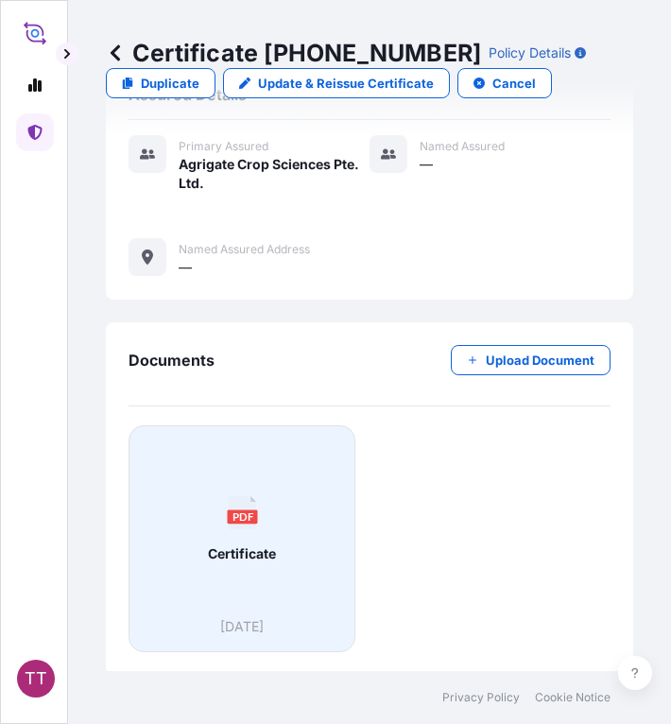
click at [293, 524] on div "PDF Certificate" at bounding box center [242, 529] width 195 height 176
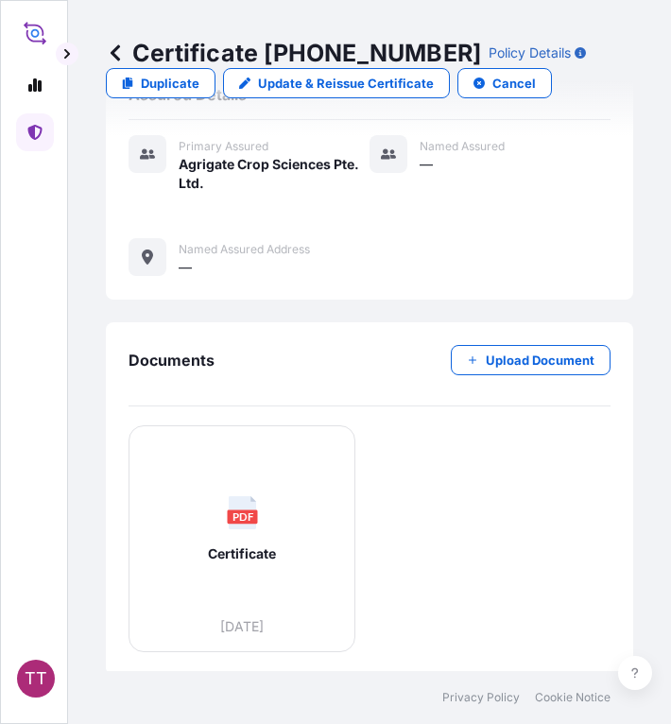
click at [115, 47] on icon at bounding box center [115, 52] width 9 height 16
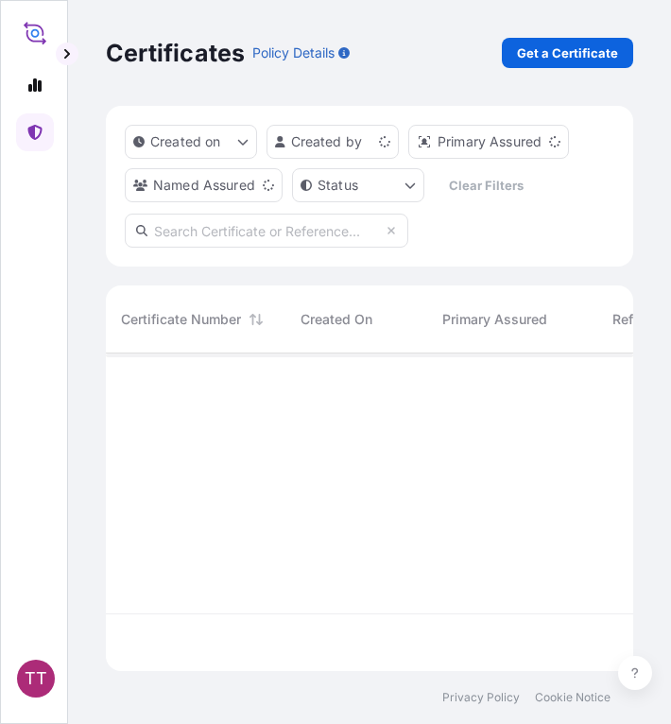
scroll to position [314, 513]
click at [528, 48] on p "Get a Certificate" at bounding box center [567, 52] width 101 height 19
select select "Sea"
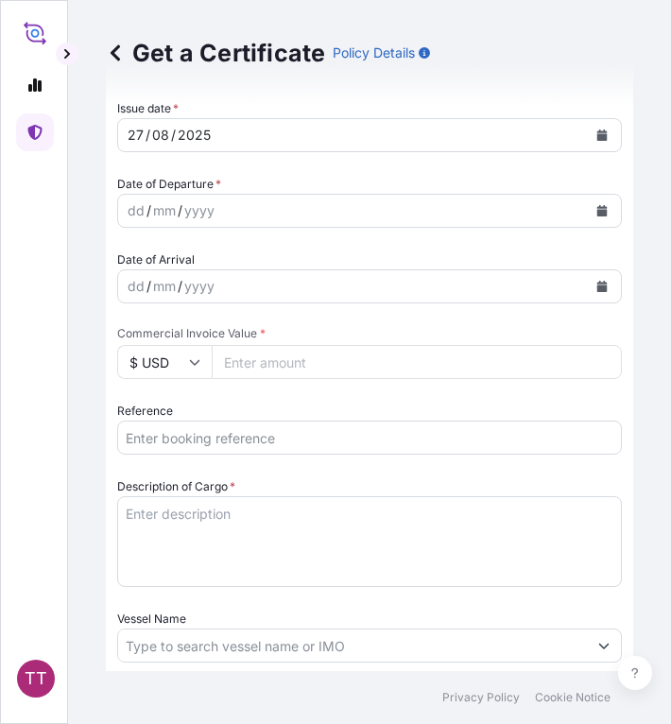
scroll to position [586, 0]
click at [233, 447] on input "Reference" at bounding box center [369, 437] width 505 height 34
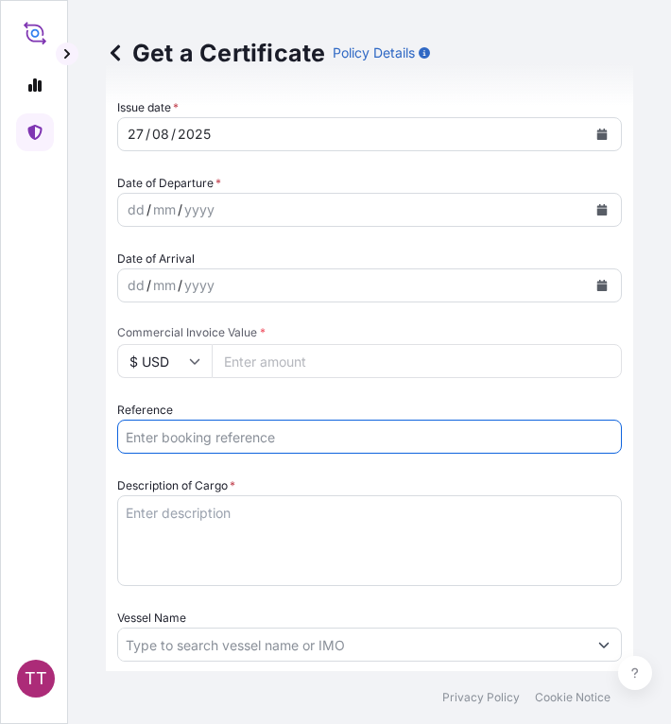
paste input "TTF-2025128"
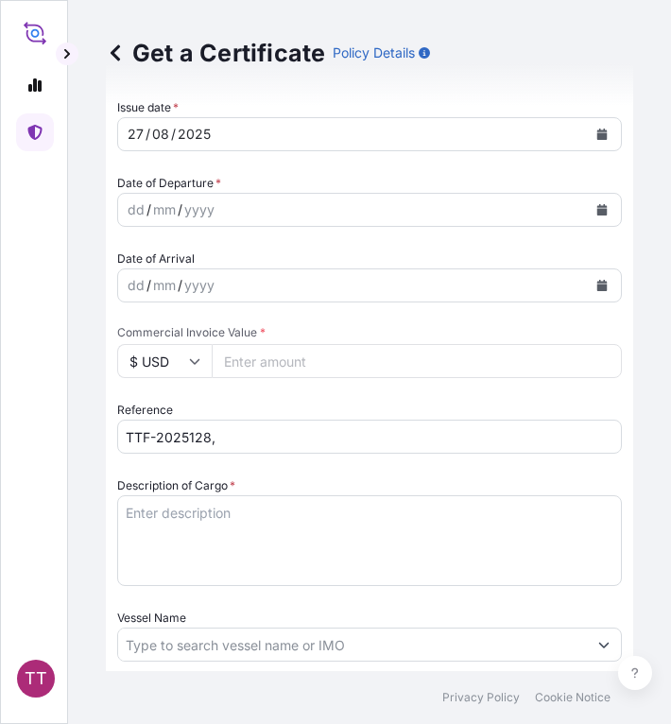
click at [293, 446] on input "TTF-2025128," at bounding box center [369, 437] width 505 height 34
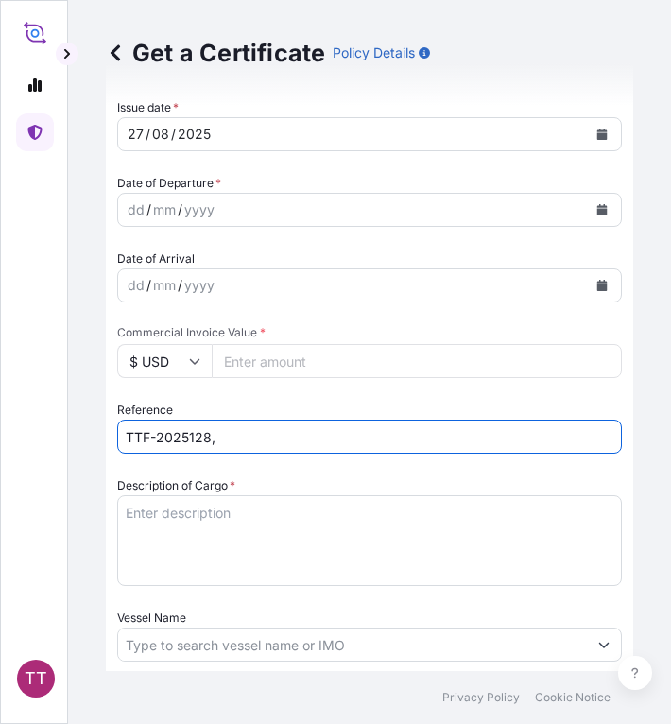
paste input "HBG1998839"
type input "TTF-2025128, HBG1998839"
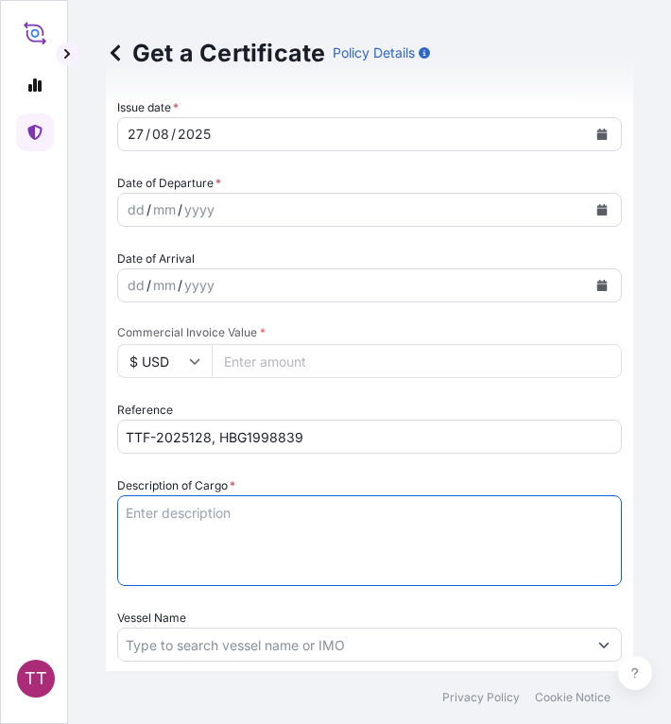
click at [234, 541] on textarea "Description of Cargo *" at bounding box center [369, 540] width 505 height 91
paste textarea "Fertilizer"
click at [208, 528] on textarea "Fertilizer" at bounding box center [369, 540] width 505 height 91
paste textarea "Muriate of Potash Fertilizer K2O : 60 % ( Bulk )"
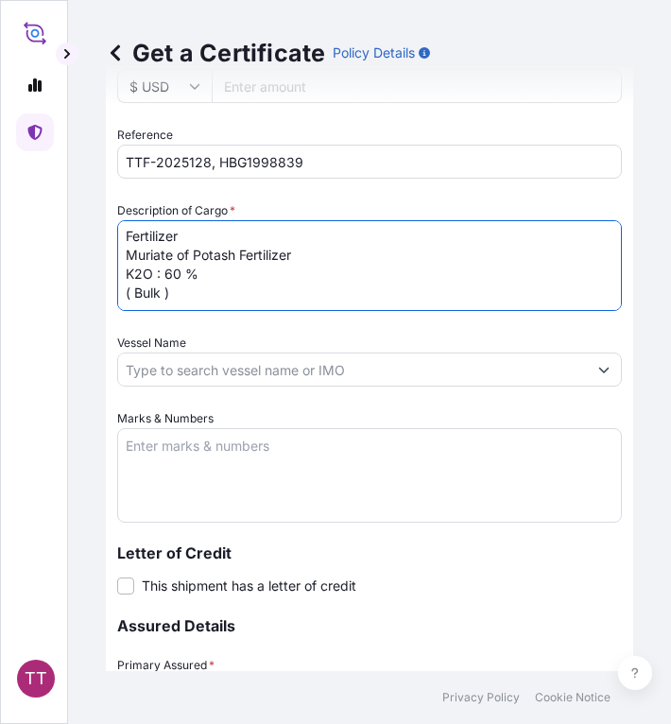
scroll to position [921, 0]
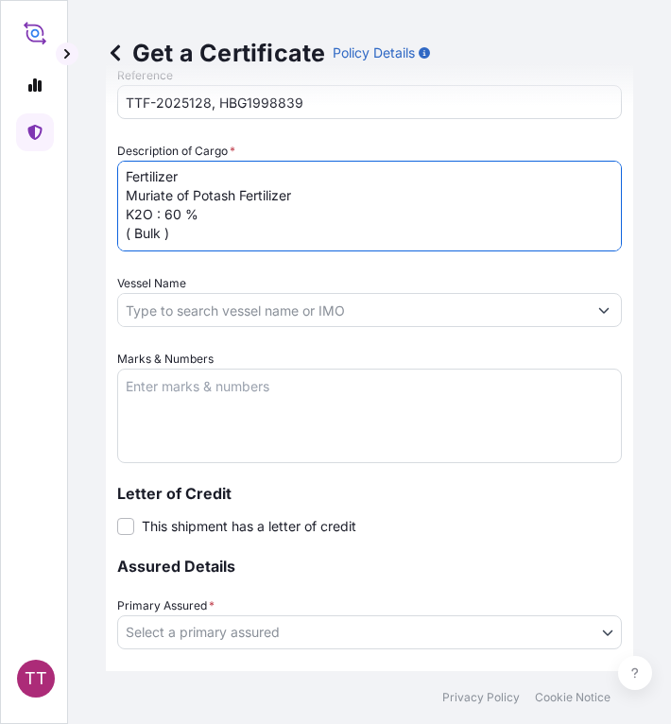
type textarea "Fertilizer Muriate of Potash Fertilizer K2O : 60 % ( Bulk )"
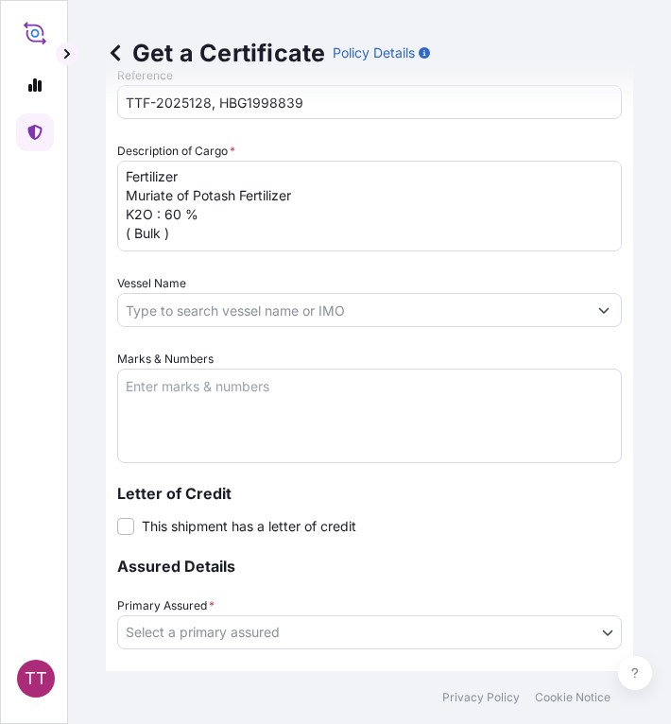
click at [208, 398] on textarea "Marks & Numbers" at bounding box center [369, 416] width 505 height 95
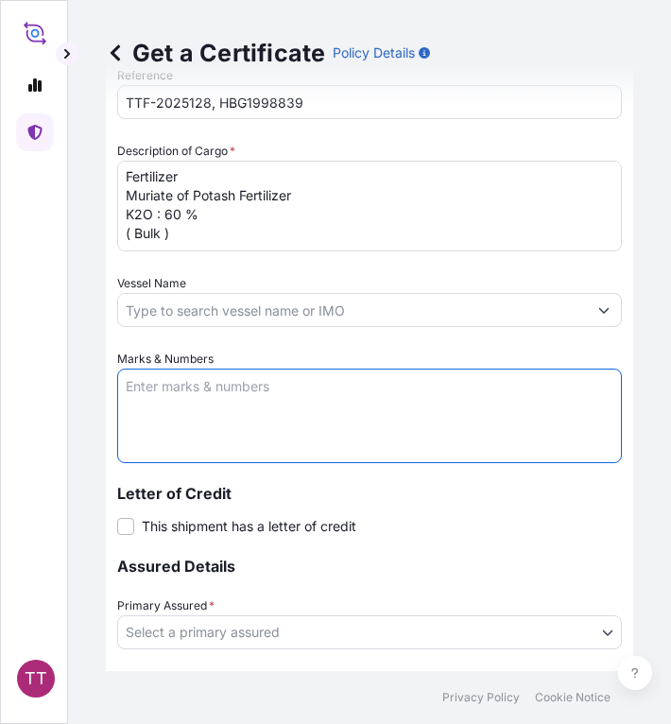
paste textarea "Myanma Awba Industries Co.,Ltd [STREET_ADDRESS][PERSON_NAME],"
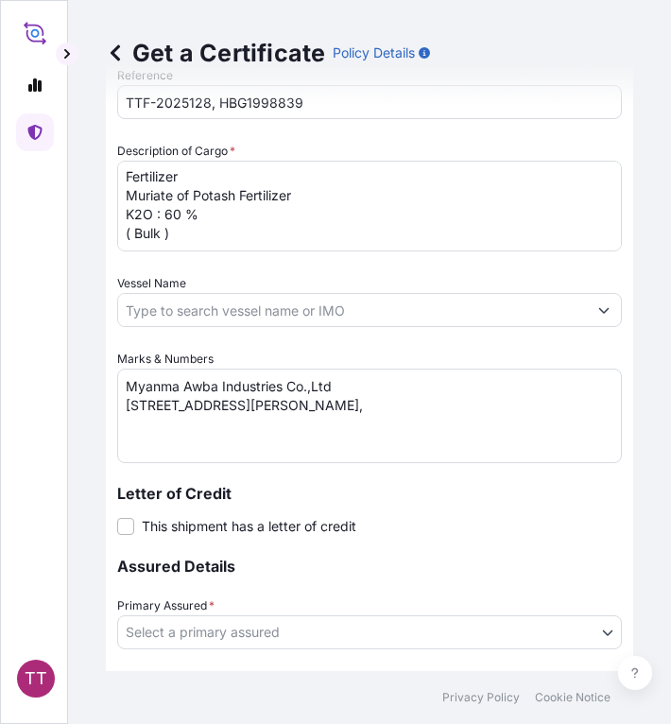
click at [487, 433] on textarea "Myanma Awba Industries Co.,Ltd [STREET_ADDRESS][PERSON_NAME]," at bounding box center [369, 416] width 505 height 95
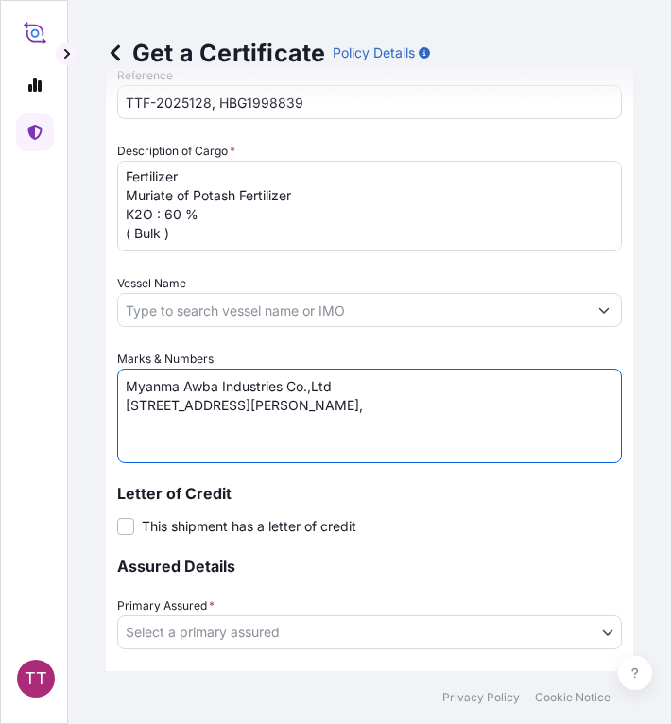
paste textarea "[GEOGRAPHIC_DATA], [GEOGRAPHIC_DATA]."
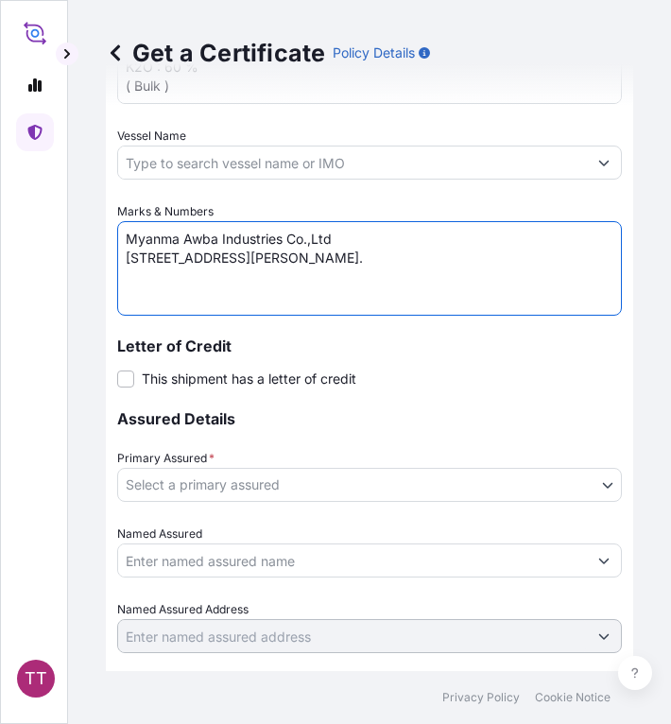
type textarea "Myanma Awba Industries Co.,Ltd [STREET_ADDRESS][PERSON_NAME]."
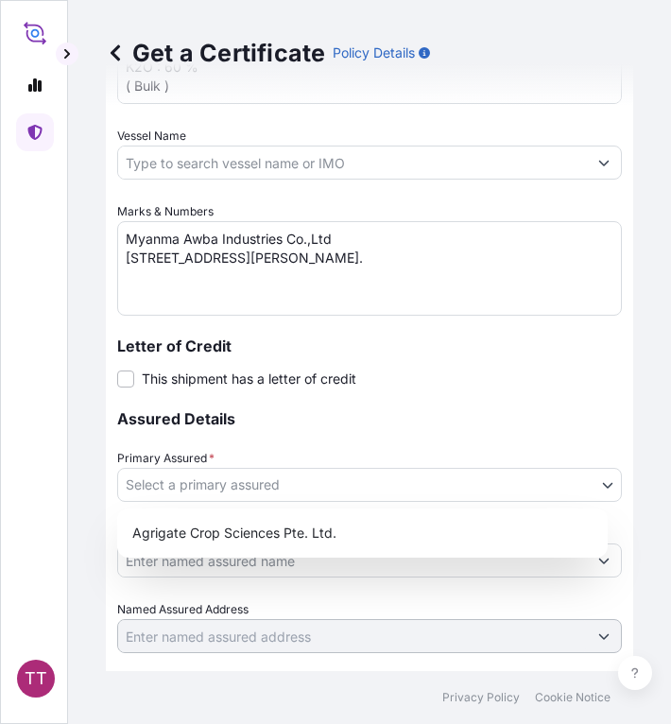
click at [336, 481] on body "TT Get a Certificate Policy Details Route Details Cover door to port - Add load…" at bounding box center [335, 362] width 671 height 724
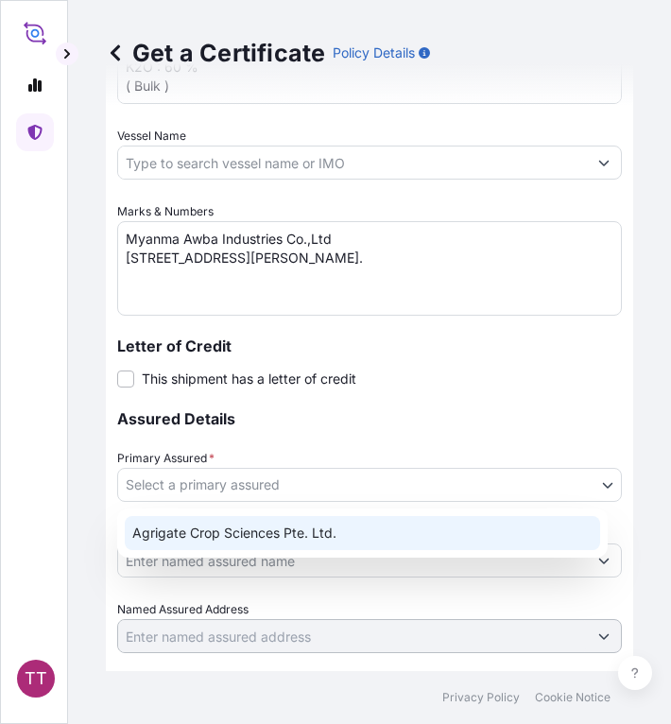
click at [332, 526] on div "Agrigate Crop Sciences Pte. Ltd." at bounding box center [362, 533] width 475 height 34
select select "31456"
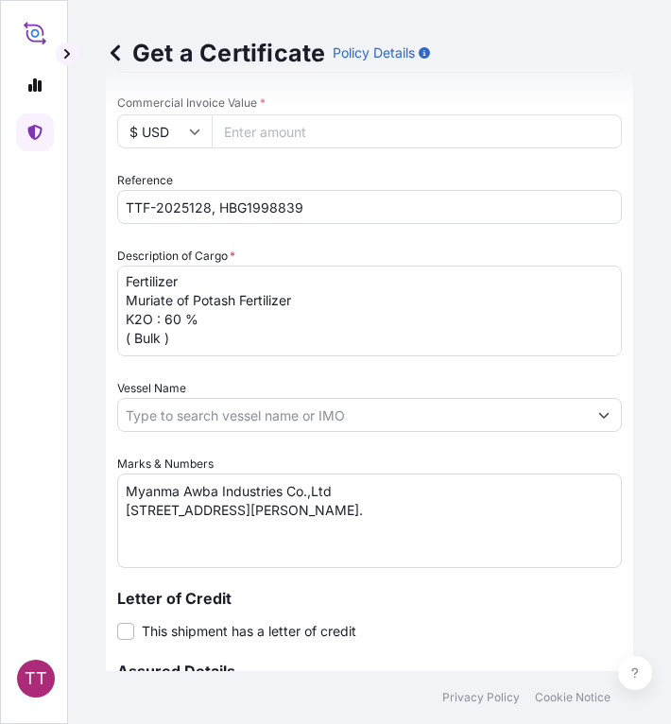
scroll to position [676, 0]
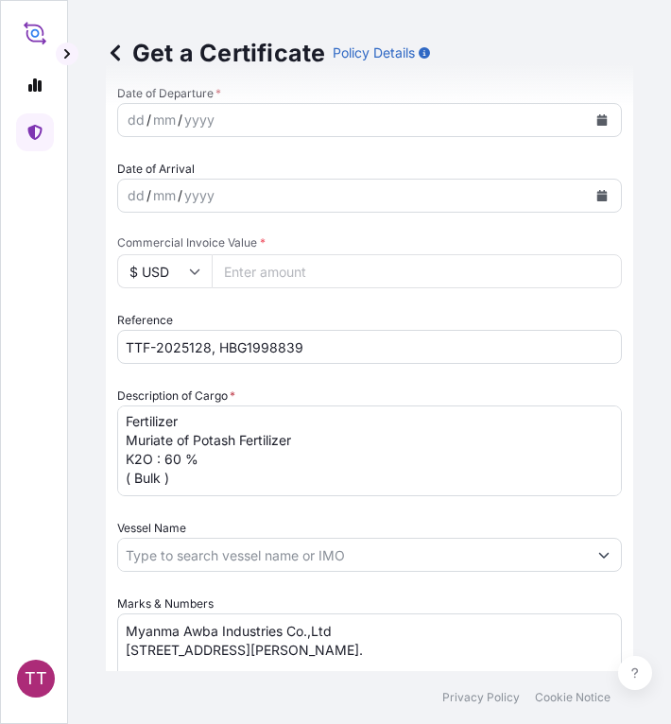
click at [246, 266] on input "Commercial Invoice Value *" at bounding box center [417, 271] width 410 height 34
paste input "260568"
type input "260568"
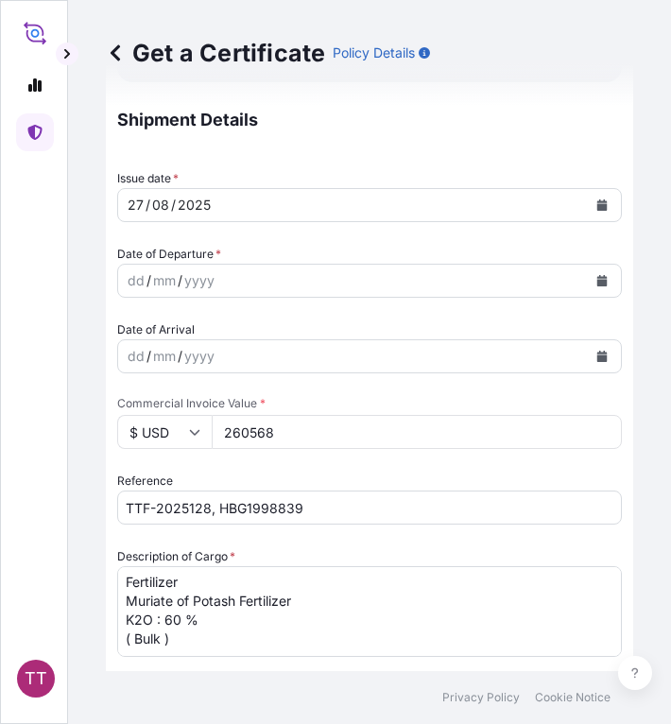
scroll to position [0, 0]
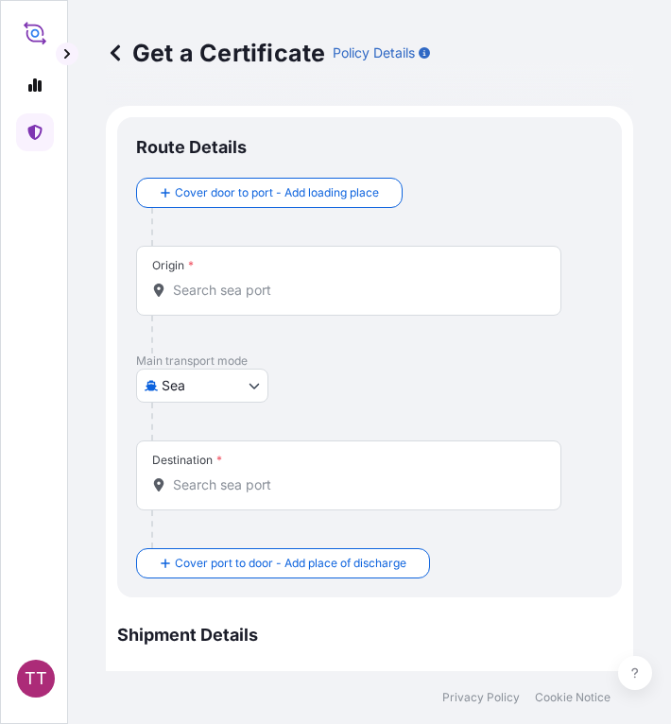
click at [203, 292] on input "Origin *" at bounding box center [355, 290] width 365 height 19
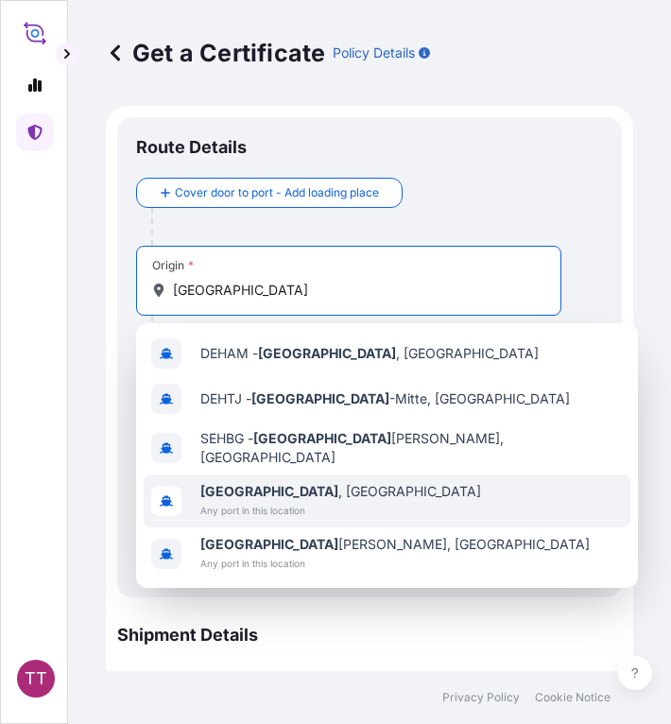
click at [258, 483] on b "[GEOGRAPHIC_DATA]" at bounding box center [269, 491] width 138 height 16
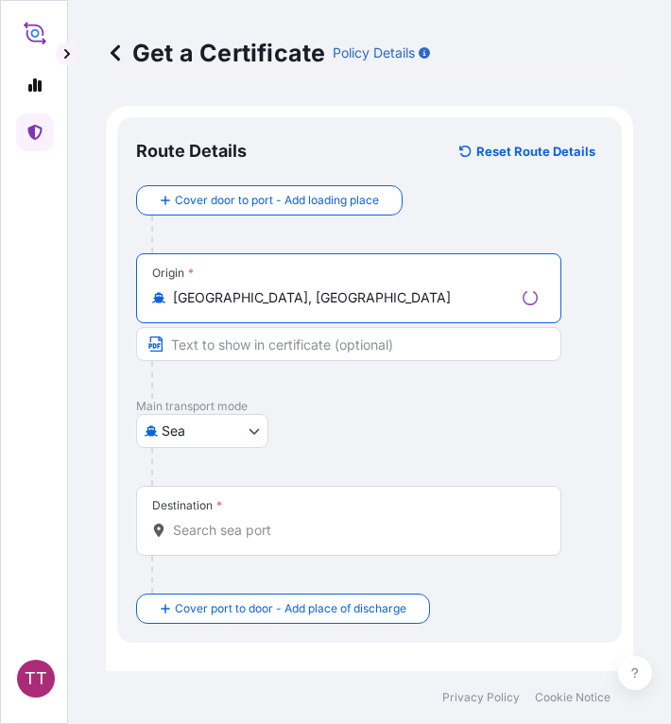
type input "[GEOGRAPHIC_DATA], [GEOGRAPHIC_DATA]"
click at [191, 539] on input "Destination *" at bounding box center [355, 530] width 365 height 19
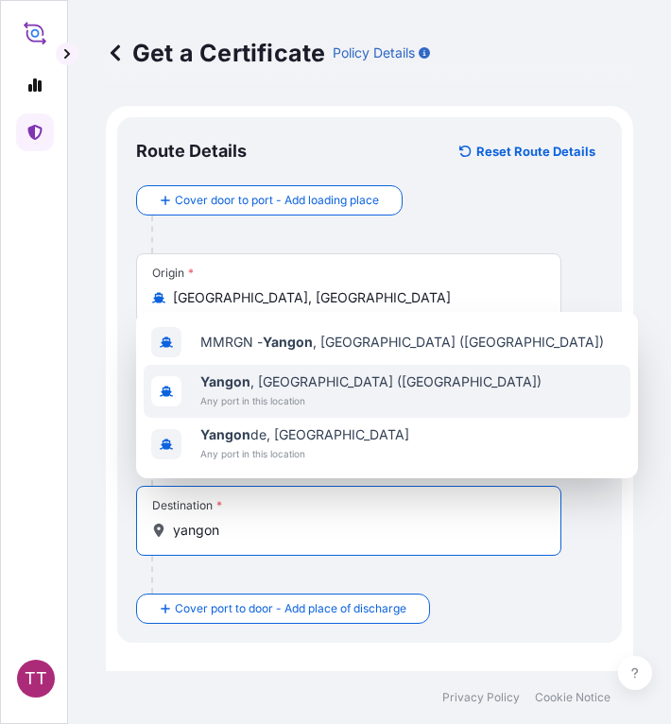
click at [249, 393] on span "Any port in this location" at bounding box center [370, 400] width 341 height 19
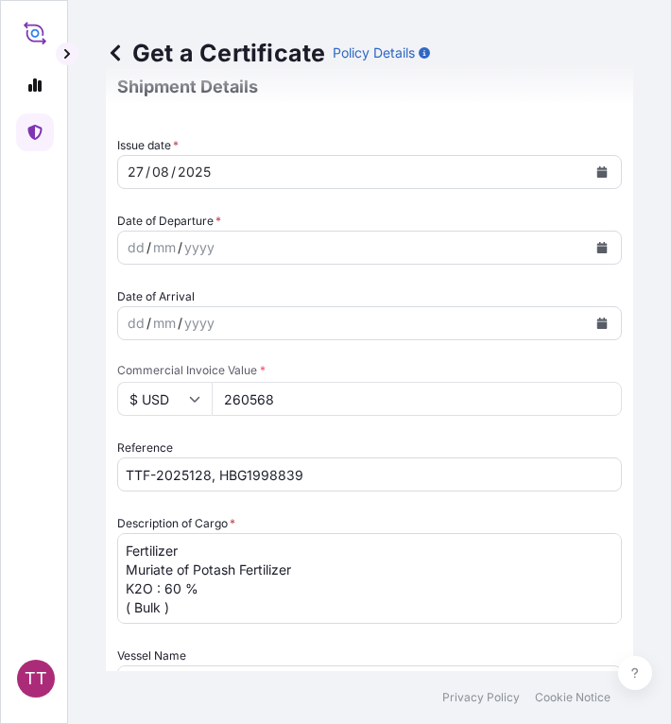
type input "[GEOGRAPHIC_DATA], [GEOGRAPHIC_DATA] ([GEOGRAPHIC_DATA])"
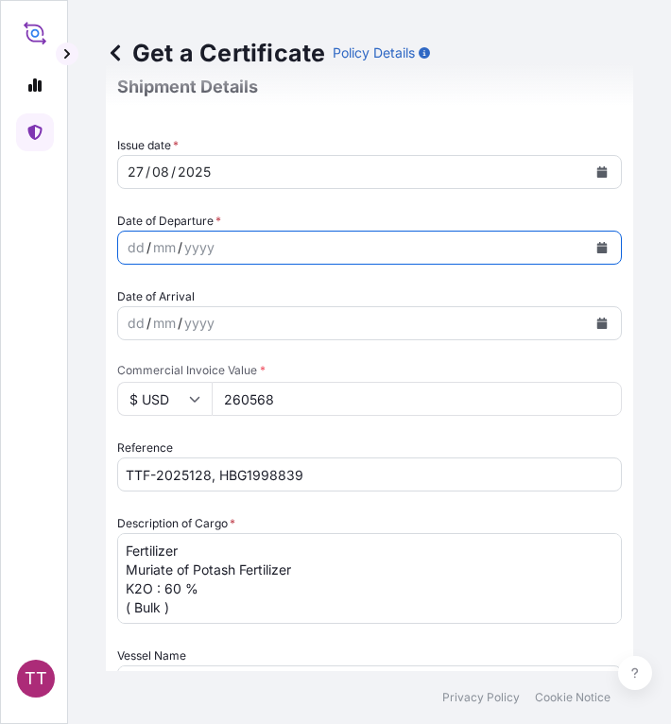
click at [594, 249] on button "Calendar" at bounding box center [602, 248] width 30 height 30
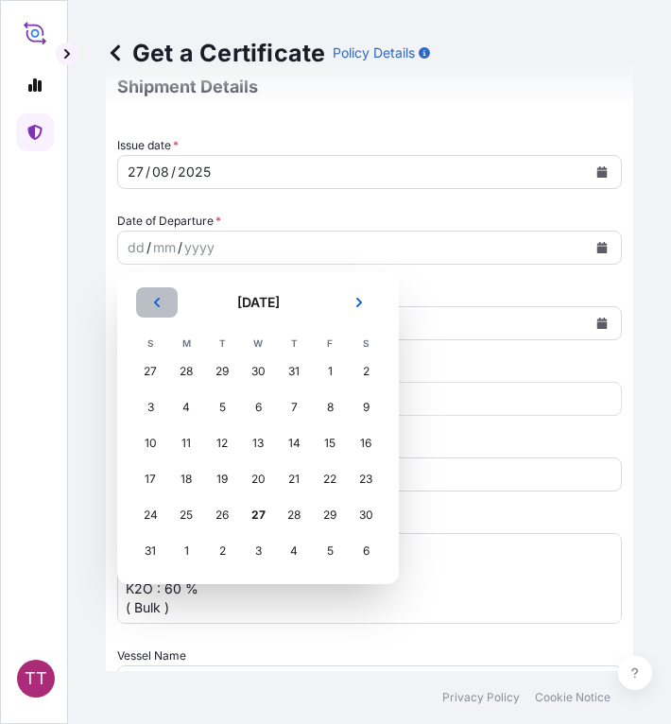
click at [155, 304] on icon "Previous" at bounding box center [156, 302] width 11 height 11
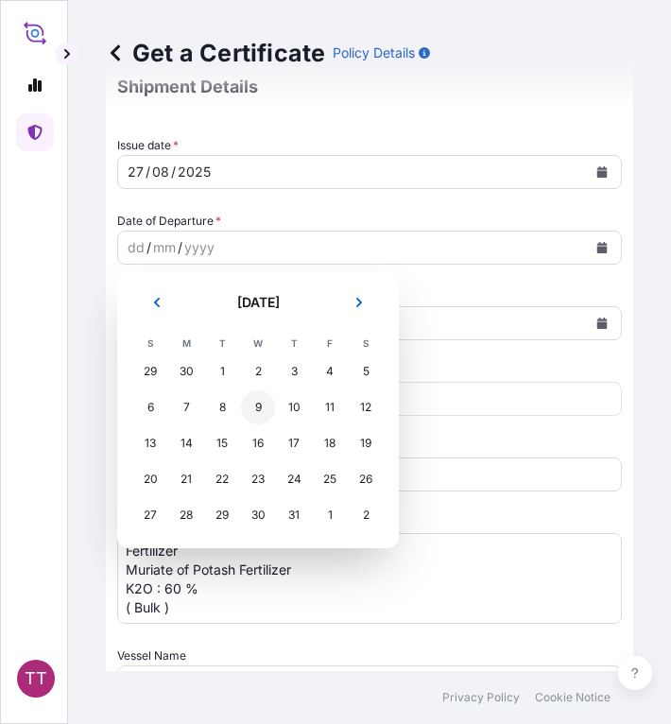
click at [265, 404] on div "9" at bounding box center [258, 407] width 34 height 34
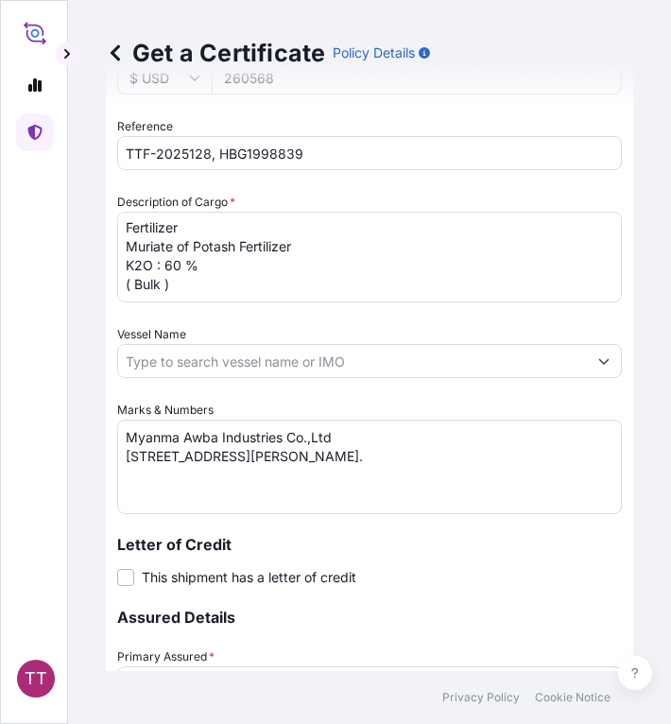
scroll to position [1219, 0]
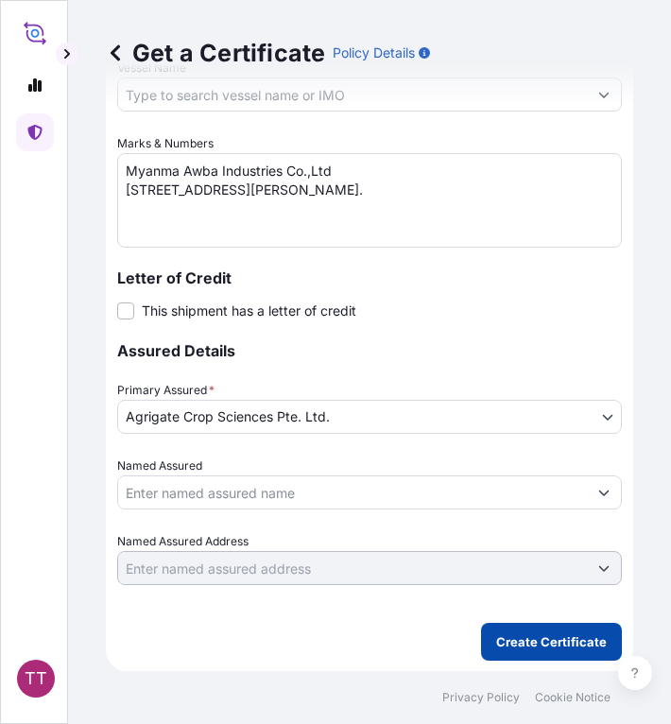
click at [534, 639] on p "Create Certificate" at bounding box center [551, 641] width 111 height 19
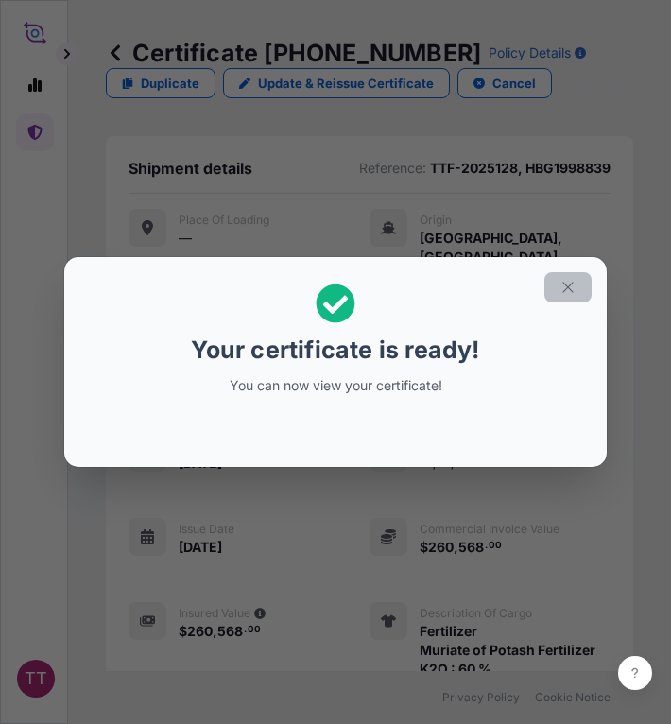
click at [573, 287] on icon "button" at bounding box center [568, 287] width 17 height 17
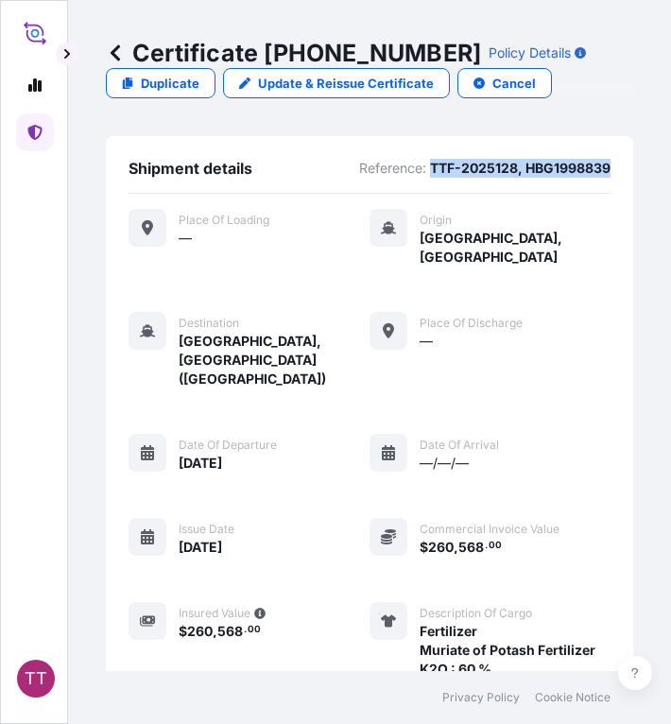
drag, startPoint x: 599, startPoint y: 170, endPoint x: 419, endPoint y: 164, distance: 180.7
click at [419, 164] on div "Shipment details Reference: TTF-2025128, HBG1998839 Place of Loading — Origin […" at bounding box center [369, 498] width 527 height 725
copy p "TTF-2025128, HBG1998839"
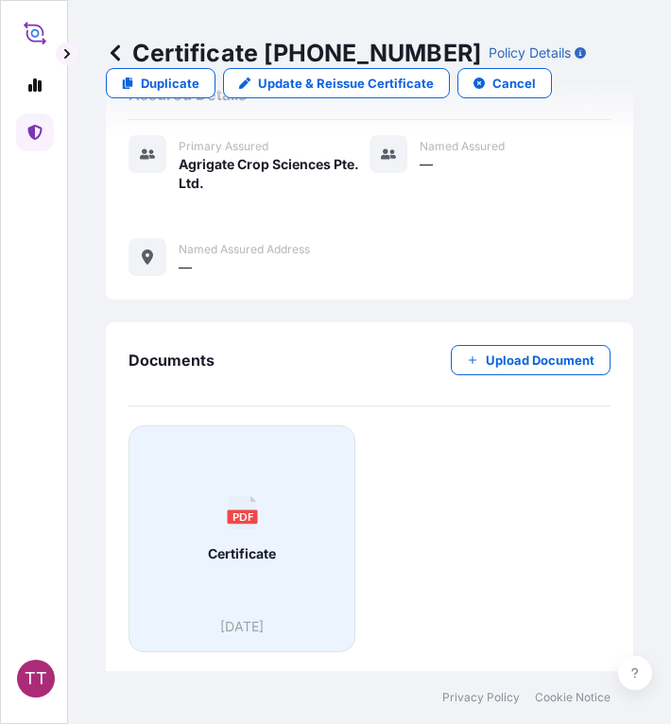
click at [255, 580] on div "PDF Certificate" at bounding box center [242, 529] width 195 height 176
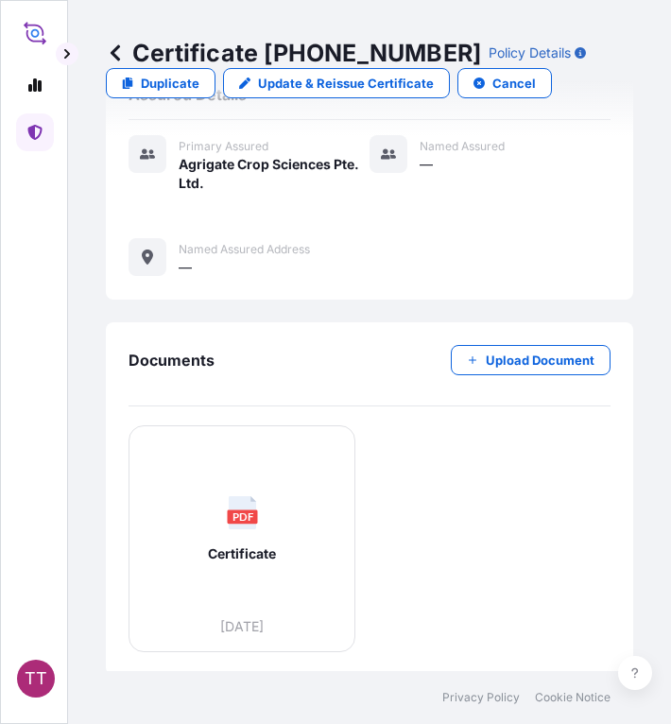
click at [114, 51] on icon at bounding box center [115, 52] width 9 height 16
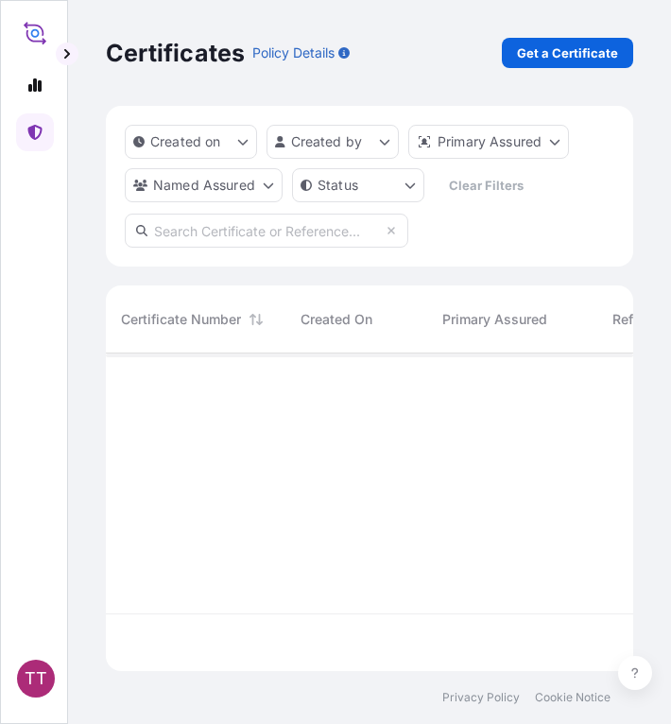
scroll to position [314, 513]
click at [562, 51] on p "Get a Certificate" at bounding box center [567, 52] width 101 height 19
select select "Sea"
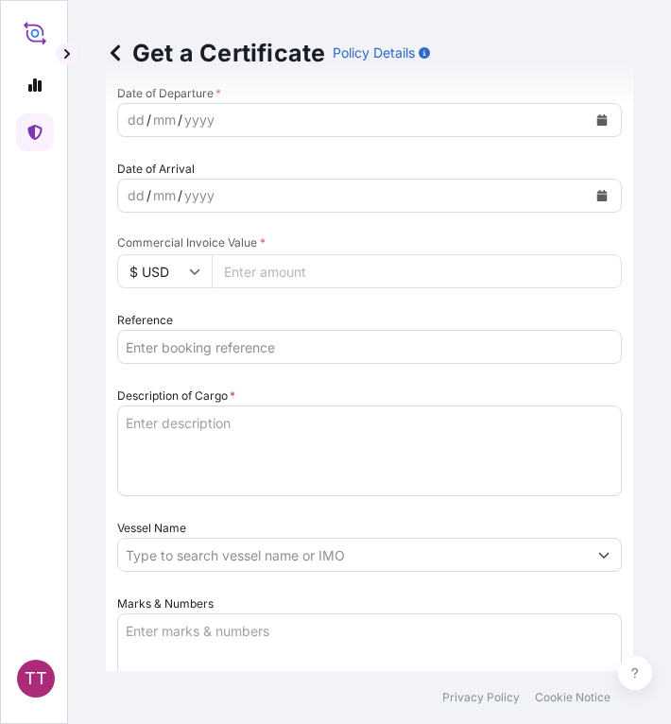
scroll to position [744, 0]
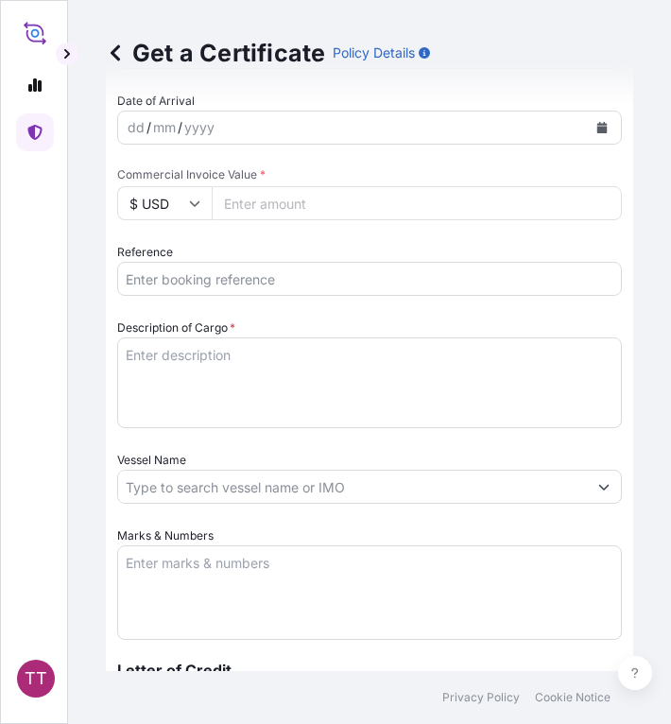
click at [170, 287] on input "Reference" at bounding box center [369, 279] width 505 height 34
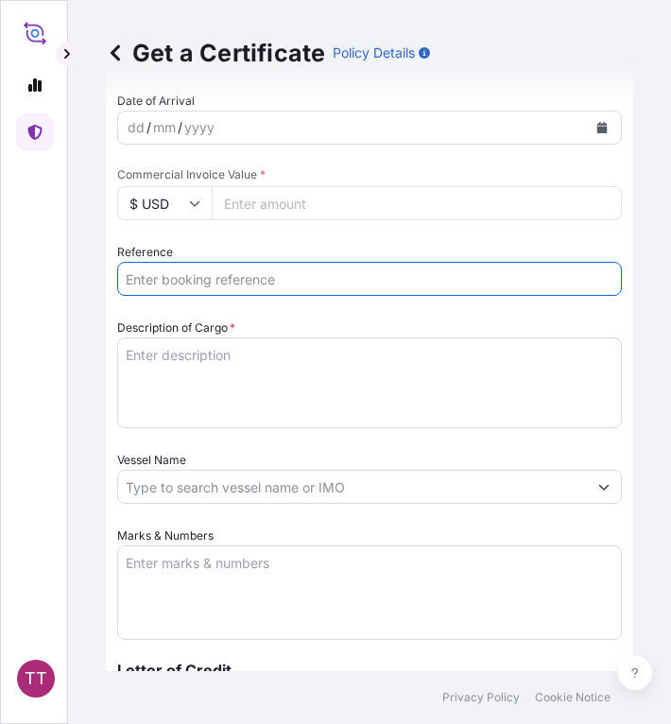
paste input "TTF-2025129"
click at [241, 285] on input "TTF-2025129," at bounding box center [369, 279] width 505 height 34
paste input "NGBCB25029753"
type input "TTF-2025129, NGBCB25029753"
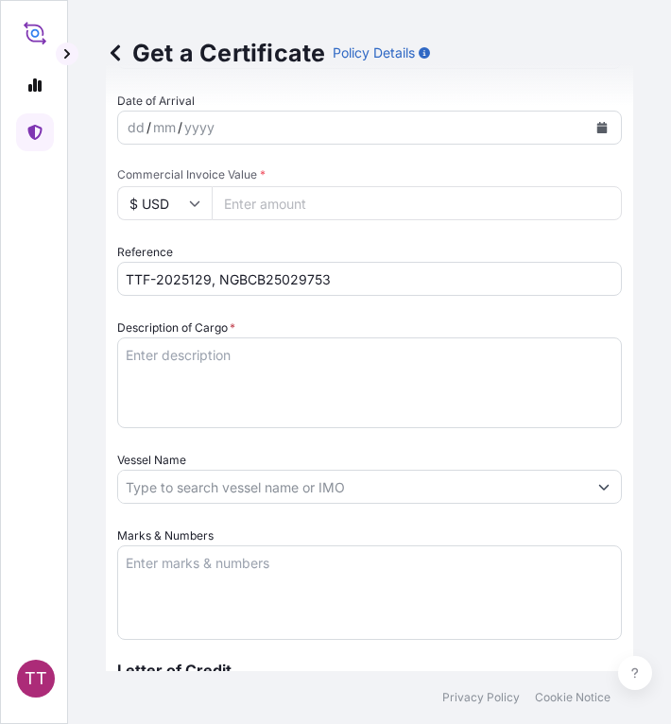
click at [173, 358] on textarea "Description of Cargo *" at bounding box center [369, 382] width 505 height 91
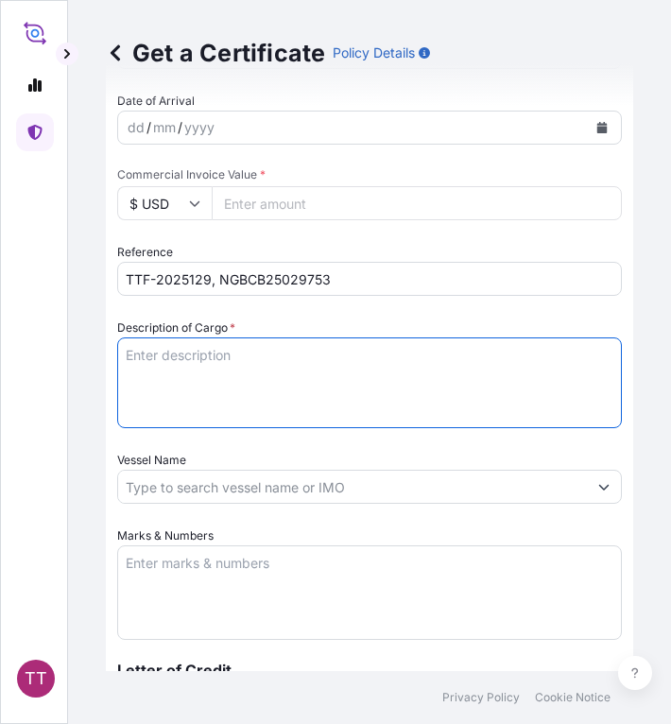
paste textarea "Fertilizer"
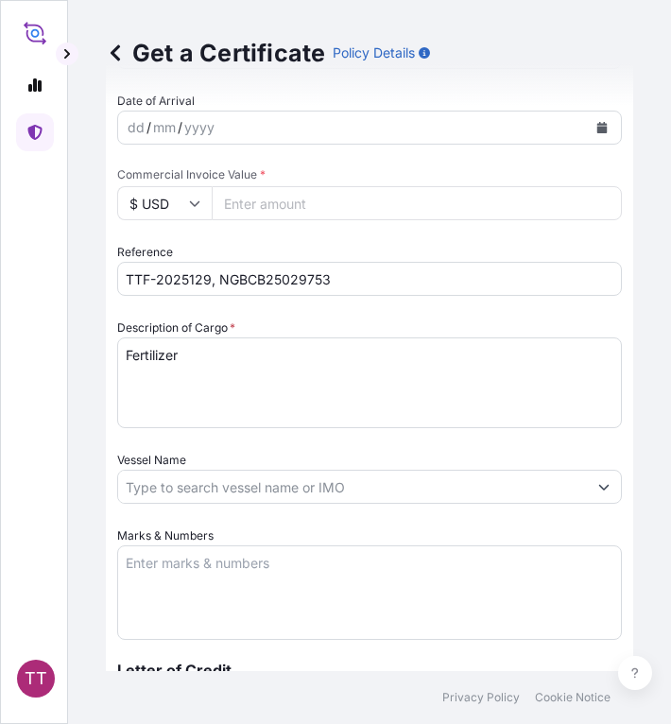
click at [218, 354] on textarea "Fertilizer" at bounding box center [369, 382] width 505 height 91
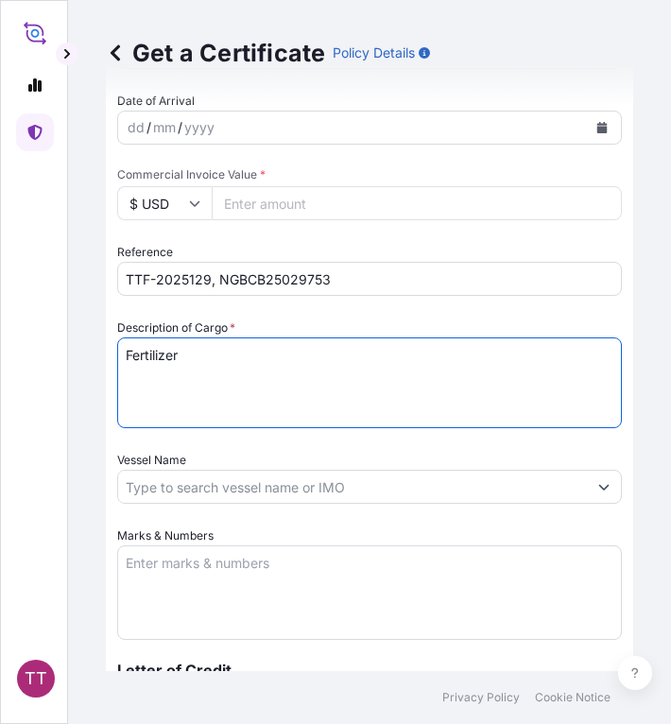
paste textarea "Ammonium Sulphate Fertilizer N : 20.5 % Min, S : 23.5 % Min ( 1,250 Kg / PP Bag…"
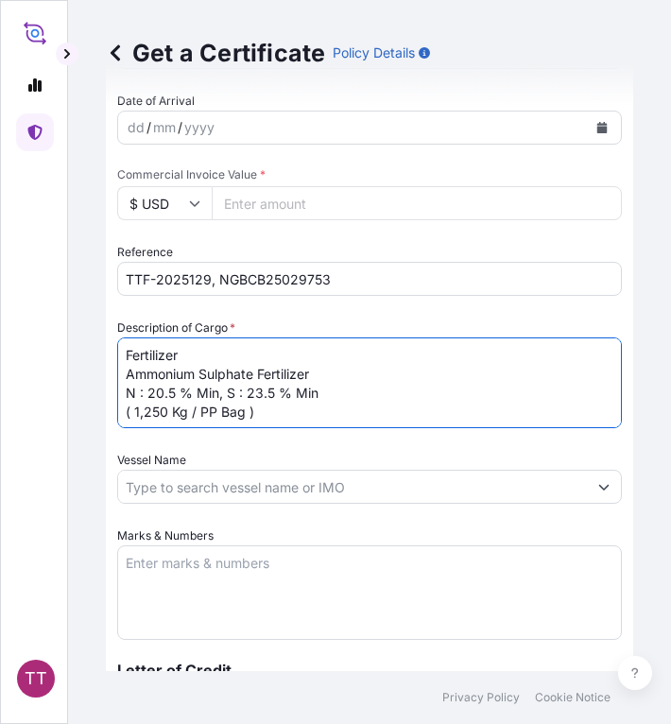
type textarea "Fertilizer Ammonium Sulphate Fertilizer N : 20.5 % Min, S : 23.5 % Min ( 1,250 …"
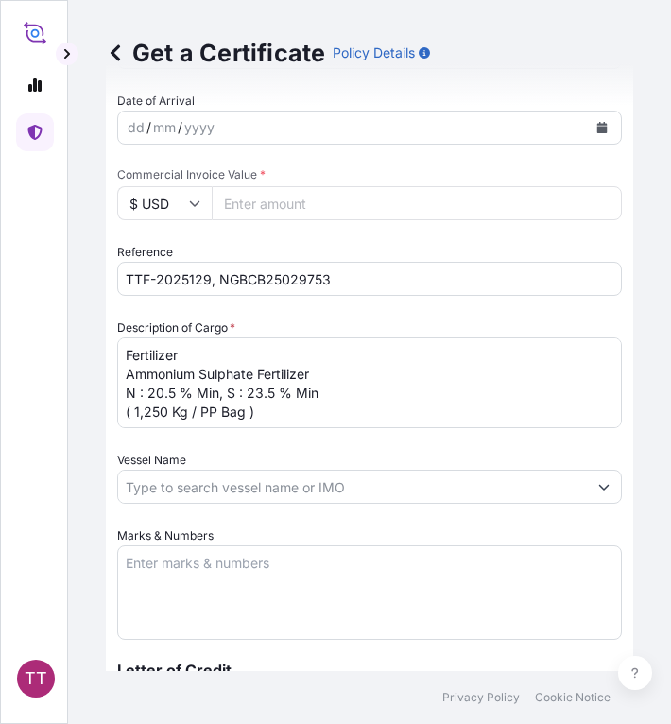
click at [184, 558] on textarea "Marks & Numbers" at bounding box center [369, 592] width 505 height 95
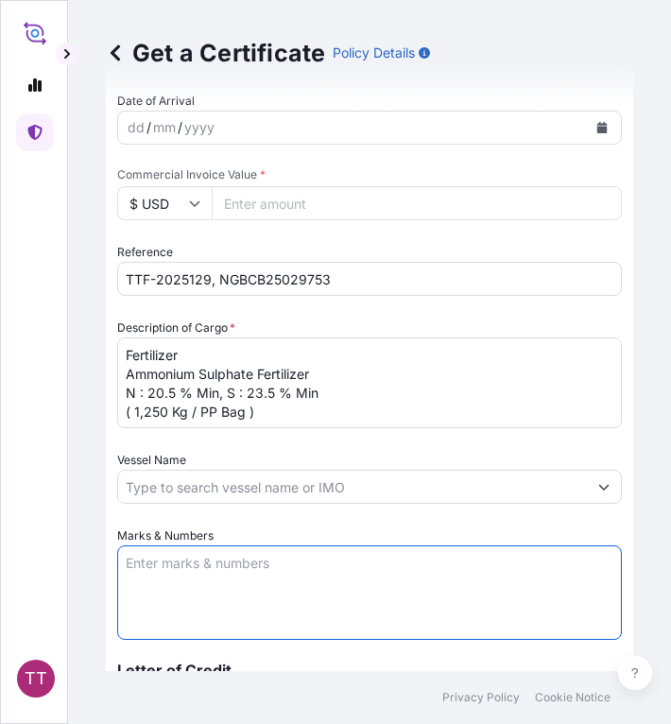
paste textarea "Myanma Awba Industries Co.,Ltd [STREET_ADDRESS][PERSON_NAME],"
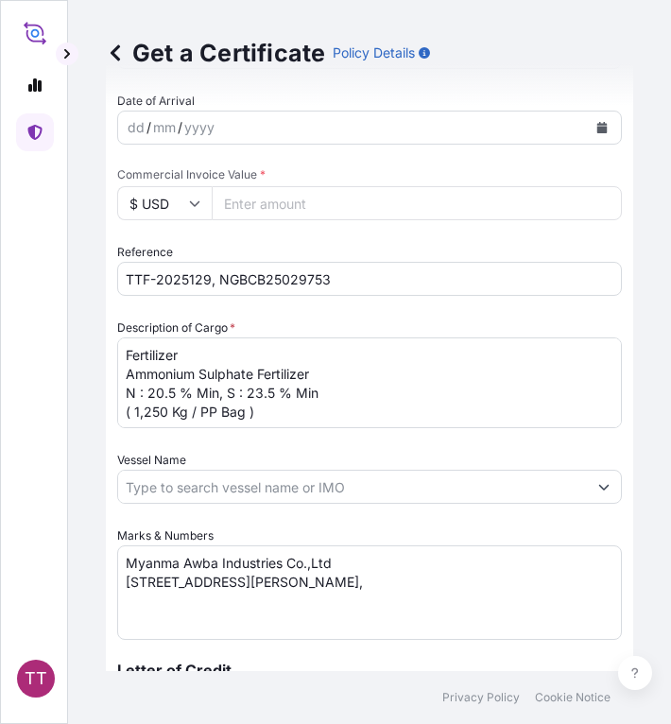
click at [509, 605] on textarea "Myanma Awba Industries Co.,Ltd [STREET_ADDRESS][PERSON_NAME]," at bounding box center [369, 592] width 505 height 95
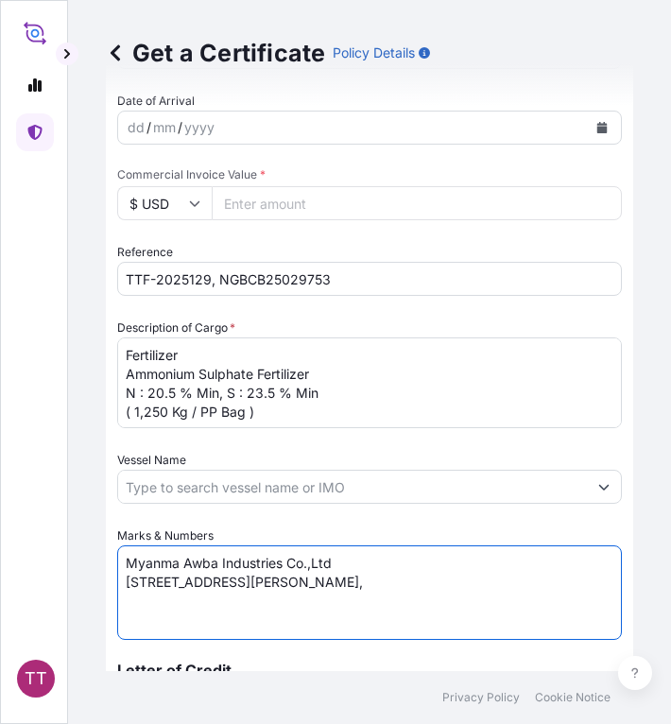
paste textarea "[GEOGRAPHIC_DATA], [GEOGRAPHIC_DATA]."
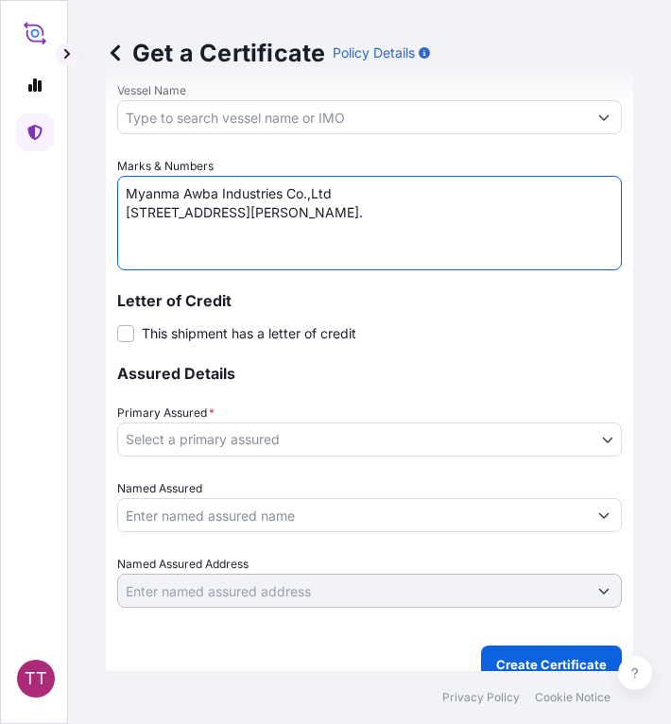
scroll to position [1136, 0]
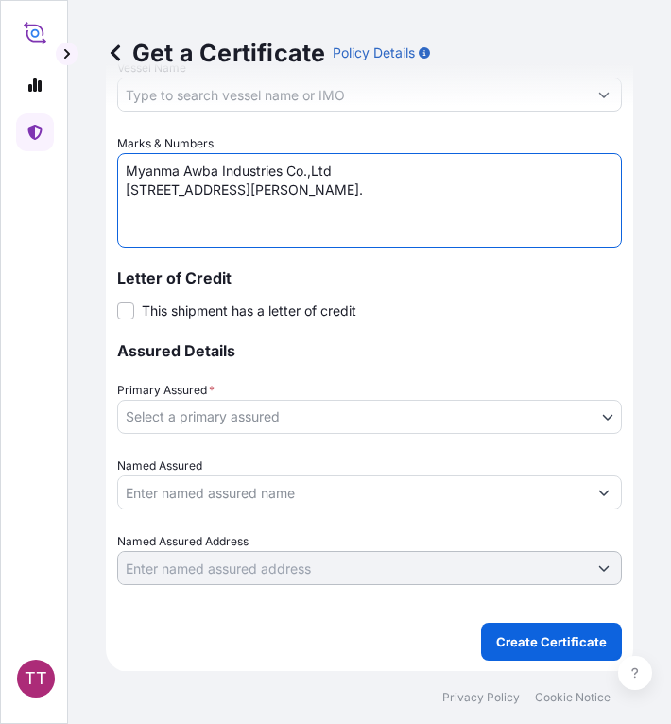
type textarea "Myanma Awba Industries Co.,Ltd [STREET_ADDRESS][PERSON_NAME]."
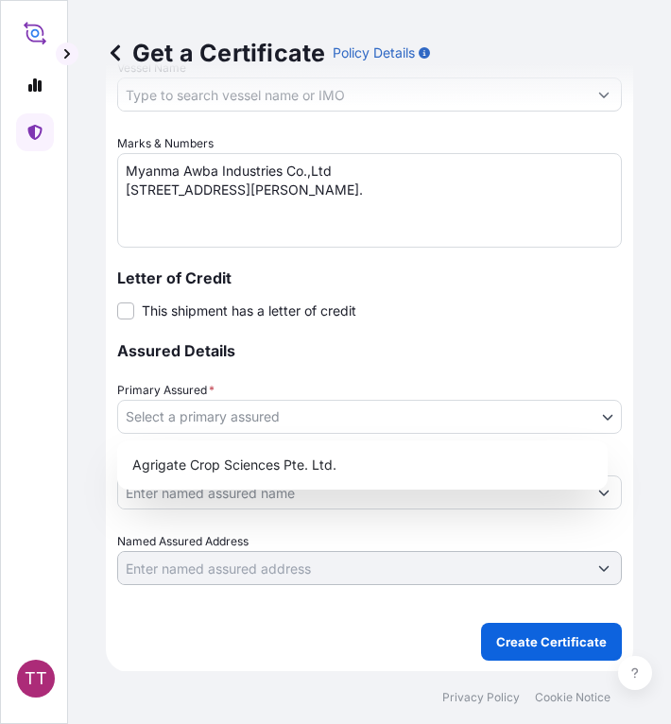
click at [409, 416] on body "TT Get a Certificate Policy Details Route Details Cover door to port - Add load…" at bounding box center [335, 362] width 671 height 724
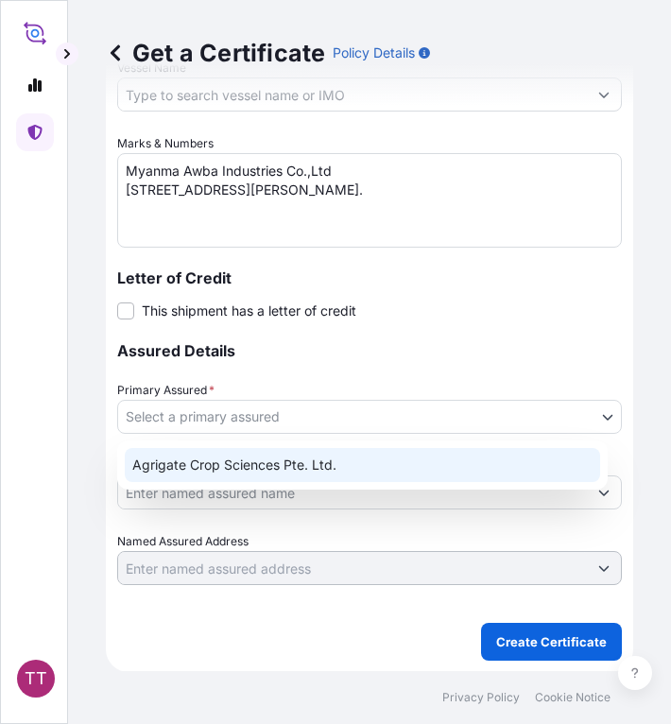
click at [338, 468] on div "Agrigate Crop Sciences Pte. Ltd." at bounding box center [362, 465] width 475 height 34
select select "31456"
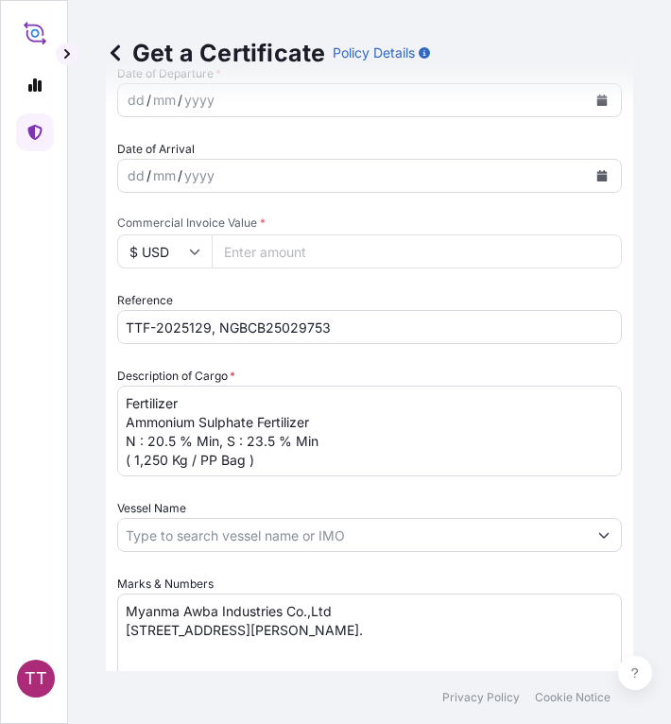
scroll to position [689, 0]
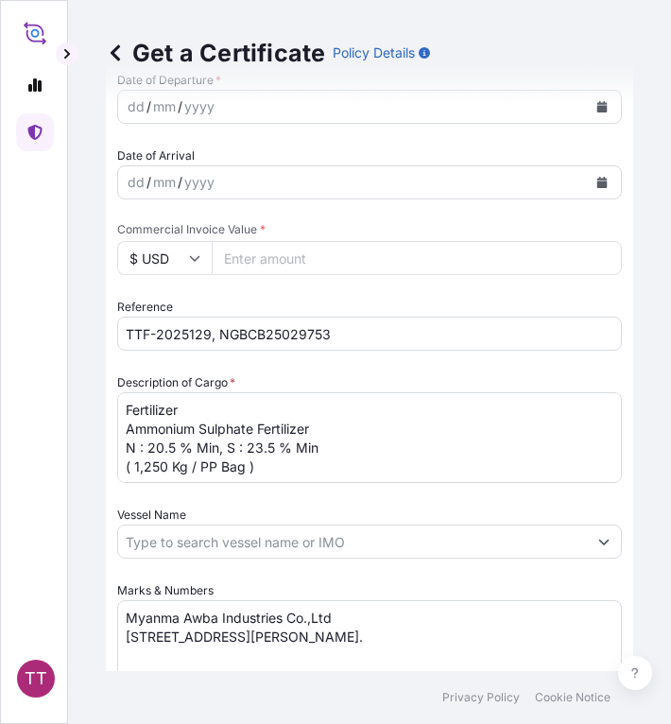
click at [243, 258] on input "Commercial Invoice Value *" at bounding box center [417, 258] width 410 height 34
paste input "802450"
type input "802450"
click at [165, 256] on input "$ USD" at bounding box center [164, 258] width 95 height 34
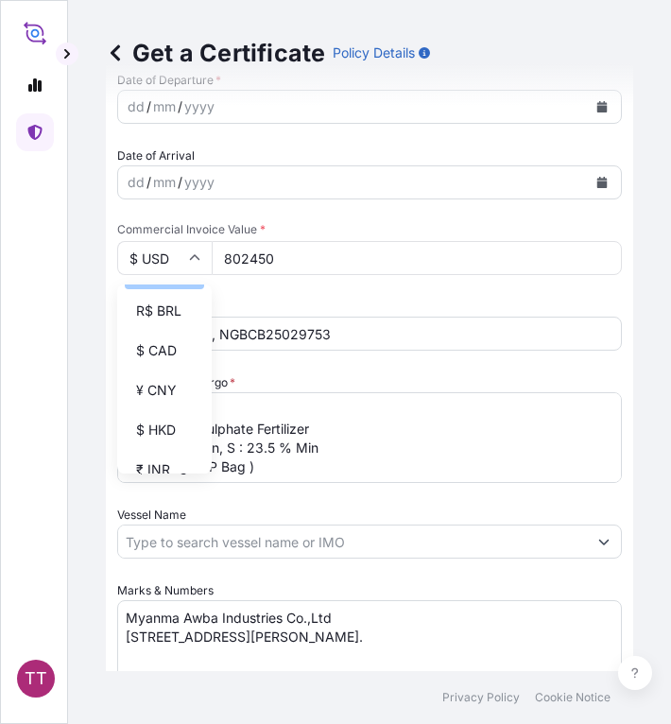
scroll to position [204, 0]
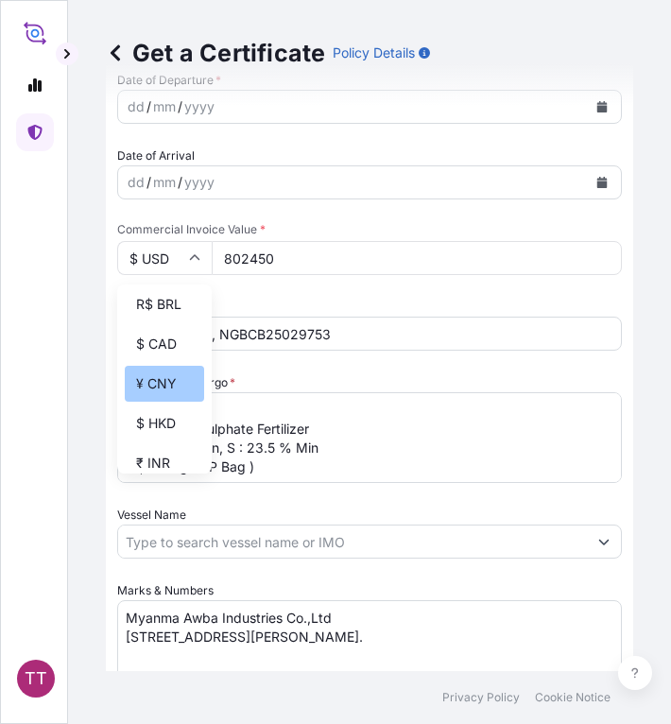
click at [157, 391] on div "¥ CNY" at bounding box center [164, 384] width 79 height 36
type input "¥ CNY"
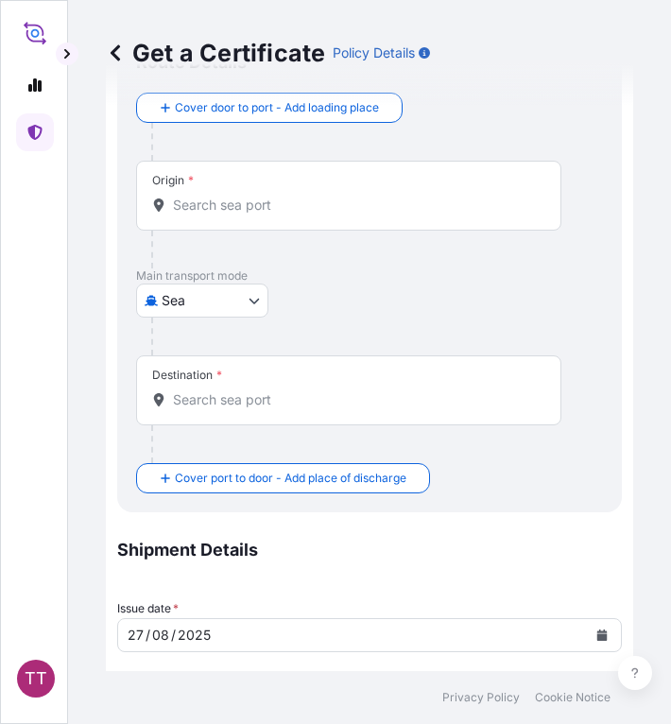
scroll to position [77, 0]
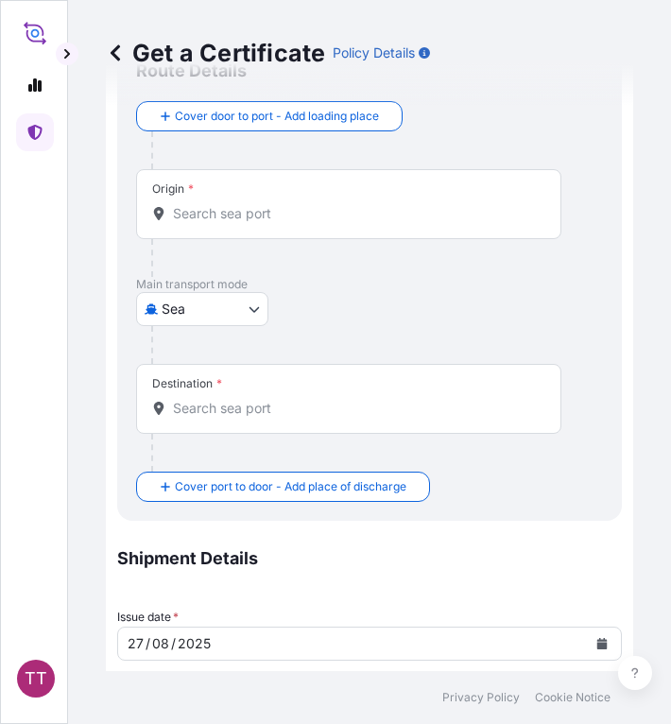
click at [250, 216] on input "Origin *" at bounding box center [355, 213] width 365 height 19
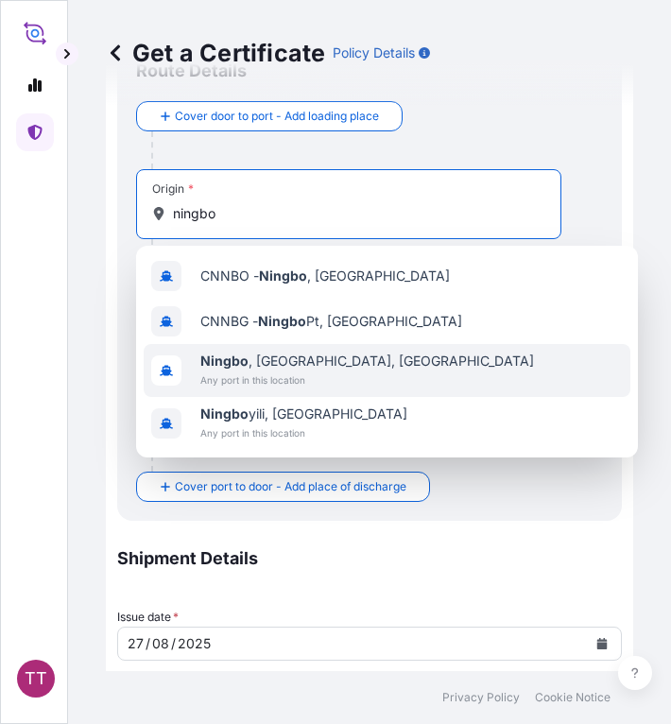
click at [226, 366] on b "Ningbo" at bounding box center [224, 361] width 48 height 16
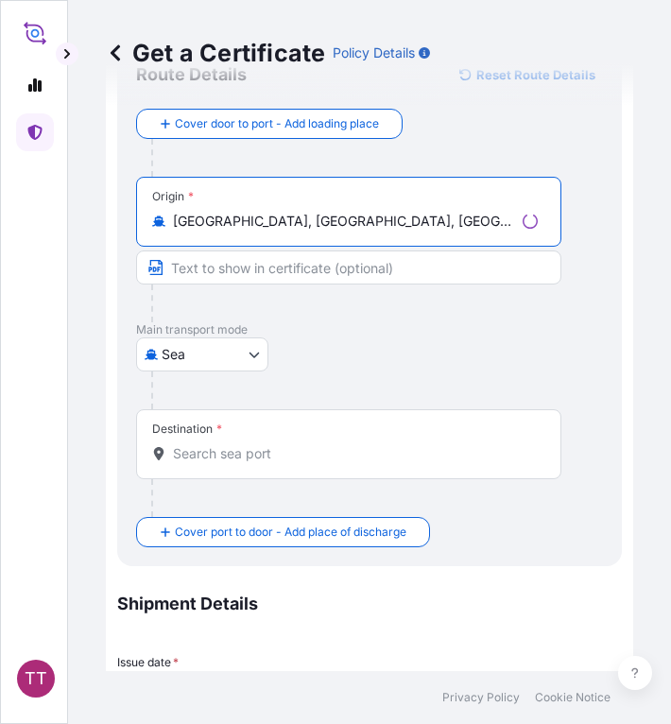
type input "[GEOGRAPHIC_DATA], [GEOGRAPHIC_DATA], [GEOGRAPHIC_DATA]"
click at [211, 459] on input "Destination *" at bounding box center [355, 453] width 365 height 19
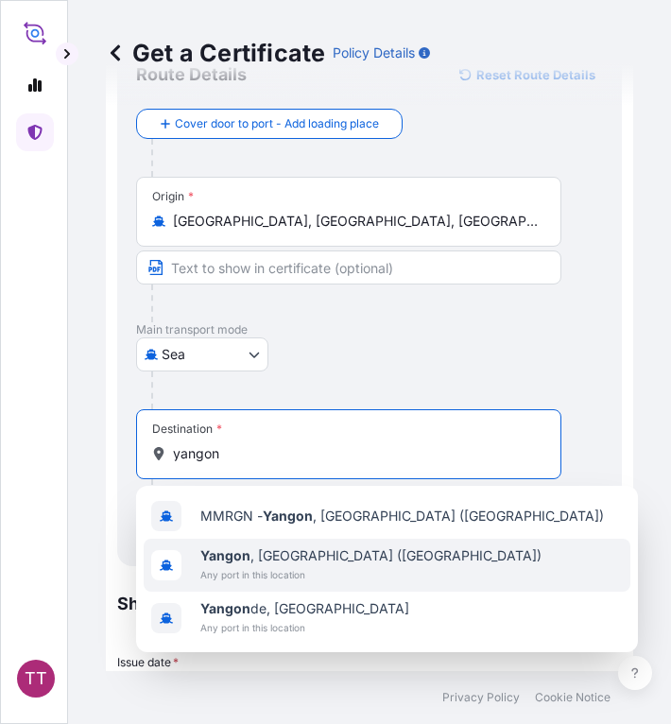
click at [273, 565] on span "Any port in this location" at bounding box center [370, 574] width 341 height 19
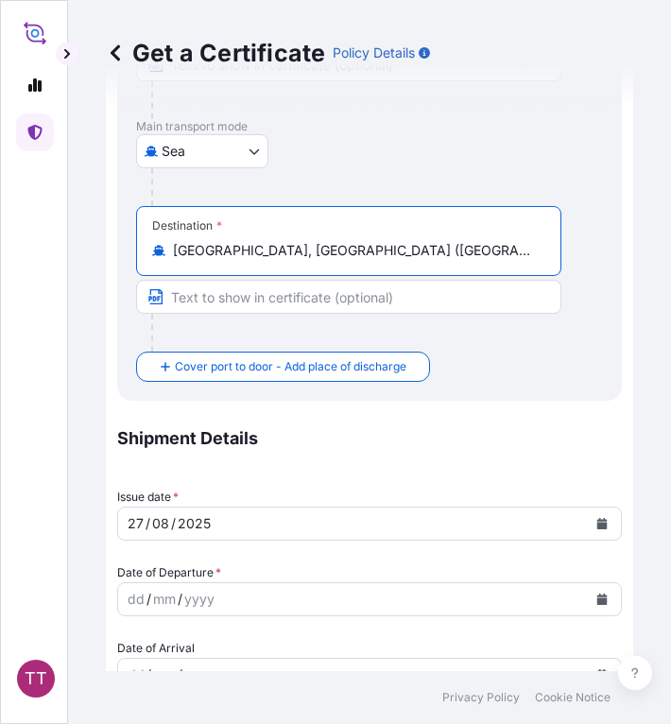
scroll to position [498, 0]
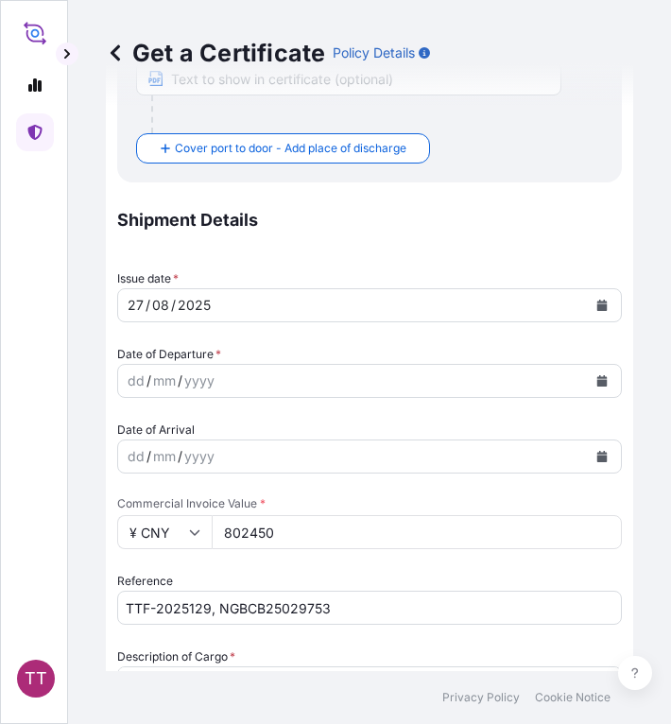
type input "[GEOGRAPHIC_DATA], [GEOGRAPHIC_DATA] ([GEOGRAPHIC_DATA])"
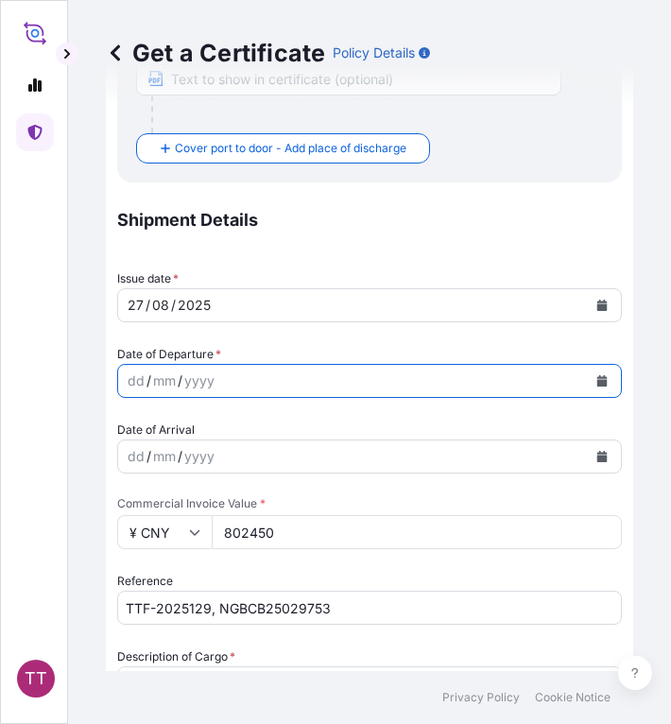
click at [597, 383] on icon "Calendar" at bounding box center [602, 380] width 10 height 11
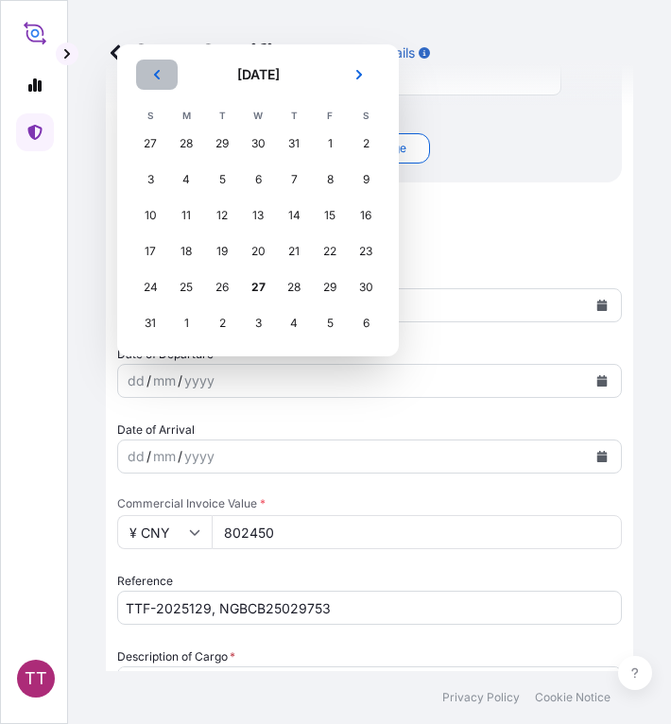
click at [156, 74] on icon "Previous" at bounding box center [157, 74] width 6 height 9
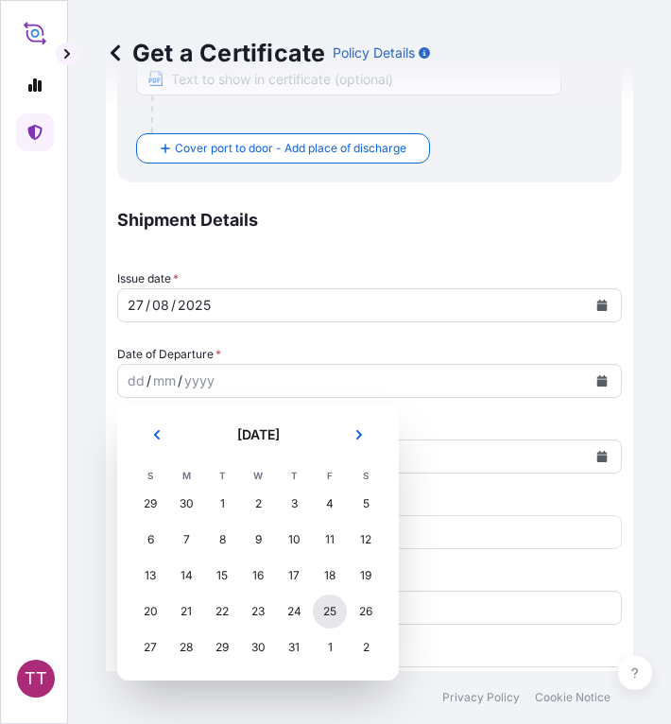
click at [324, 621] on div "25" at bounding box center [330, 612] width 34 height 34
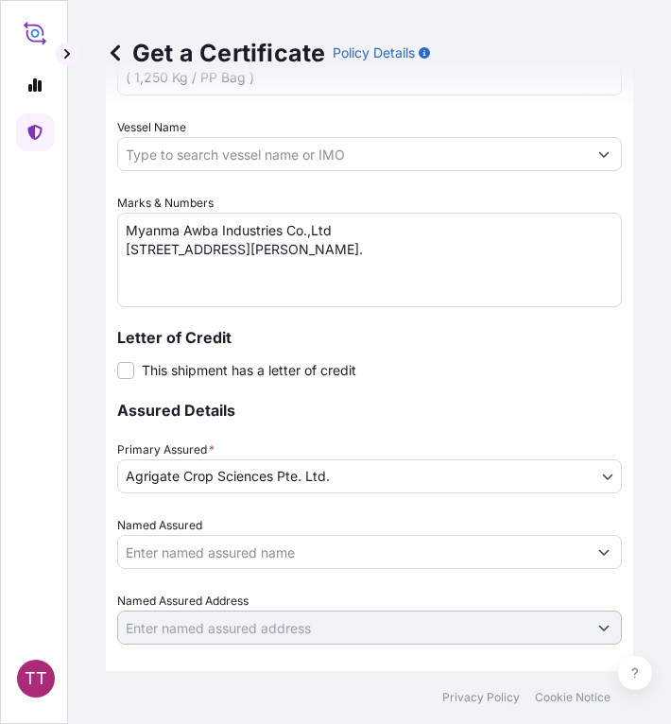
scroll to position [1219, 0]
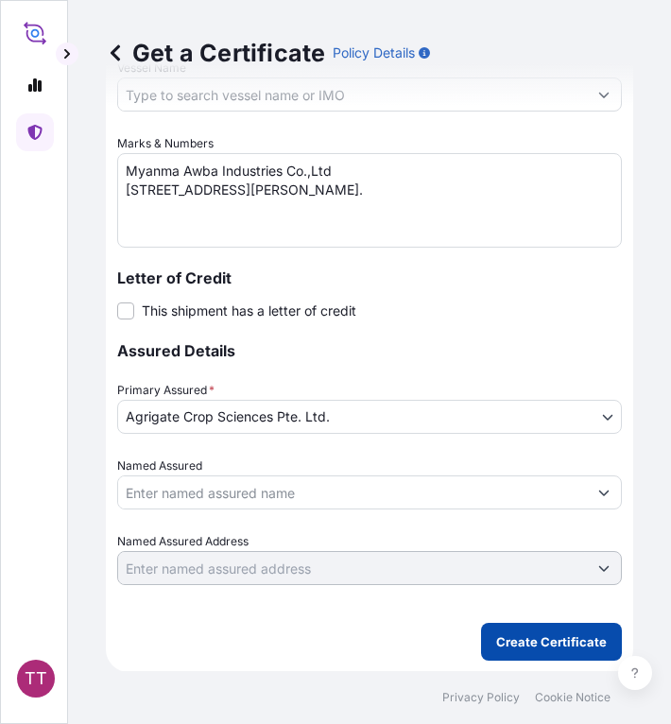
click at [535, 634] on p "Create Certificate" at bounding box center [551, 641] width 111 height 19
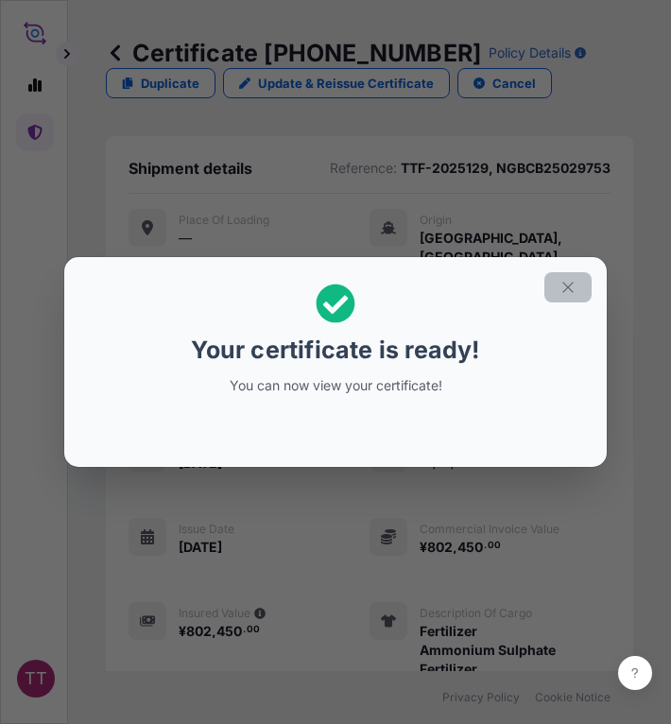
click at [578, 286] on button "button" at bounding box center [567, 287] width 47 height 30
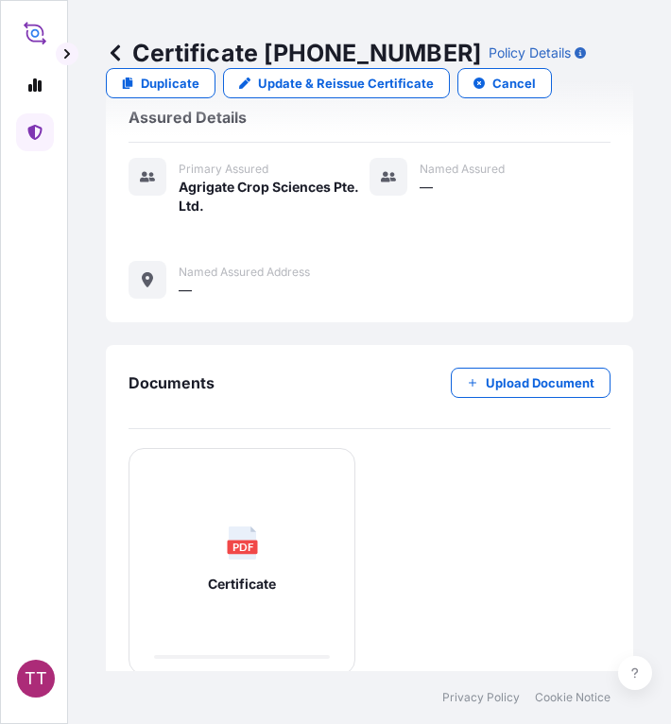
scroll to position [859, 0]
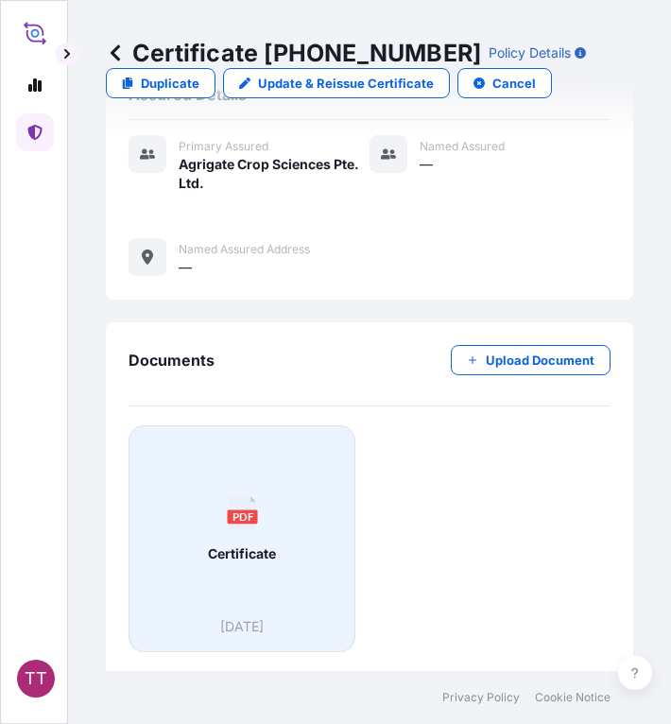
click at [230, 517] on rect at bounding box center [242, 516] width 30 height 14
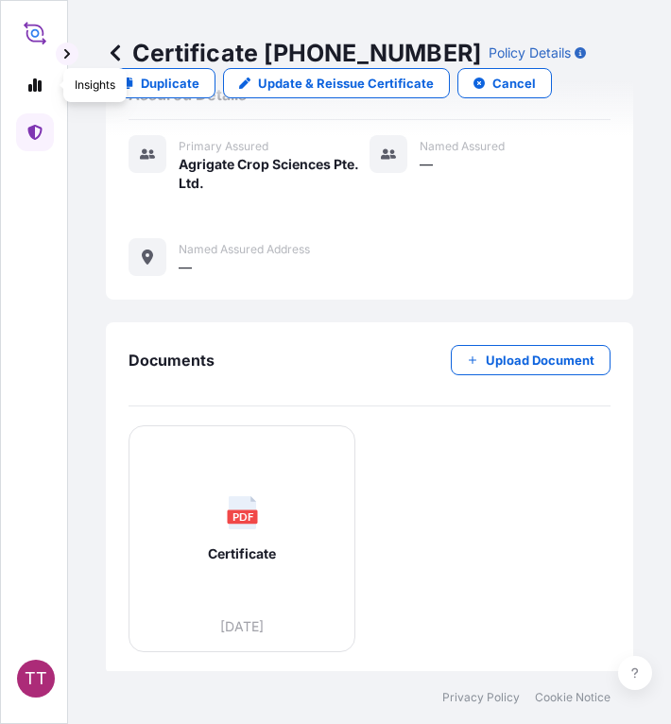
click at [116, 54] on icon at bounding box center [115, 52] width 19 height 19
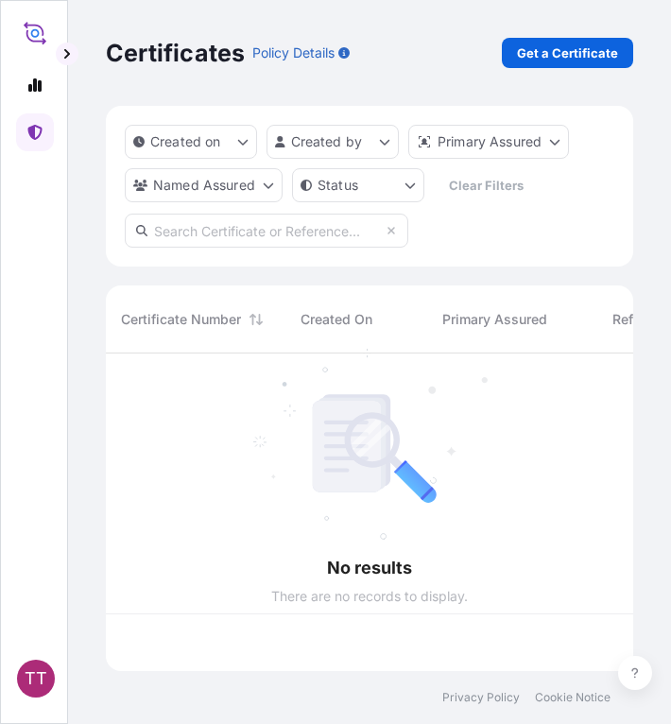
scroll to position [314, 513]
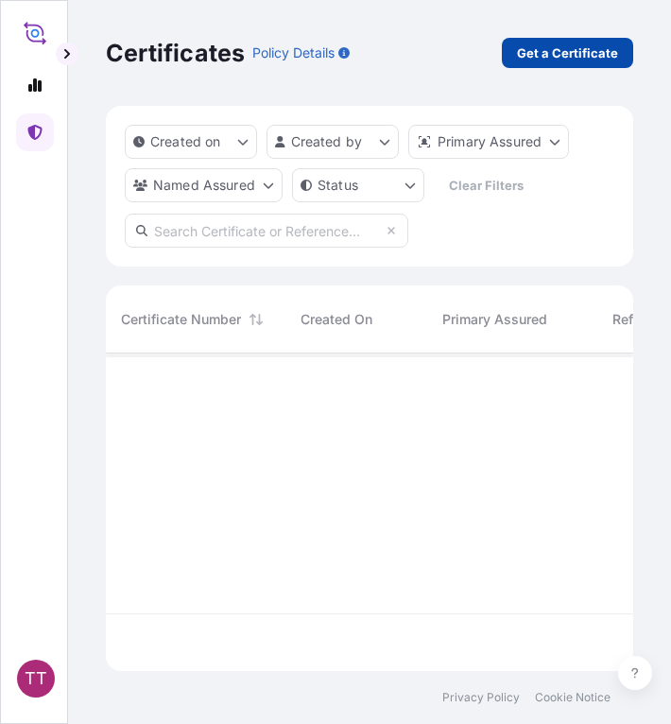
click at [534, 47] on p "Get a Certificate" at bounding box center [567, 52] width 101 height 19
select select "Sea"
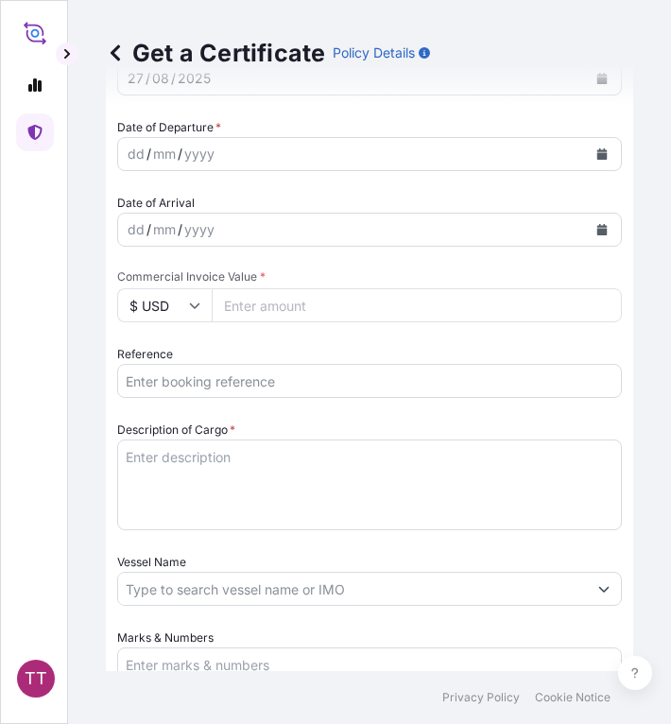
scroll to position [647, 0]
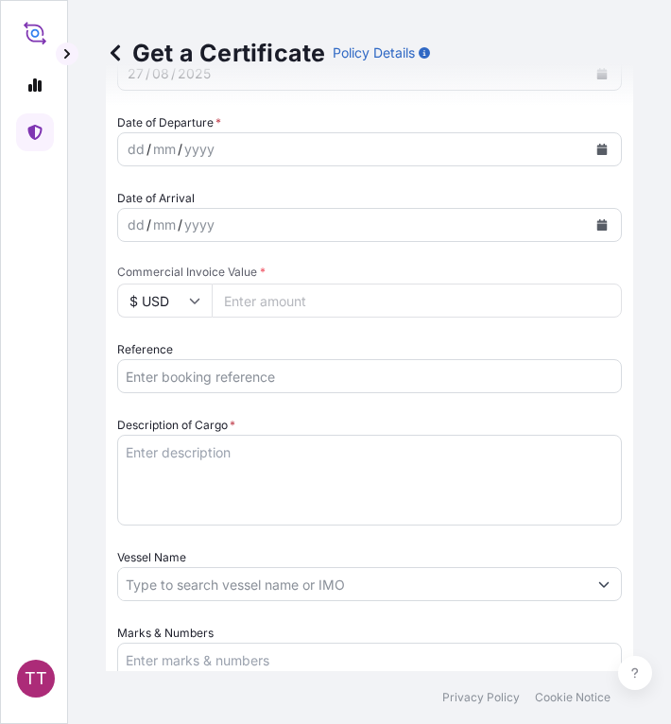
click at [210, 387] on input "Reference" at bounding box center [369, 376] width 505 height 34
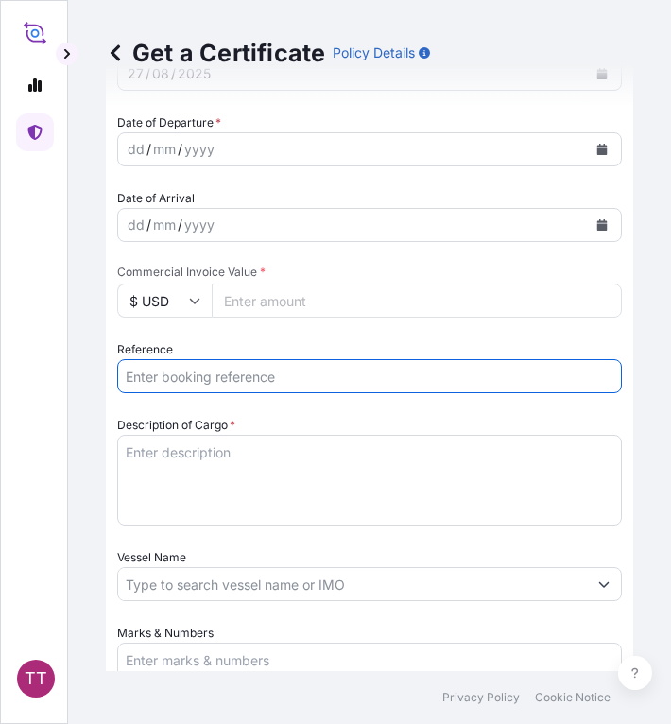
paste input "TTF-2025130"
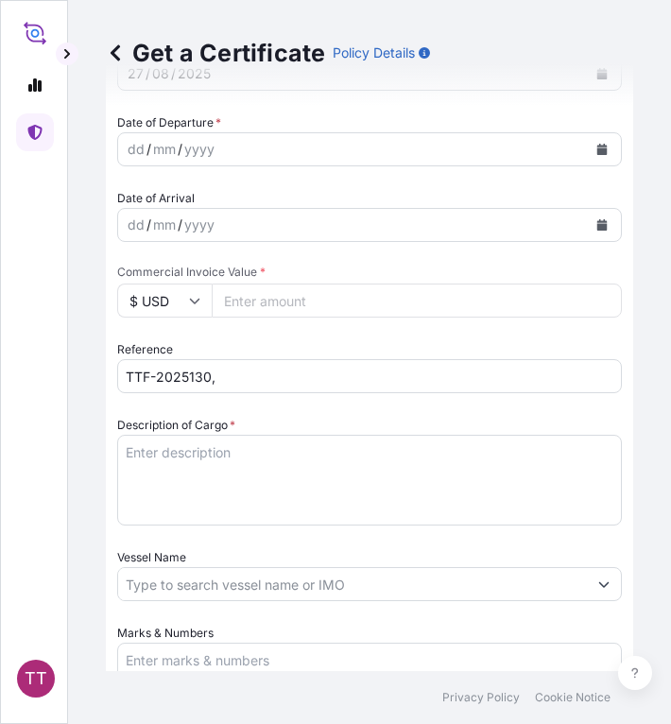
click at [133, 387] on input "TTF-2025130," at bounding box center [369, 376] width 505 height 34
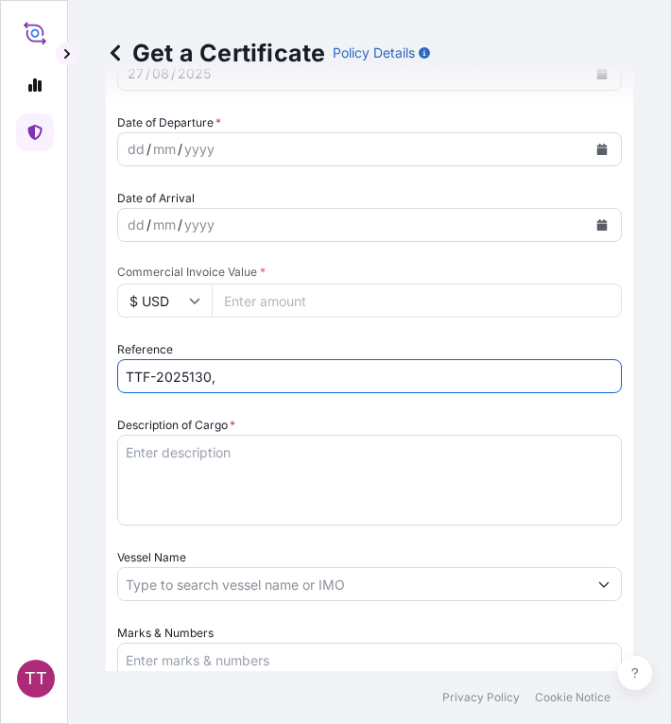
click at [255, 381] on input "TTF-2025130," at bounding box center [369, 376] width 505 height 34
paste input "MEDUOT101963"
type input "TTF-2025130, MEDUOT101963"
click at [198, 431] on label "Description of Cargo *" at bounding box center [176, 425] width 118 height 19
click at [198, 435] on textarea "Description of Cargo *" at bounding box center [369, 480] width 505 height 91
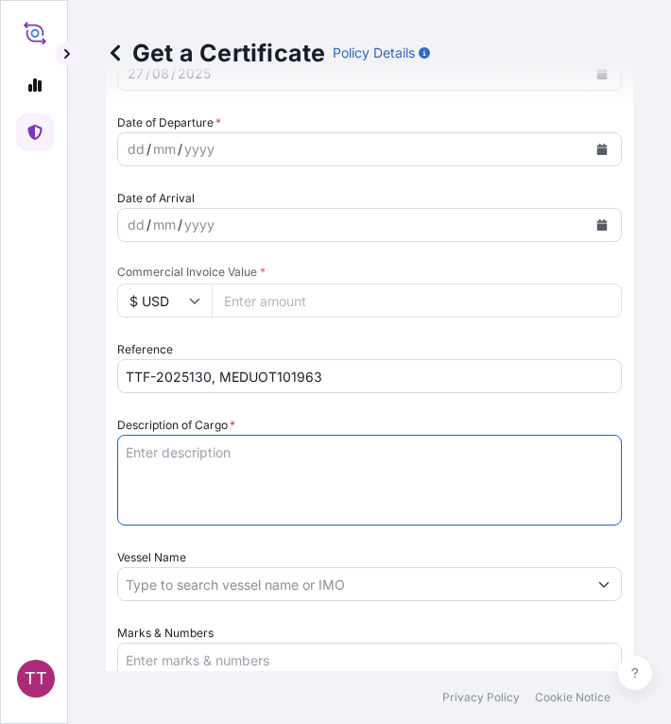
paste textarea "Fertilizer"
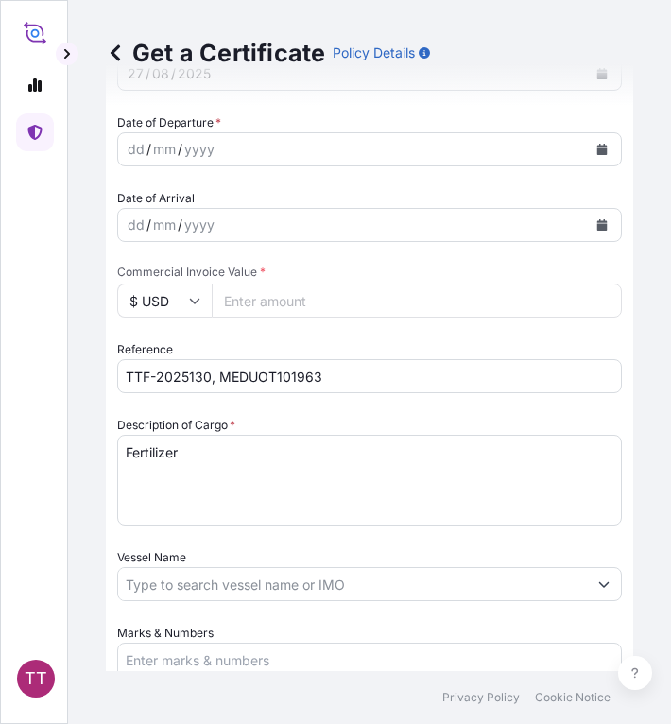
click at [236, 452] on textarea "Fertilizer" at bounding box center [369, 480] width 505 height 91
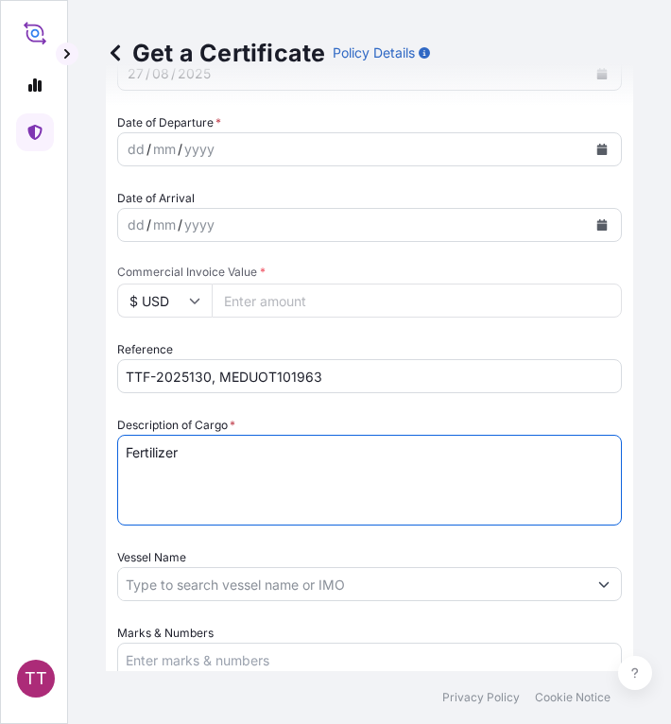
paste textarea "Ammonium Sulphate Fertilizer N : 20.5 % Min, S : 23.5 % Min ( 1,250 Kg / PP Bag…"
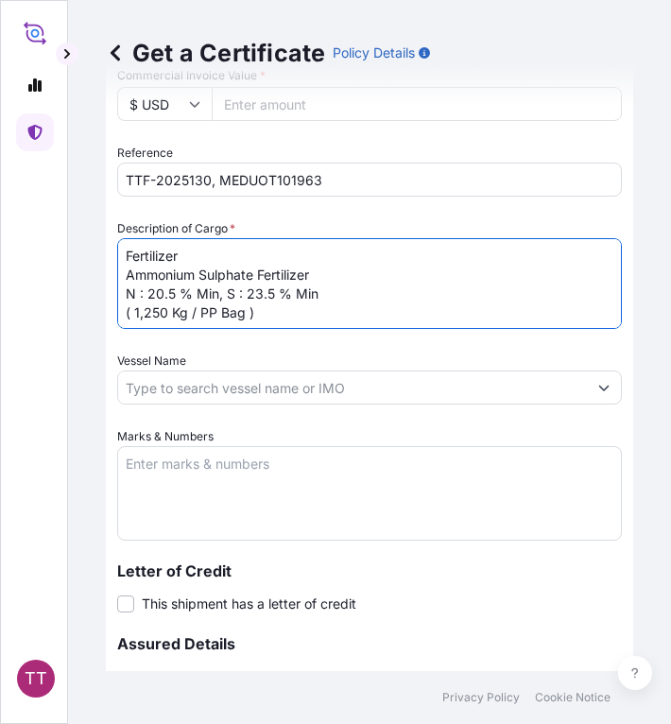
scroll to position [844, 0]
type textarea "Fertilizer Ammonium Sulphate Fertilizer N : 20.5 % Min, S : 23.5 % Min ( 1,250 …"
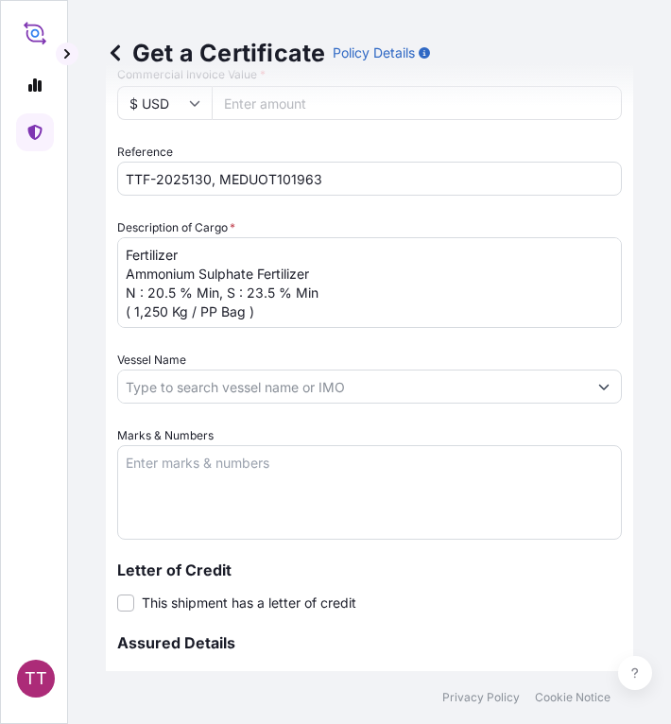
click at [190, 491] on textarea "Marks & Numbers" at bounding box center [369, 492] width 505 height 95
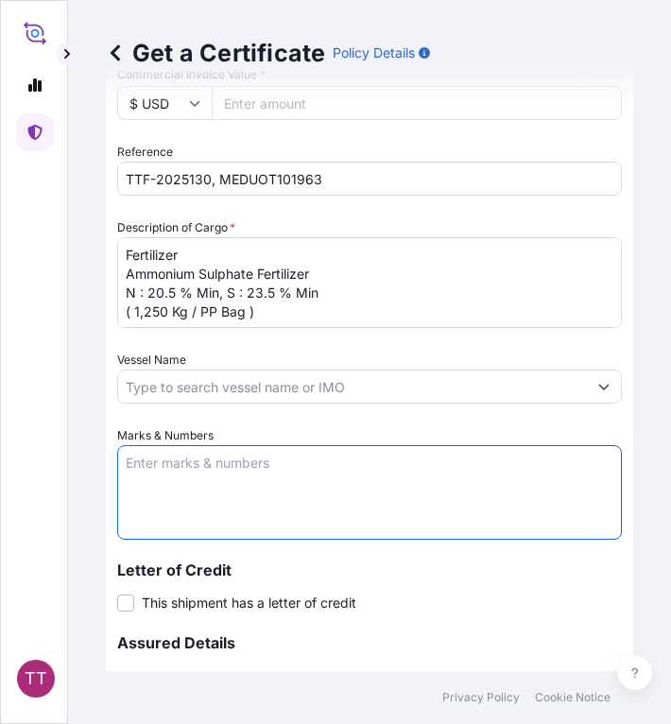
paste textarea "Myanma Awba Industries Co.,Ltd [STREET_ADDRESS][PERSON_NAME],"
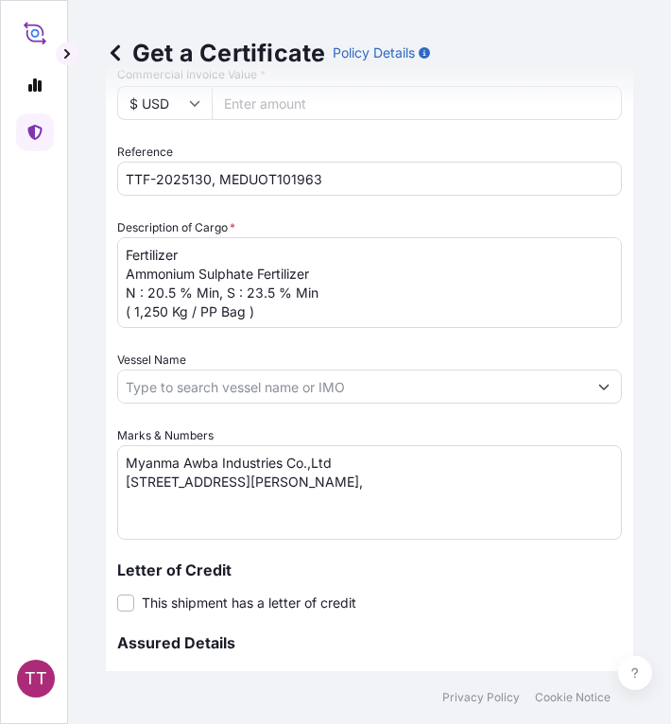
click at [502, 508] on textarea "Myanma Awba Industries Co.,Ltd [STREET_ADDRESS][PERSON_NAME]," at bounding box center [369, 492] width 505 height 95
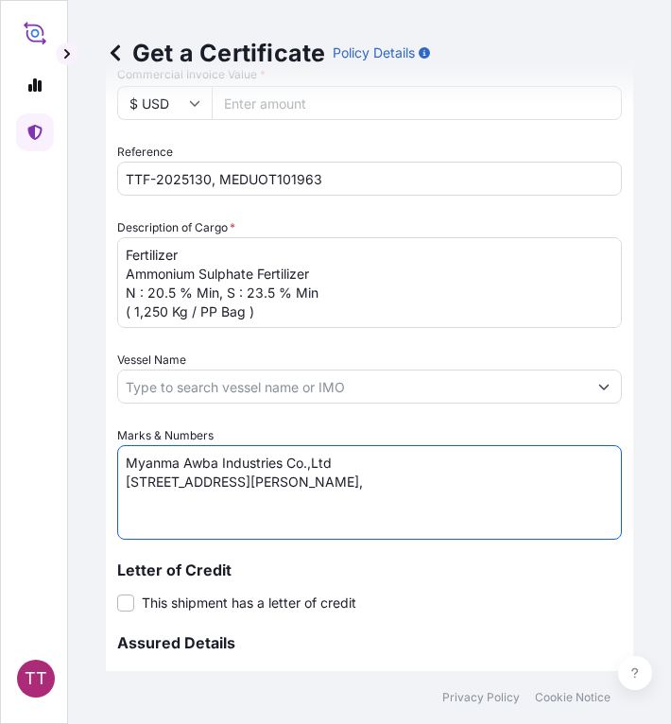
paste textarea "[GEOGRAPHIC_DATA], [GEOGRAPHIC_DATA]."
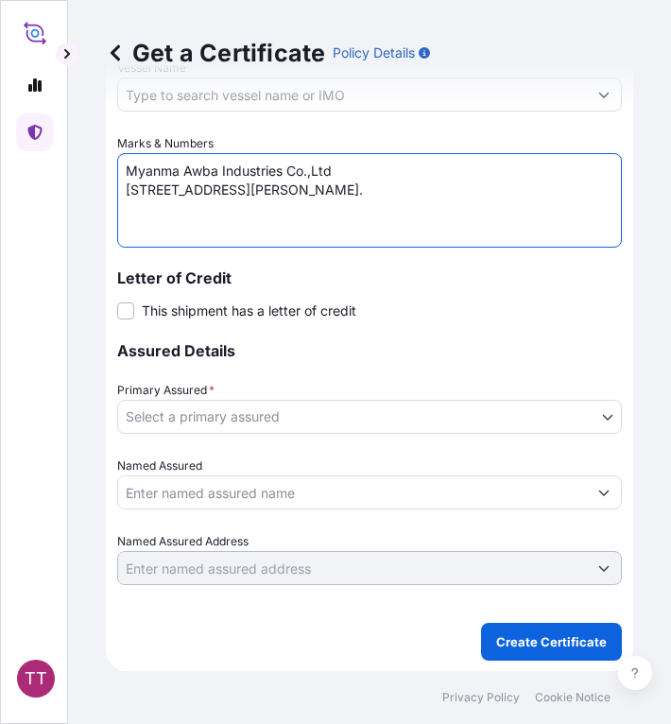
type textarea "Myanma Awba Industries Co.,Ltd [STREET_ADDRESS][PERSON_NAME]."
click at [347, 418] on body "TT Get a Certificate Policy Details Route Details Cover door to port - Add load…" at bounding box center [335, 362] width 671 height 724
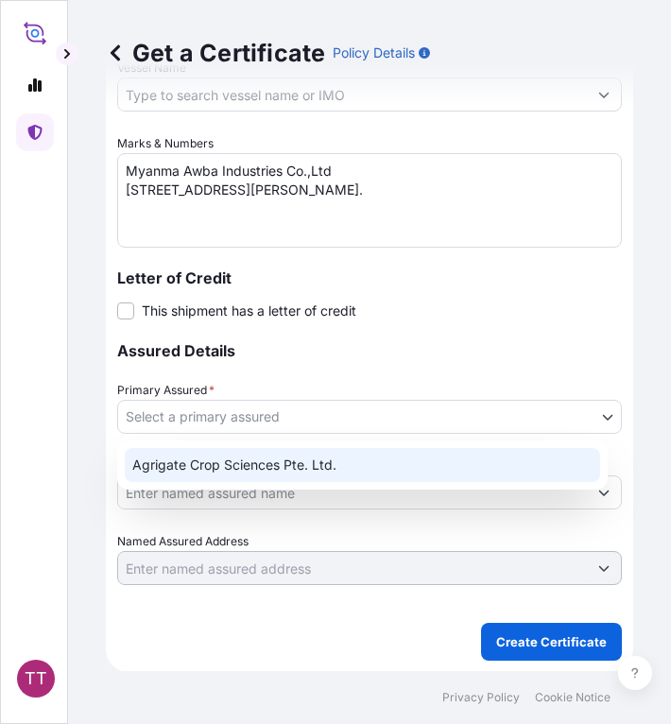
click at [312, 466] on div "Agrigate Crop Sciences Pte. Ltd." at bounding box center [362, 465] width 475 height 34
select select "31456"
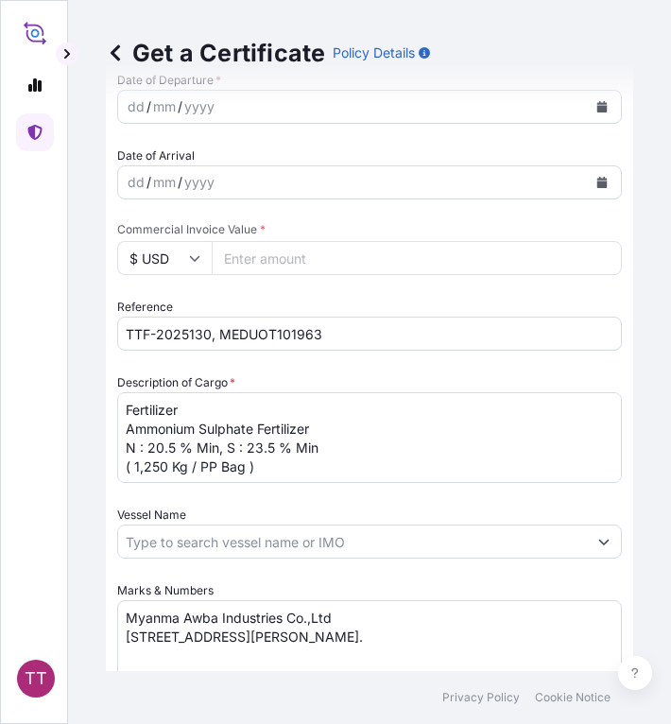
scroll to position [684, 0]
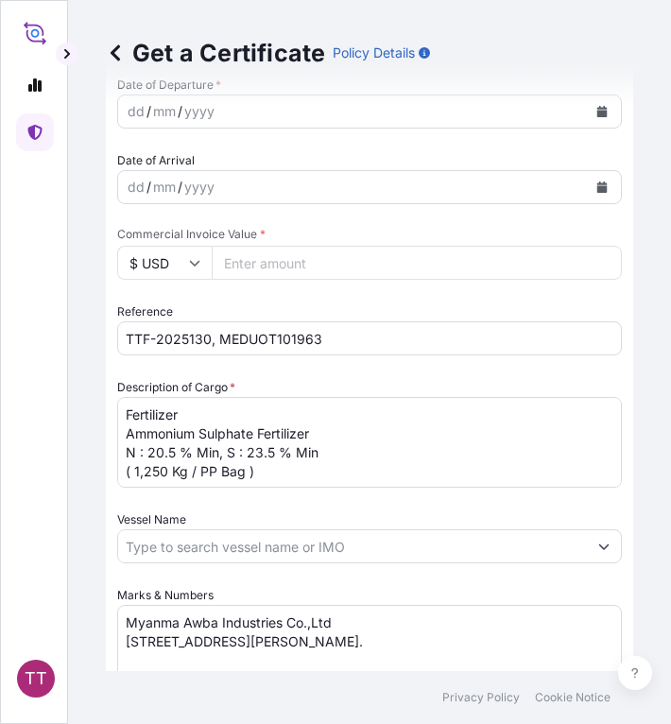
click at [257, 257] on input "Commercial Invoice Value *" at bounding box center [417, 263] width 410 height 34
paste input "802450"
type input "802450"
click at [150, 266] on input "$ USD" at bounding box center [164, 263] width 95 height 34
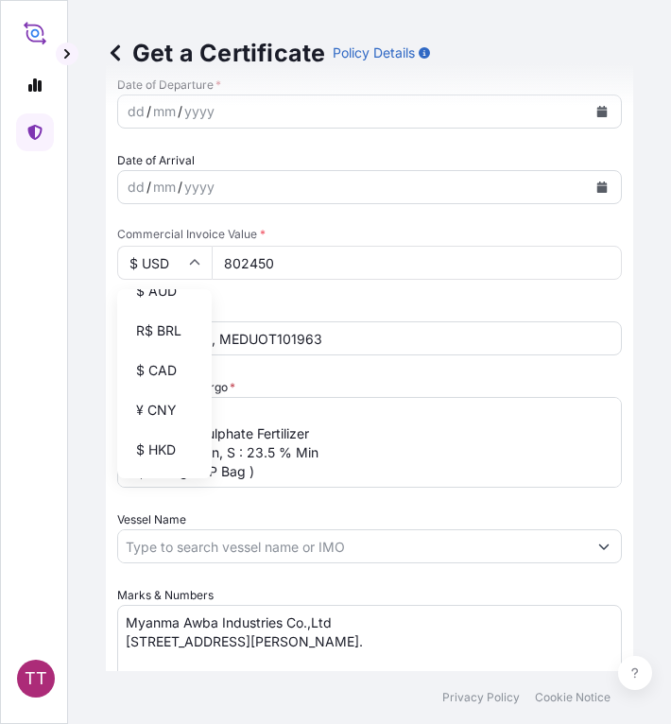
scroll to position [183, 0]
click at [147, 427] on div "¥ CNY" at bounding box center [164, 409] width 79 height 36
type input "¥ CNY"
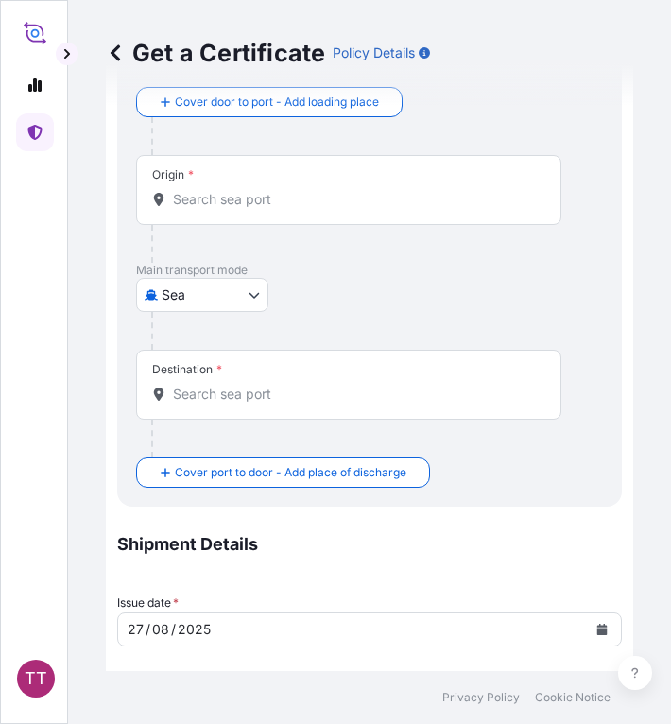
scroll to position [86, 0]
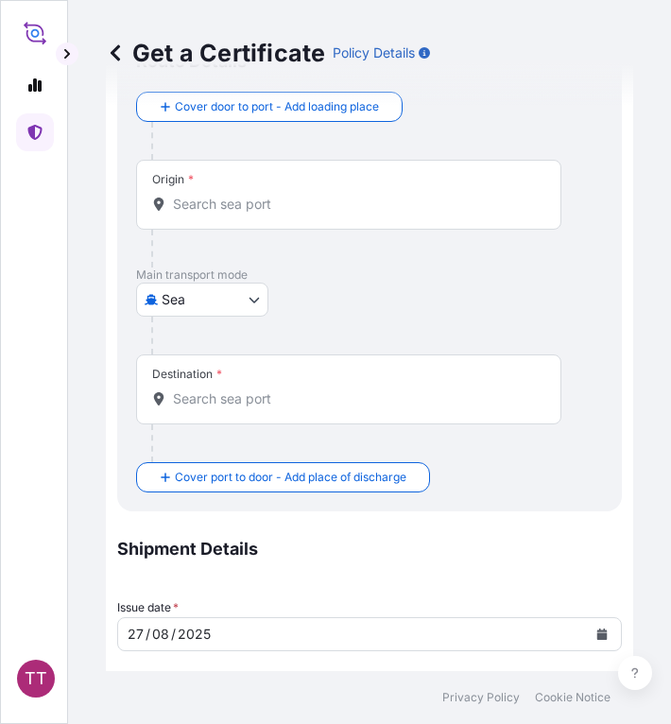
click at [216, 203] on input "Origin *" at bounding box center [355, 204] width 365 height 19
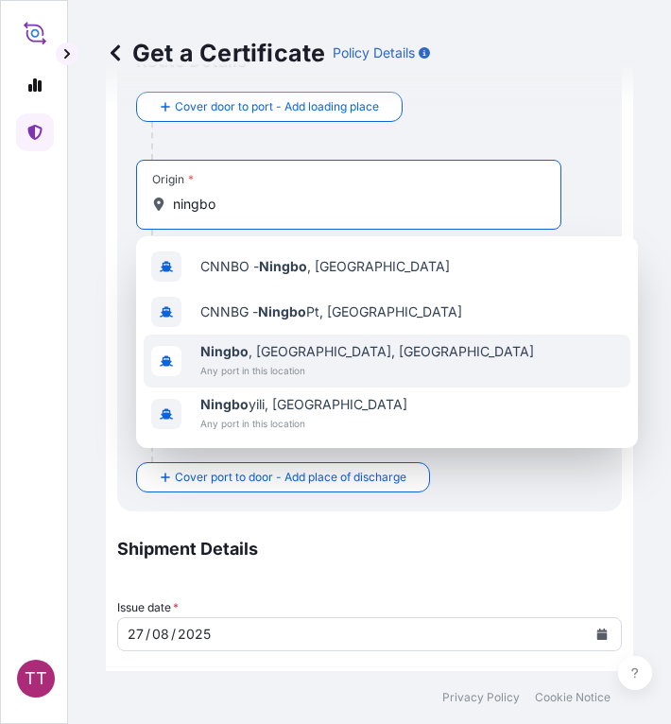
click at [255, 360] on span "[GEOGRAPHIC_DATA] , [GEOGRAPHIC_DATA], [GEOGRAPHIC_DATA]" at bounding box center [367, 351] width 334 height 19
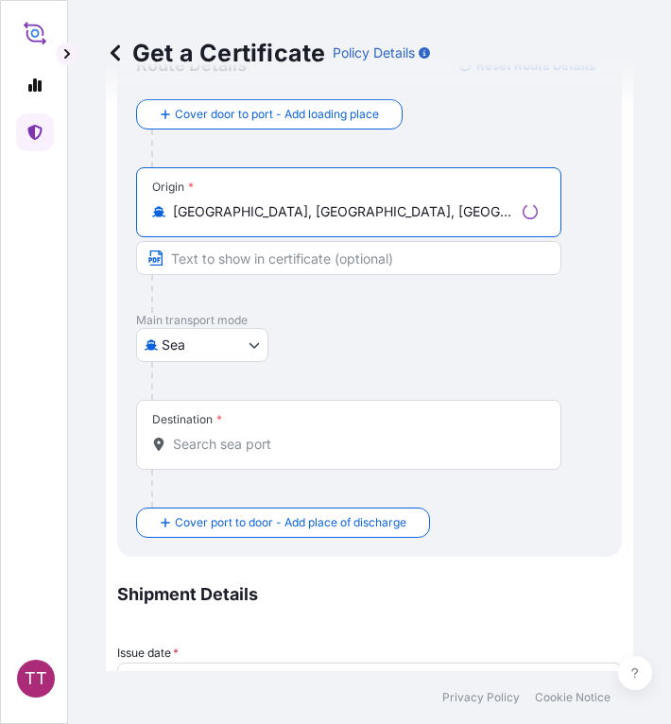
type input "[GEOGRAPHIC_DATA], [GEOGRAPHIC_DATA], [GEOGRAPHIC_DATA]"
click at [247, 439] on input "Destination *" at bounding box center [355, 444] width 365 height 19
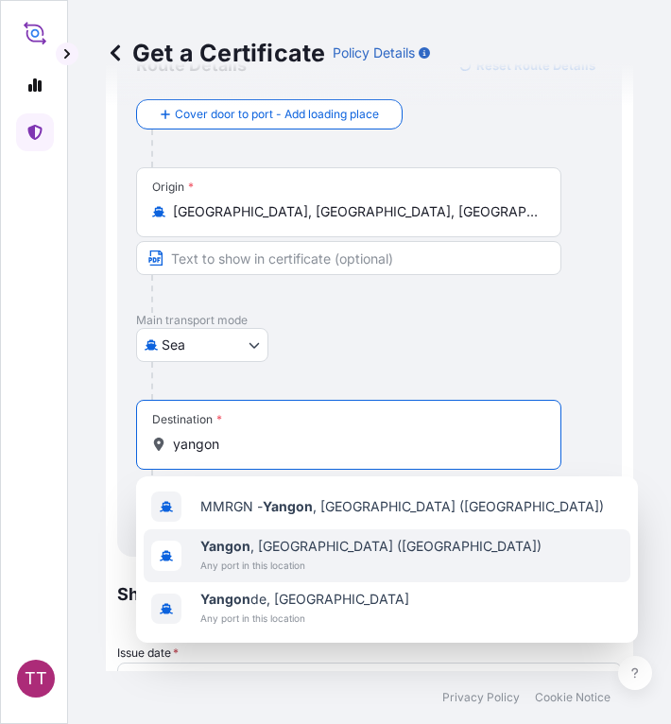
click at [236, 556] on span "Any port in this location" at bounding box center [370, 565] width 341 height 19
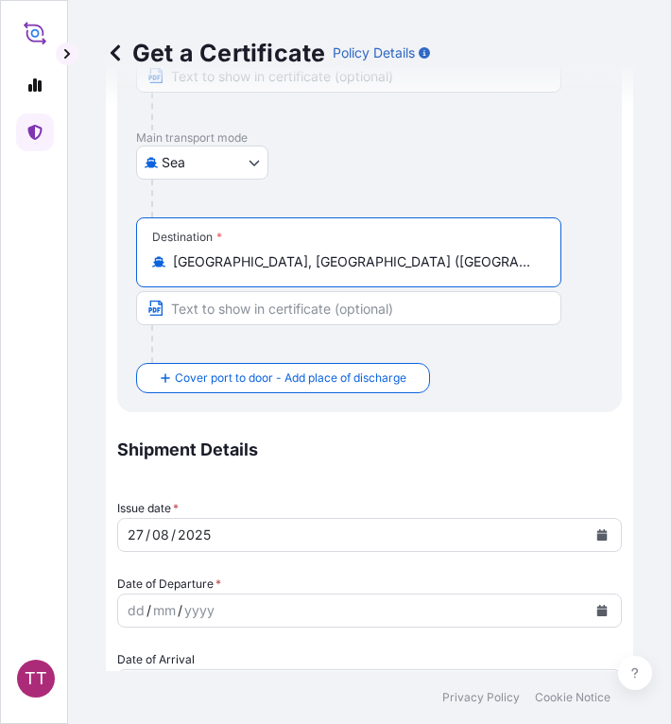
scroll to position [337, 0]
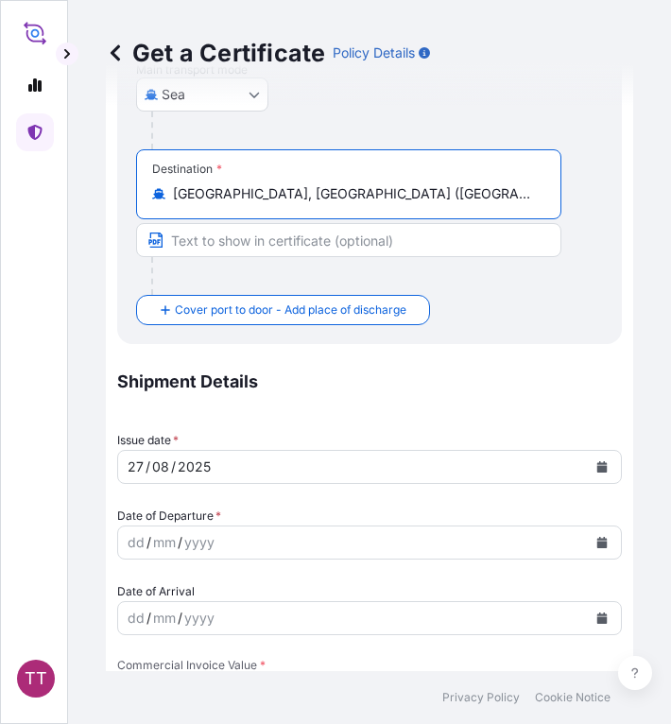
type input "[GEOGRAPHIC_DATA], [GEOGRAPHIC_DATA] ([GEOGRAPHIC_DATA])"
click at [596, 547] on button "Calendar" at bounding box center [602, 542] width 30 height 30
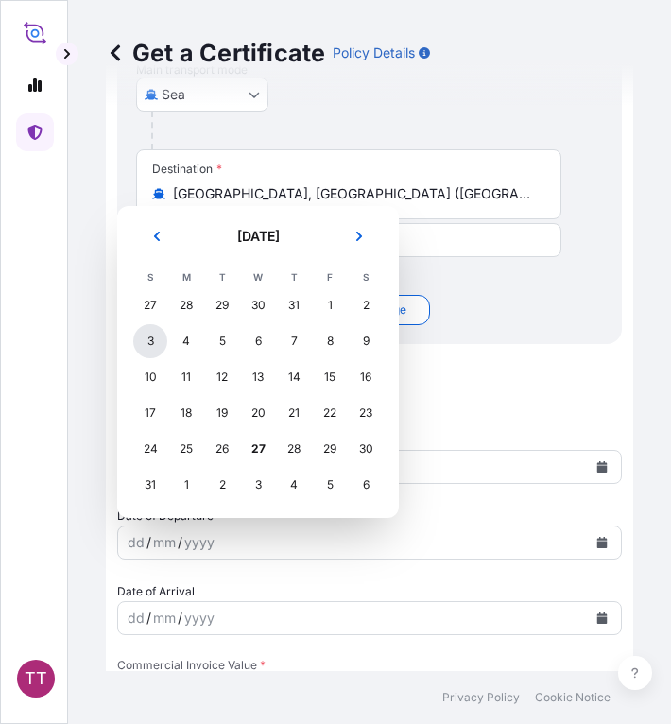
click at [148, 338] on div "3" at bounding box center [150, 341] width 34 height 34
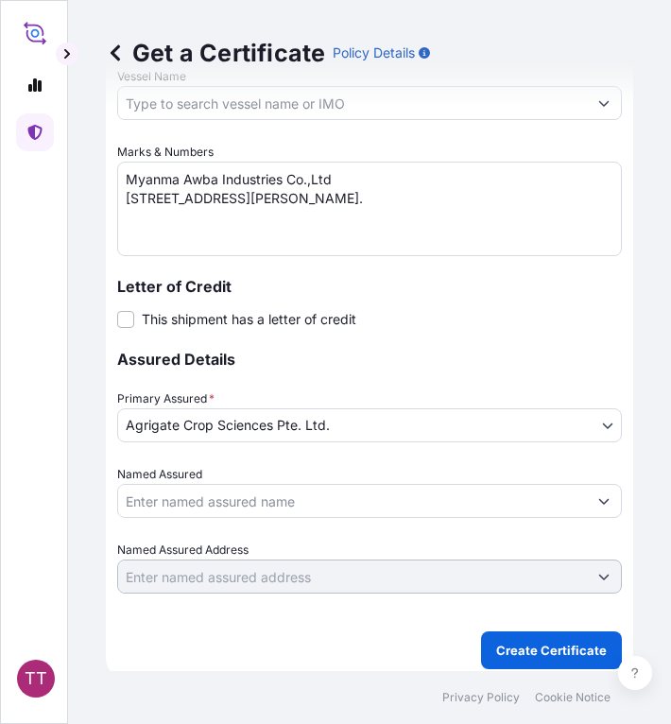
scroll to position [1212, 0]
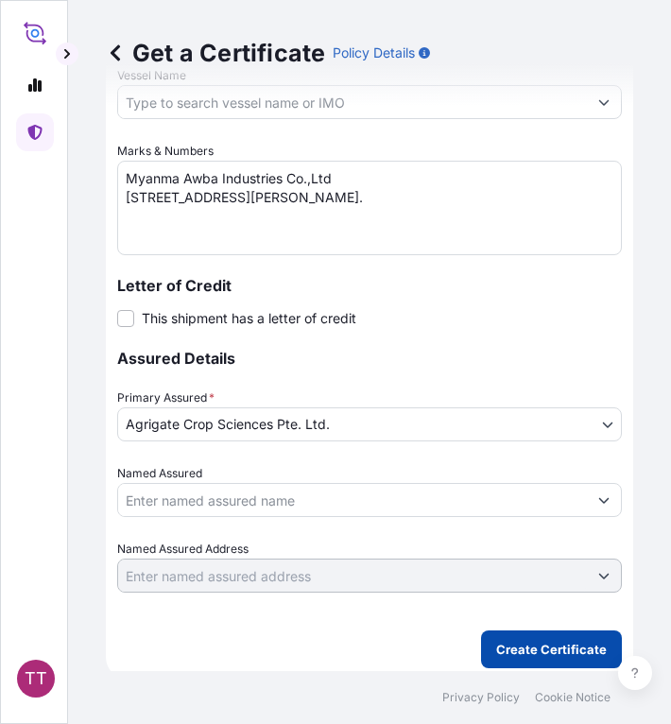
click at [540, 646] on p "Create Certificate" at bounding box center [551, 649] width 111 height 19
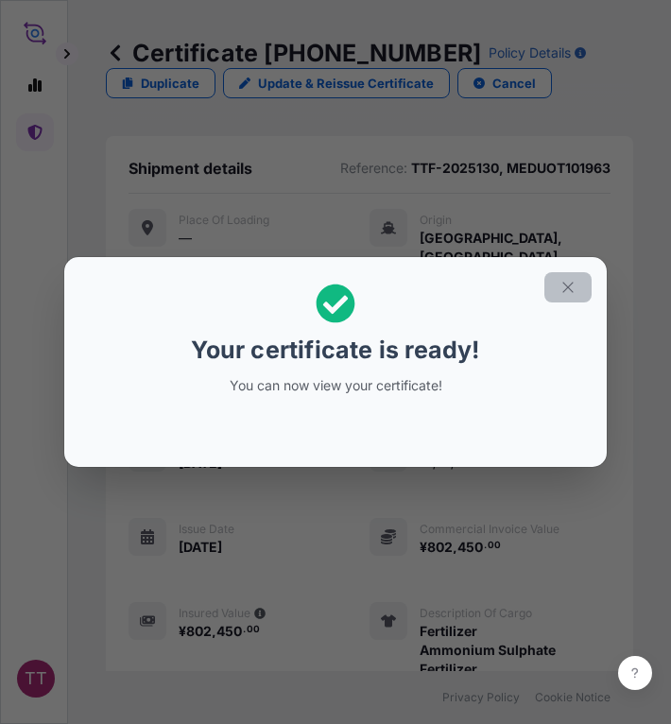
click at [570, 285] on icon "button" at bounding box center [567, 287] width 10 height 10
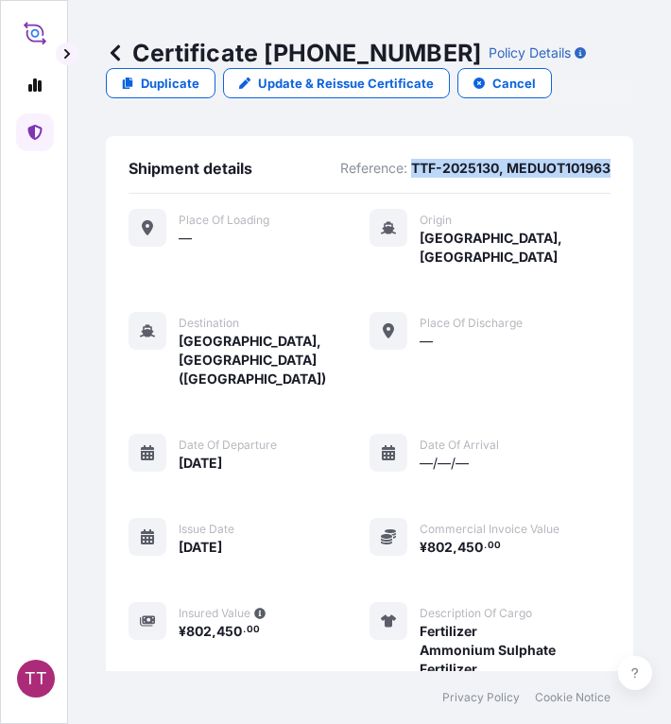
drag, startPoint x: 399, startPoint y: 164, endPoint x: 604, endPoint y: 172, distance: 205.3
click at [604, 172] on div "Shipment details Reference: TTF-2025130, MEDUOT101963 Place of Loading — Origin…" at bounding box center [369, 517] width 527 height 763
copy p "TTF-2025130, MEDUOT101963"
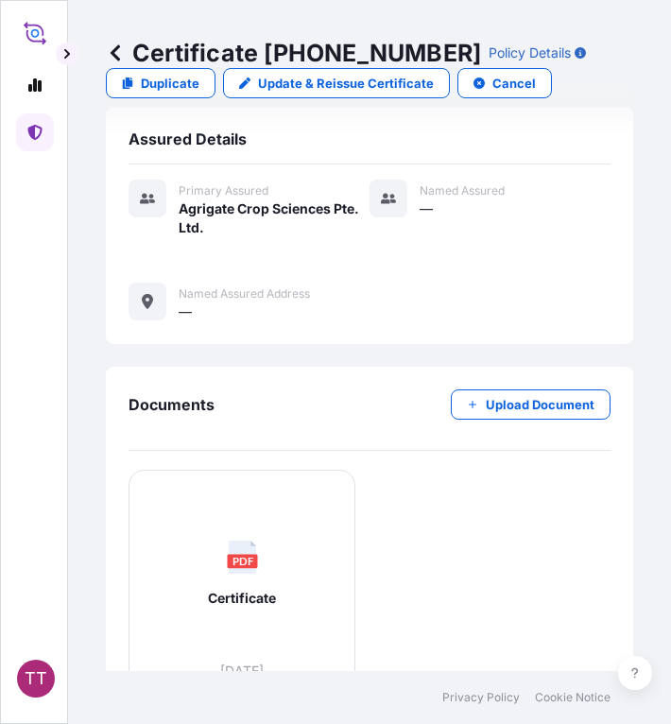
scroll to position [859, 0]
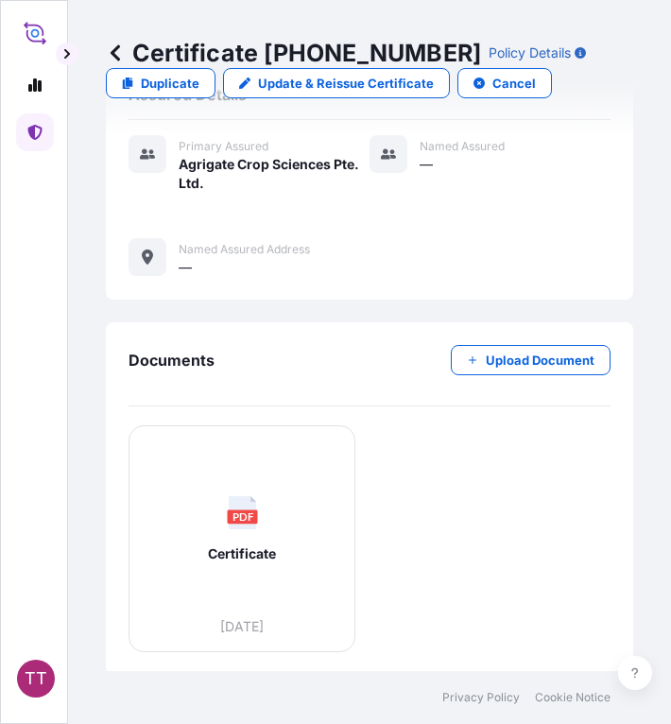
click at [122, 547] on div "Documents Upload Document PDF Certificate [DATE]" at bounding box center [369, 498] width 527 height 353
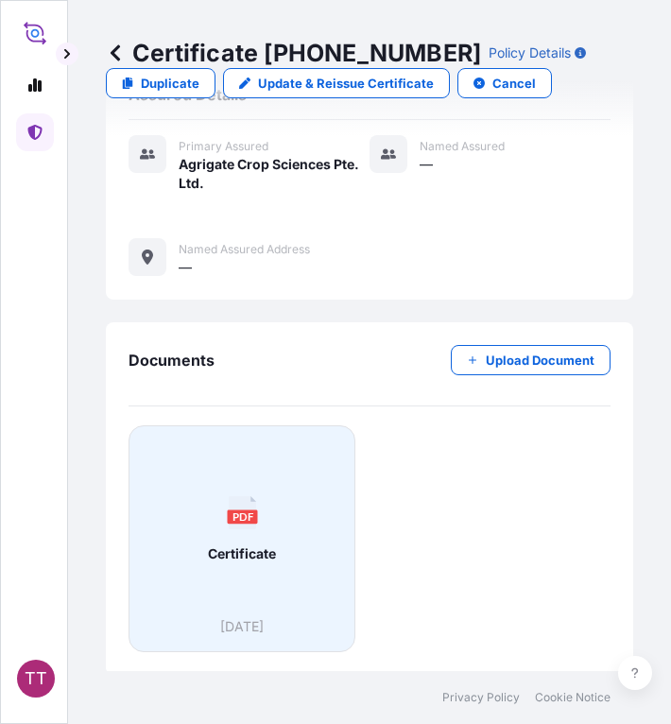
click at [173, 560] on div "PDF Certificate" at bounding box center [242, 529] width 195 height 176
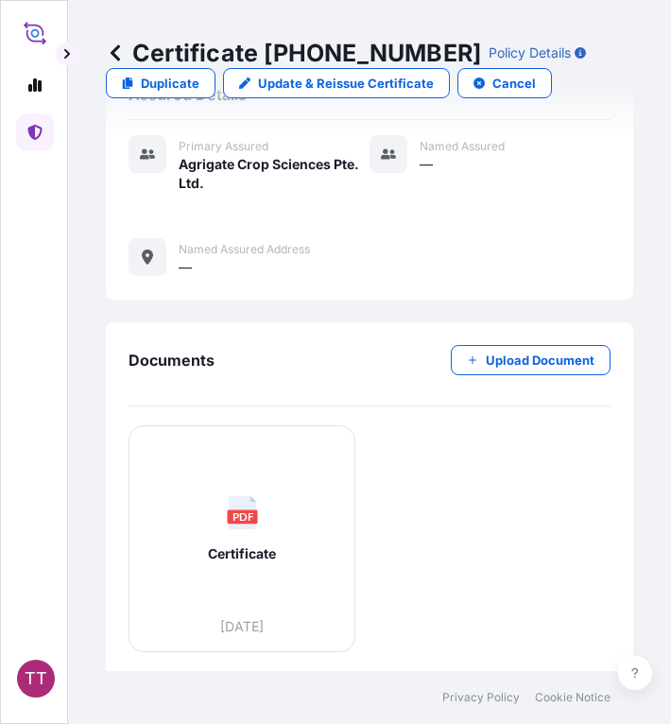
click at [112, 49] on icon at bounding box center [115, 52] width 19 height 19
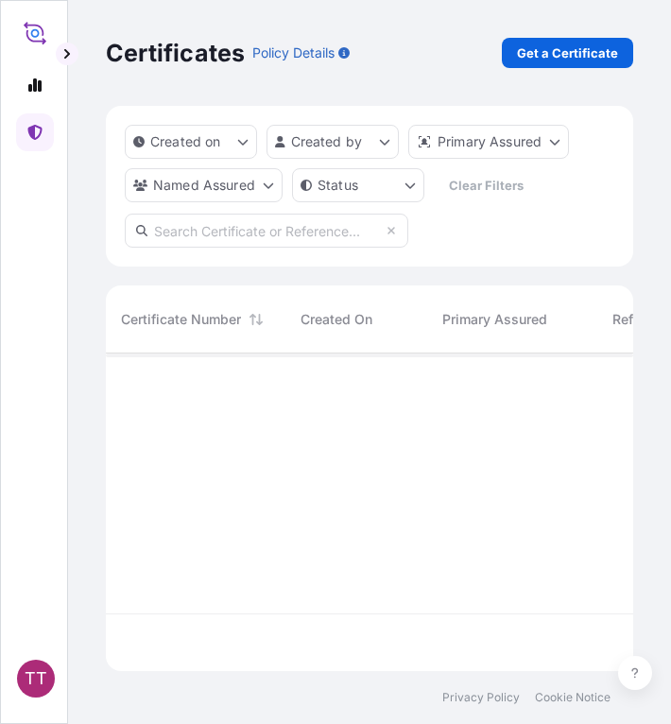
scroll to position [314, 513]
click at [537, 43] on p "Get a Certificate" at bounding box center [567, 52] width 101 height 19
select select "Sea"
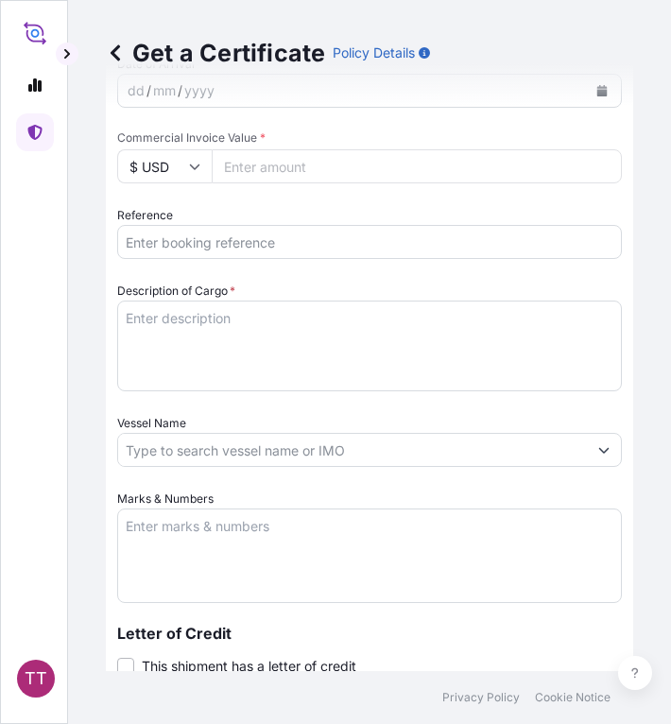
scroll to position [782, 0]
click at [169, 241] on input "Reference" at bounding box center [369, 241] width 505 height 34
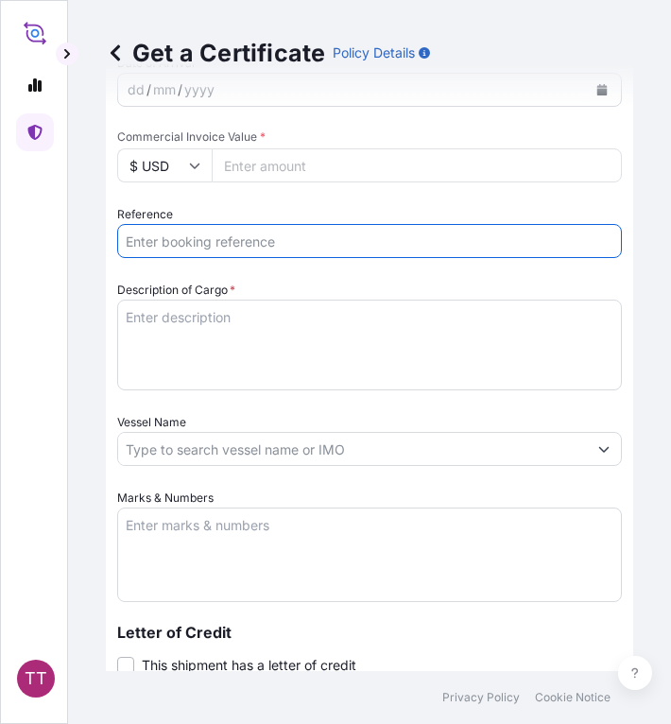
paste input "TTF-2025131"
click at [252, 247] on input "TTF-2025131," at bounding box center [369, 241] width 505 height 34
paste input "COAU7261145350"
type input "TTF-2025131, COAU7261145350"
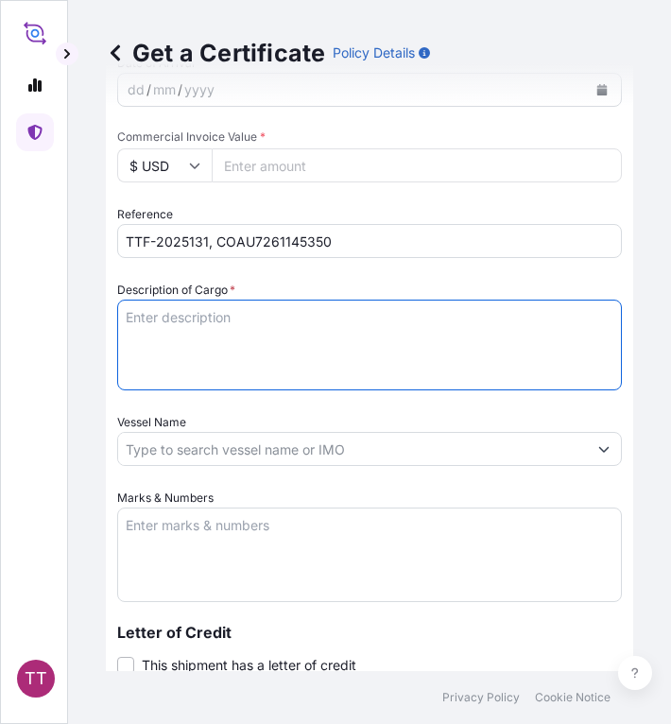
click at [237, 320] on textarea "Description of Cargo *" at bounding box center [369, 345] width 505 height 91
paste textarea "Fertilizer"
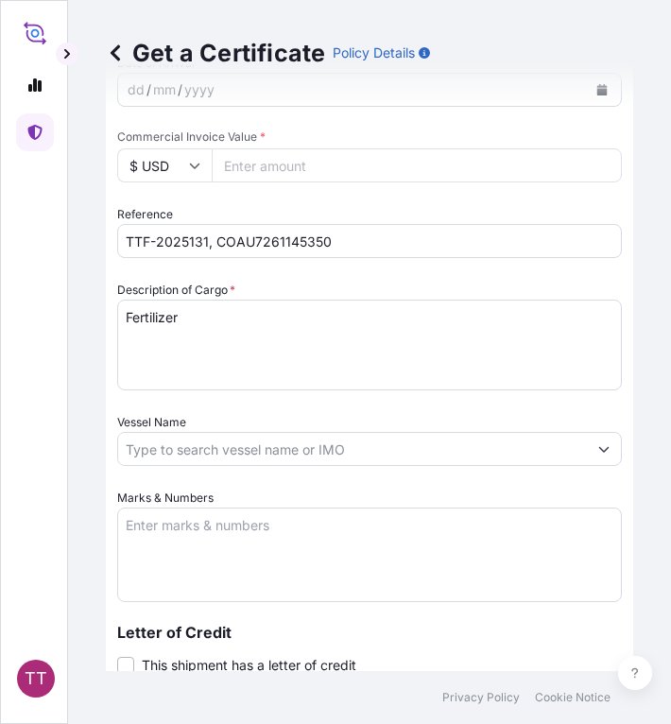
click at [192, 330] on textarea "Fertilizer" at bounding box center [369, 345] width 505 height 91
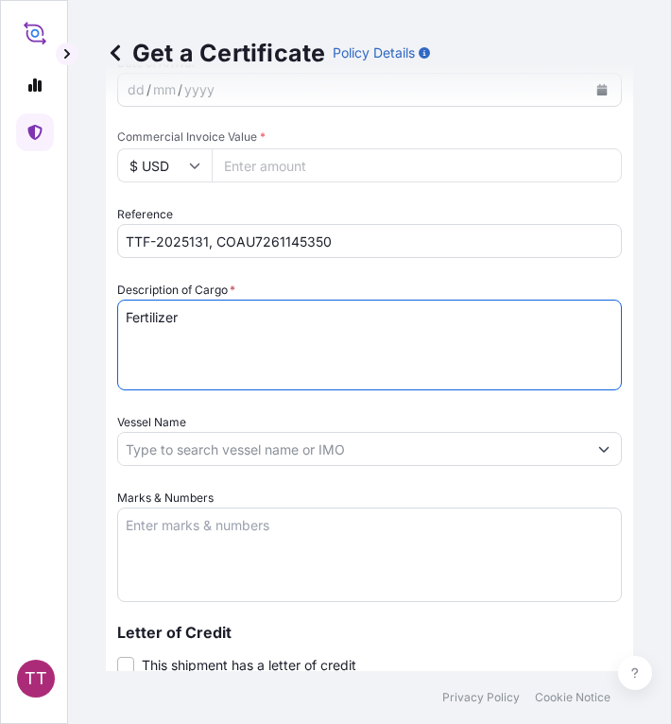
paste textarea "Diammonium Phosphate Fertilizer N : 18 %, P2O5 : 46 % (Bulk)"
type textarea "Fertilizer Diammonium Phosphate Fertilizer N : 18 %, P2O5 : 46 % (Bulk)"
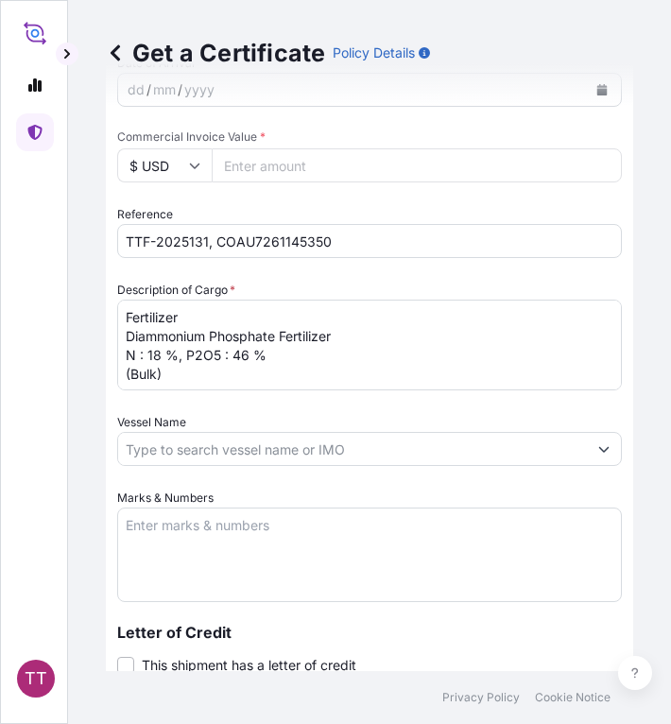
click at [164, 544] on textarea "Marks & Numbers" at bounding box center [369, 555] width 505 height 95
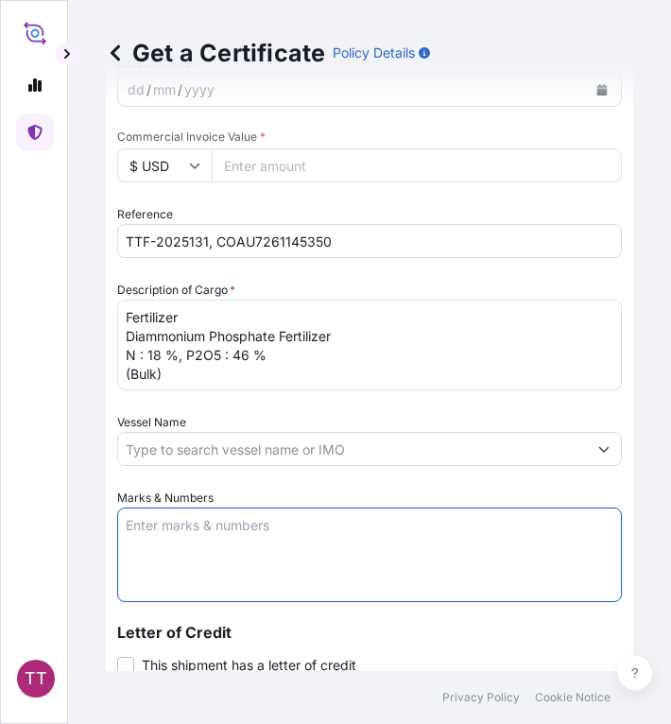
paste textarea "Myanma Awba Industries Co.,Ltd [STREET_ADDRESS][PERSON_NAME],"
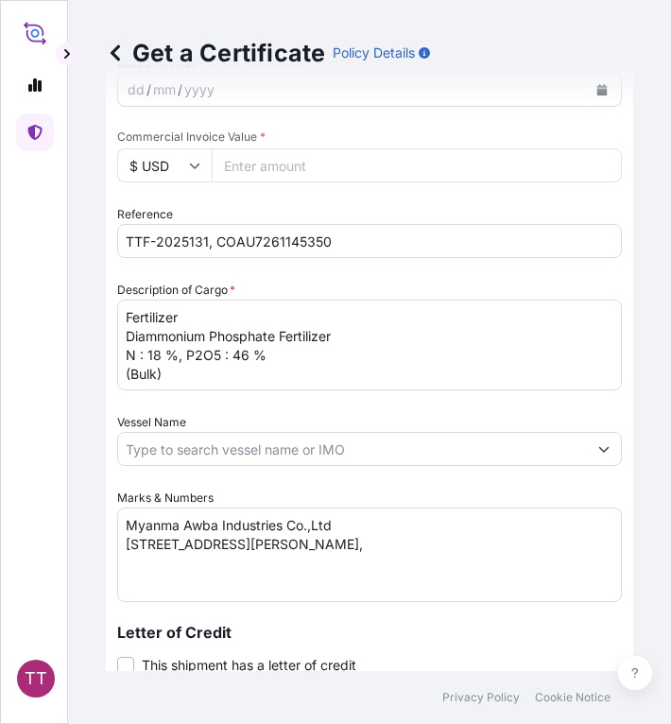
click at [493, 577] on textarea "Myanma Awba Industries Co.,Ltd [STREET_ADDRESS][PERSON_NAME]," at bounding box center [369, 555] width 505 height 95
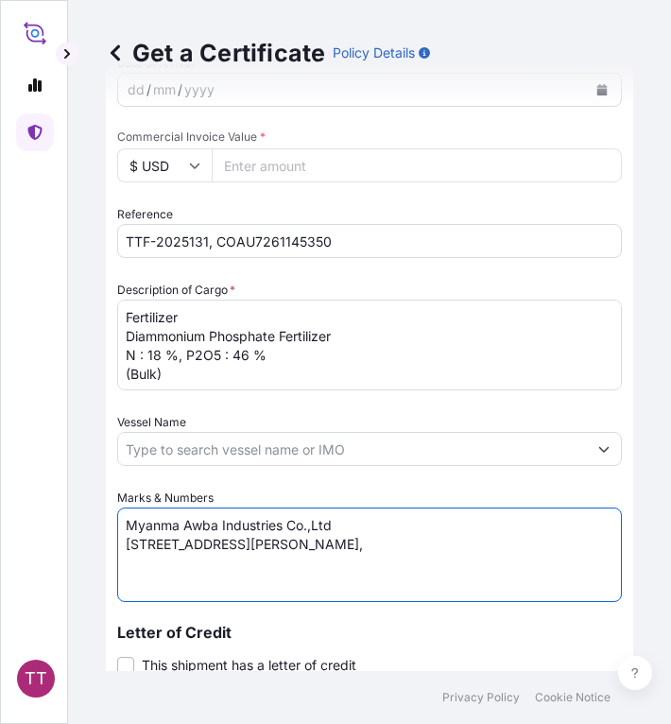
paste textarea "[GEOGRAPHIC_DATA], [GEOGRAPHIC_DATA]."
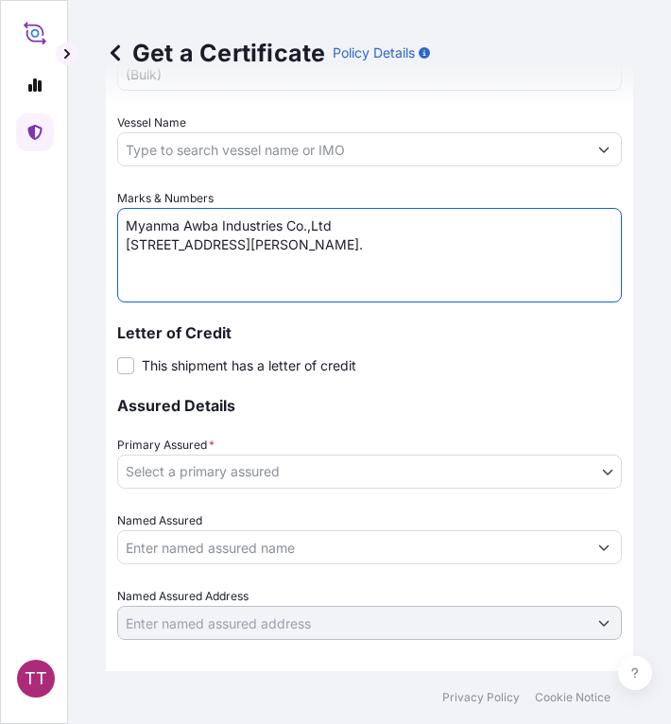
scroll to position [1082, 0]
type textarea "Myanma Awba Industries Co.,Ltd [STREET_ADDRESS][PERSON_NAME]."
click at [262, 470] on body "TT Get a Certificate Policy Details Route Details Cover door to port - Add load…" at bounding box center [335, 362] width 671 height 724
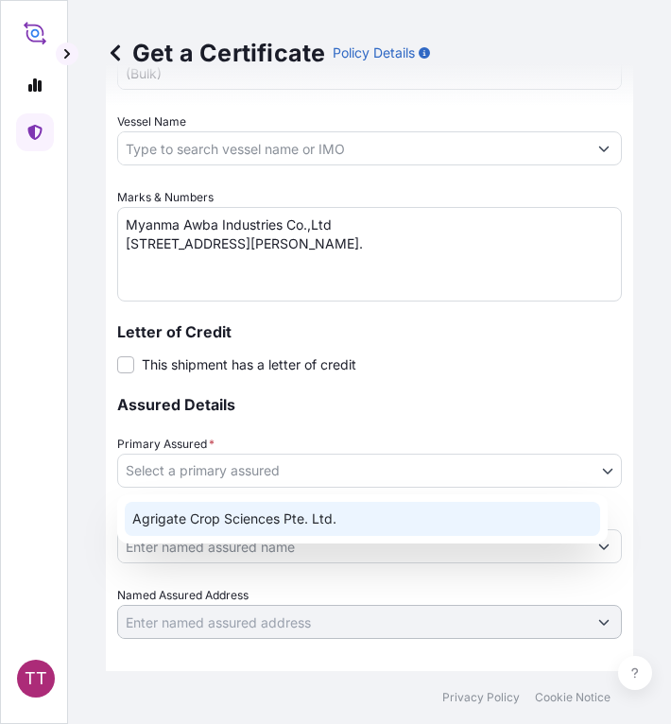
click at [263, 520] on div "Agrigate Crop Sciences Pte. Ltd." at bounding box center [362, 519] width 475 height 34
select select "31456"
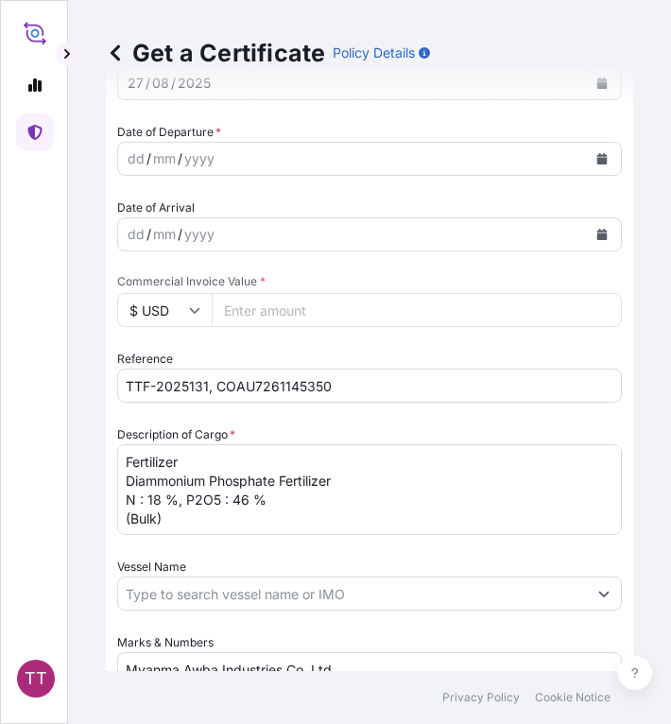
scroll to position [592, 0]
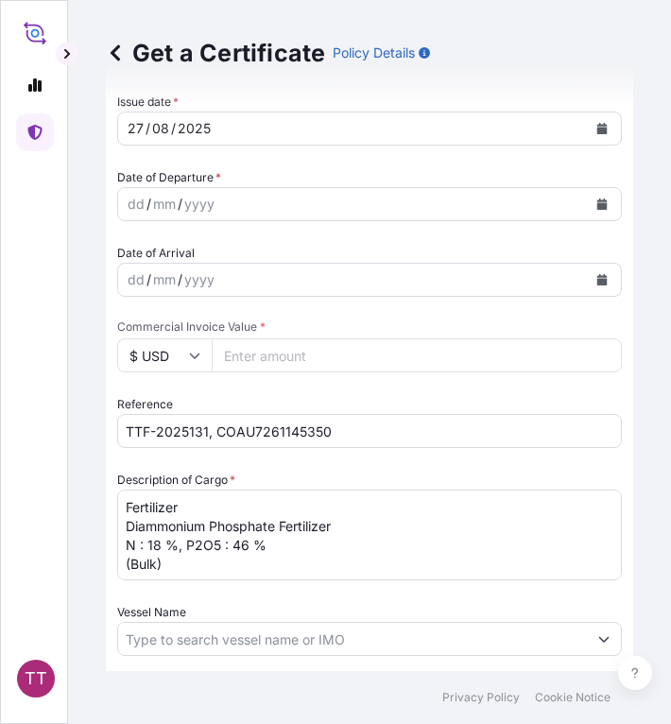
click at [251, 356] on input "Commercial Invoice Value *" at bounding box center [417, 355] width 410 height 34
paste input "1205569.86"
type input "1205569.86"
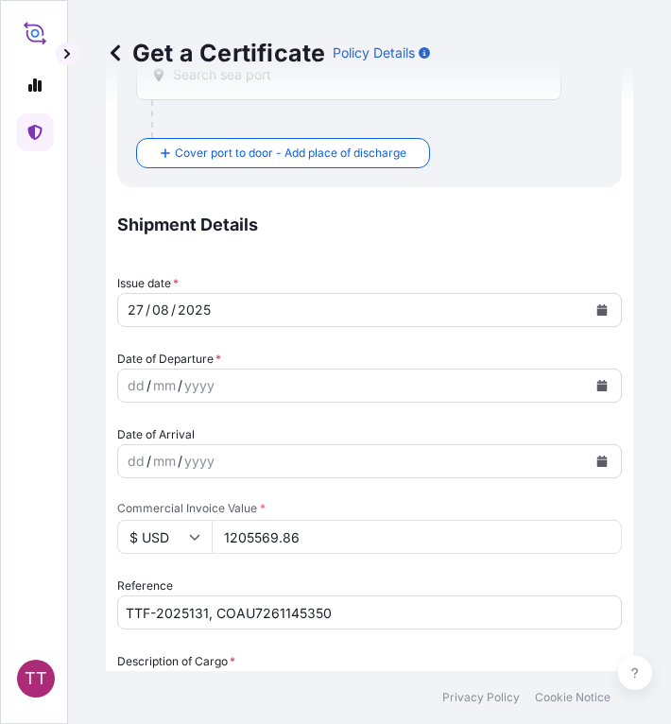
scroll to position [409, 0]
click at [597, 387] on icon "Calendar" at bounding box center [602, 386] width 10 height 11
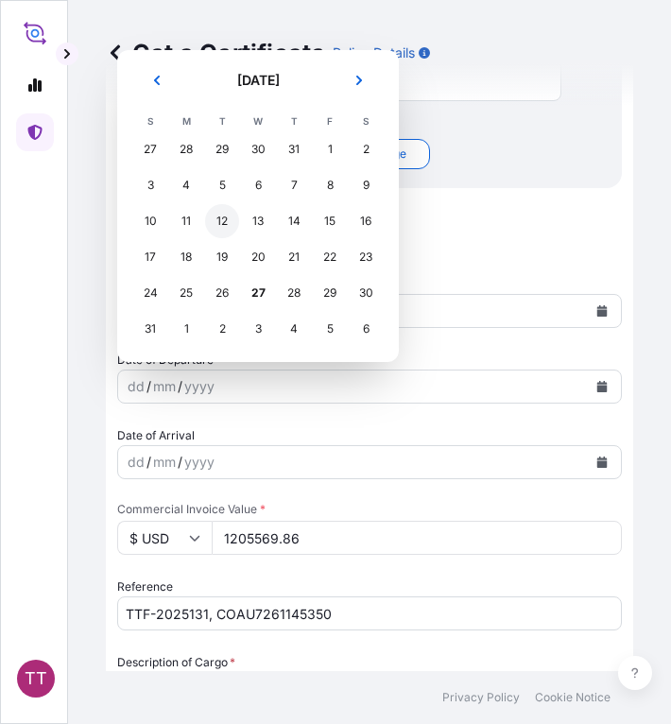
click at [217, 213] on div "12" at bounding box center [222, 221] width 34 height 34
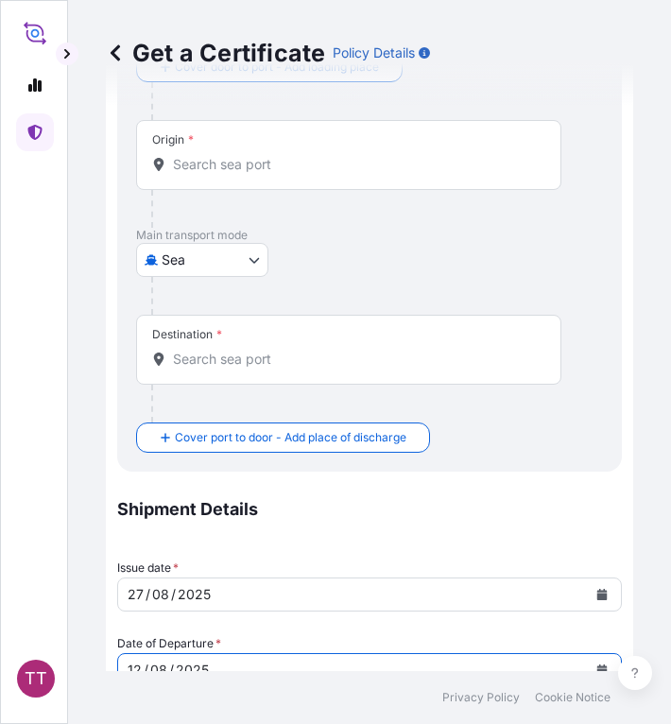
scroll to position [0, 0]
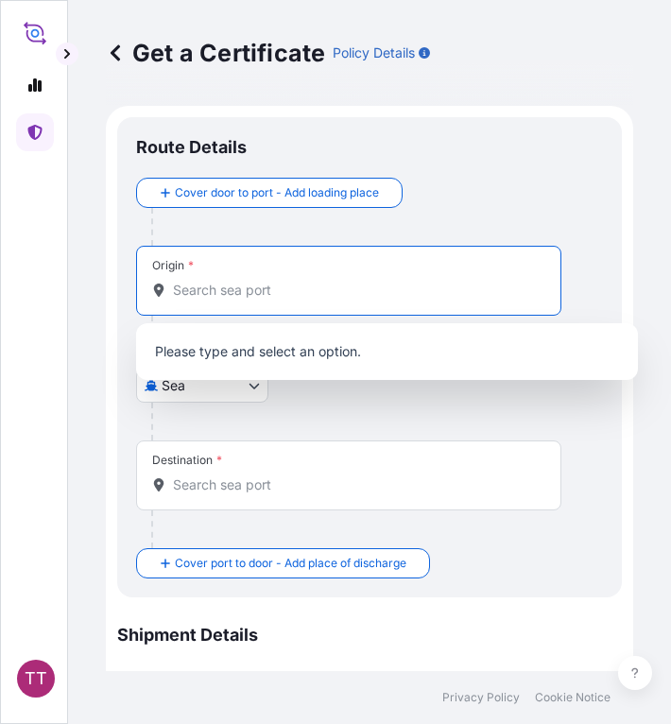
click at [203, 298] on input "Origin *" at bounding box center [355, 290] width 365 height 19
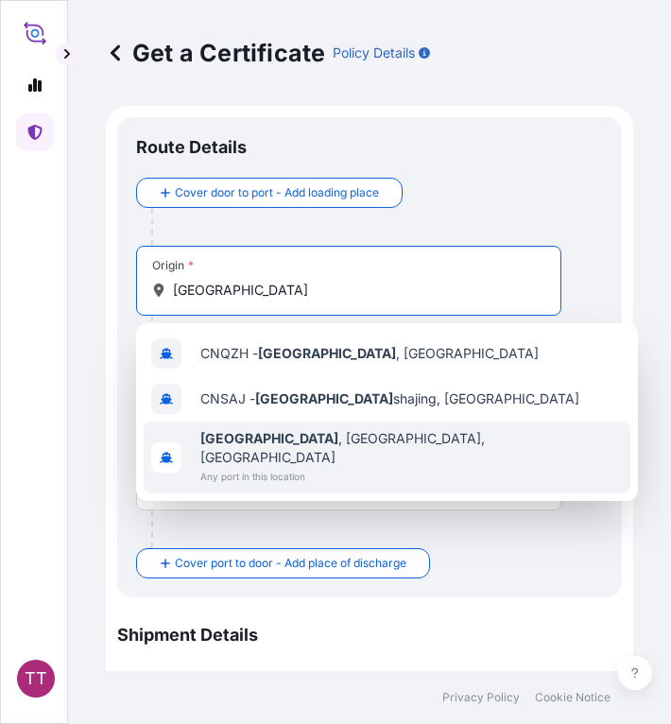
click at [297, 467] on span "Any port in this location" at bounding box center [411, 476] width 423 height 19
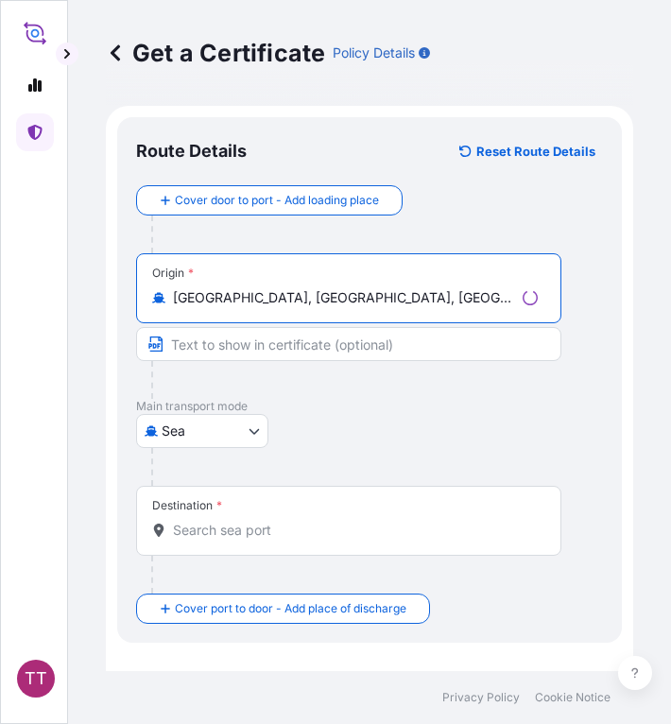
type input "[GEOGRAPHIC_DATA], [GEOGRAPHIC_DATA], [GEOGRAPHIC_DATA]"
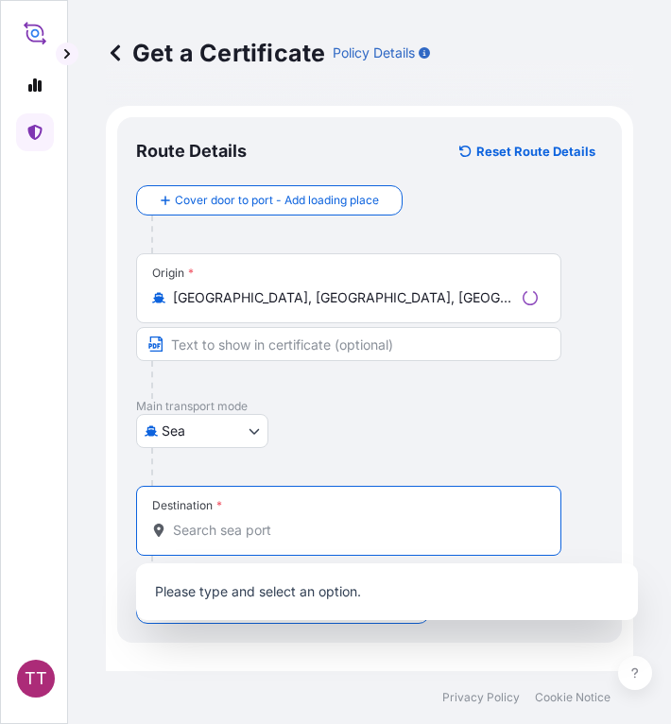
click at [234, 533] on input "Destination *" at bounding box center [355, 530] width 365 height 19
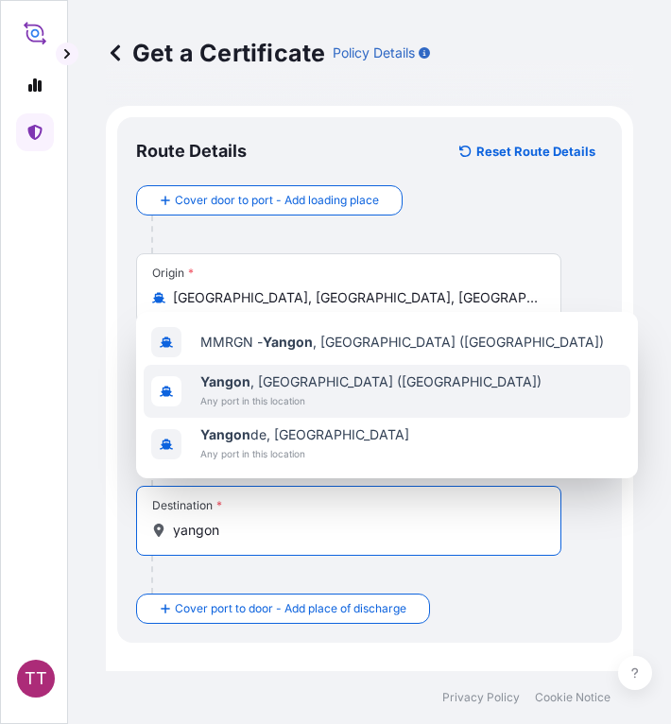
click at [264, 398] on span "Any port in this location" at bounding box center [370, 400] width 341 height 19
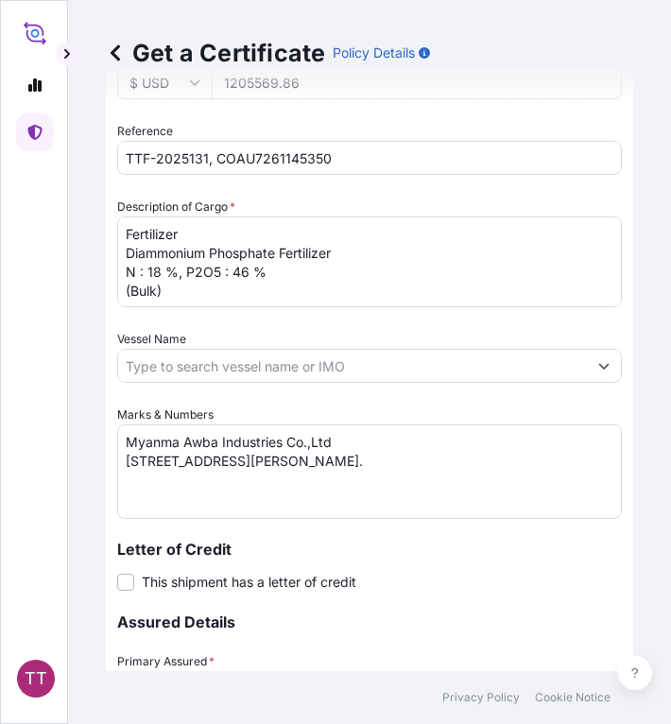
scroll to position [1219, 0]
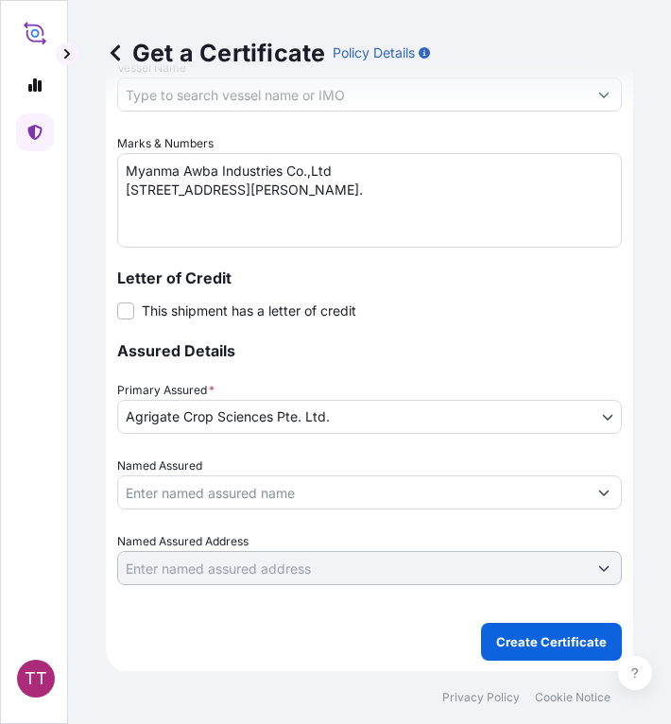
type input "[GEOGRAPHIC_DATA], [GEOGRAPHIC_DATA] ([GEOGRAPHIC_DATA])"
click at [484, 636] on button "Create Certificate" at bounding box center [551, 642] width 141 height 38
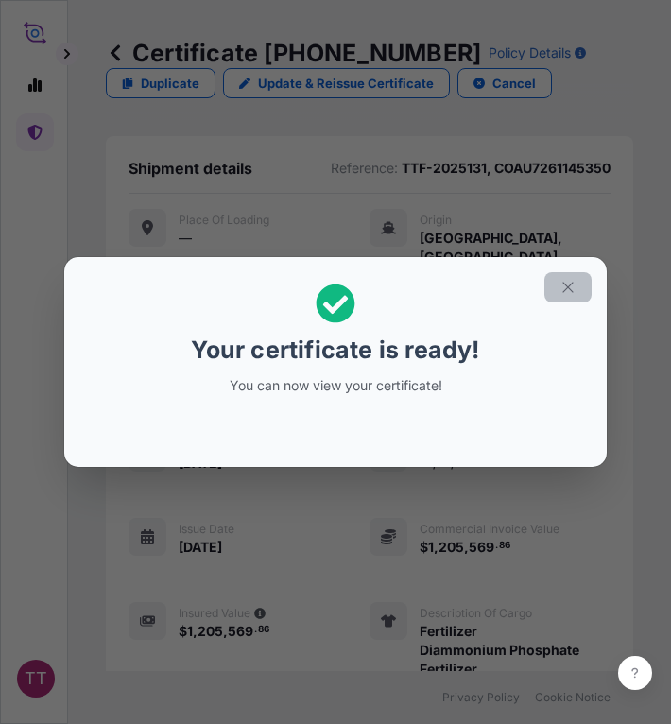
click at [571, 285] on icon "button" at bounding box center [568, 287] width 17 height 17
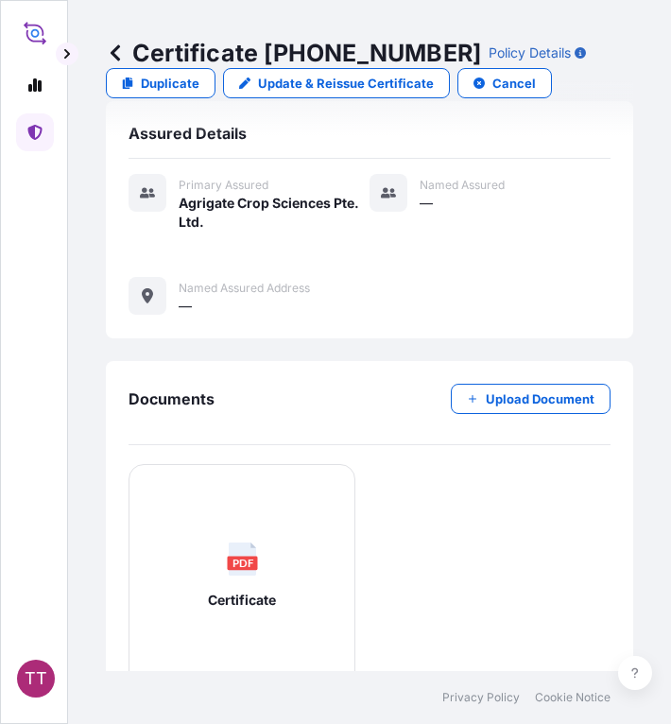
scroll to position [840, 0]
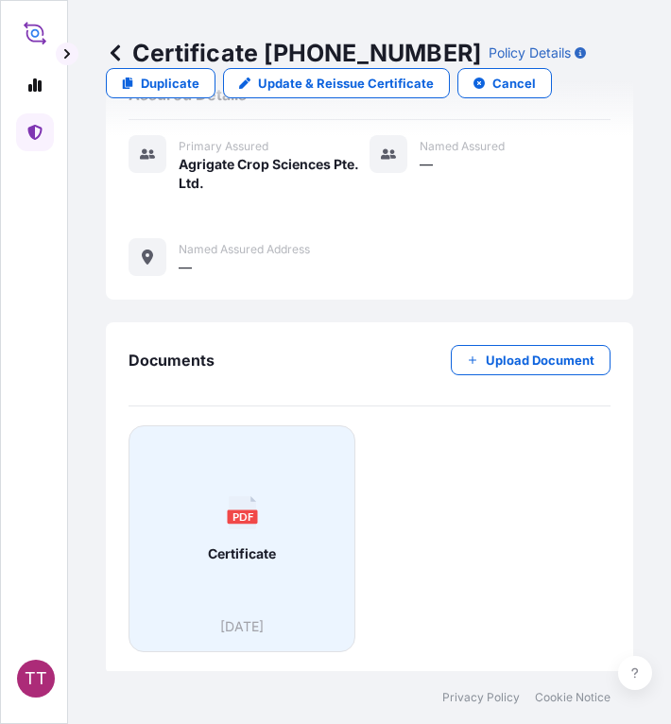
click at [216, 507] on div "PDF Certificate" at bounding box center [242, 529] width 195 height 176
